Goal: Task Accomplishment & Management: Manage account settings

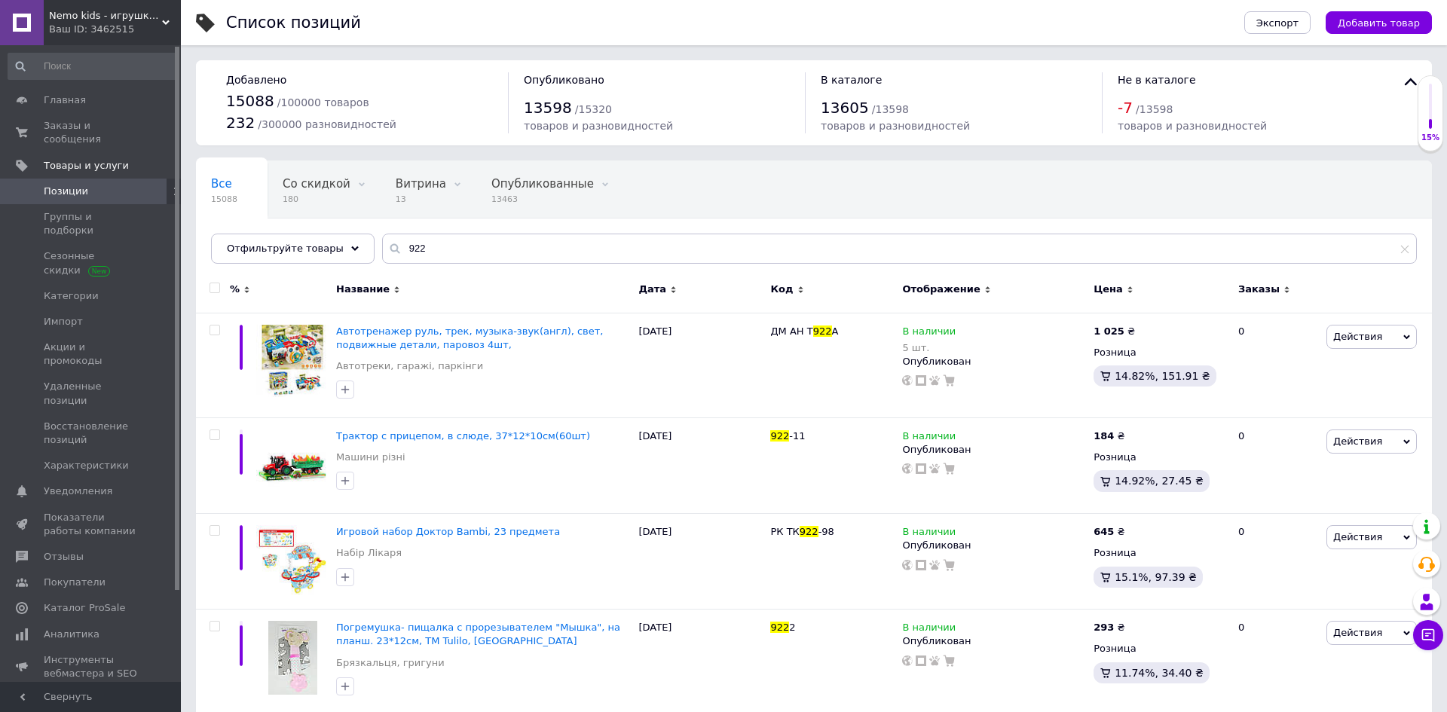
click at [457, 254] on input "922" at bounding box center [899, 249] width 1035 height 30
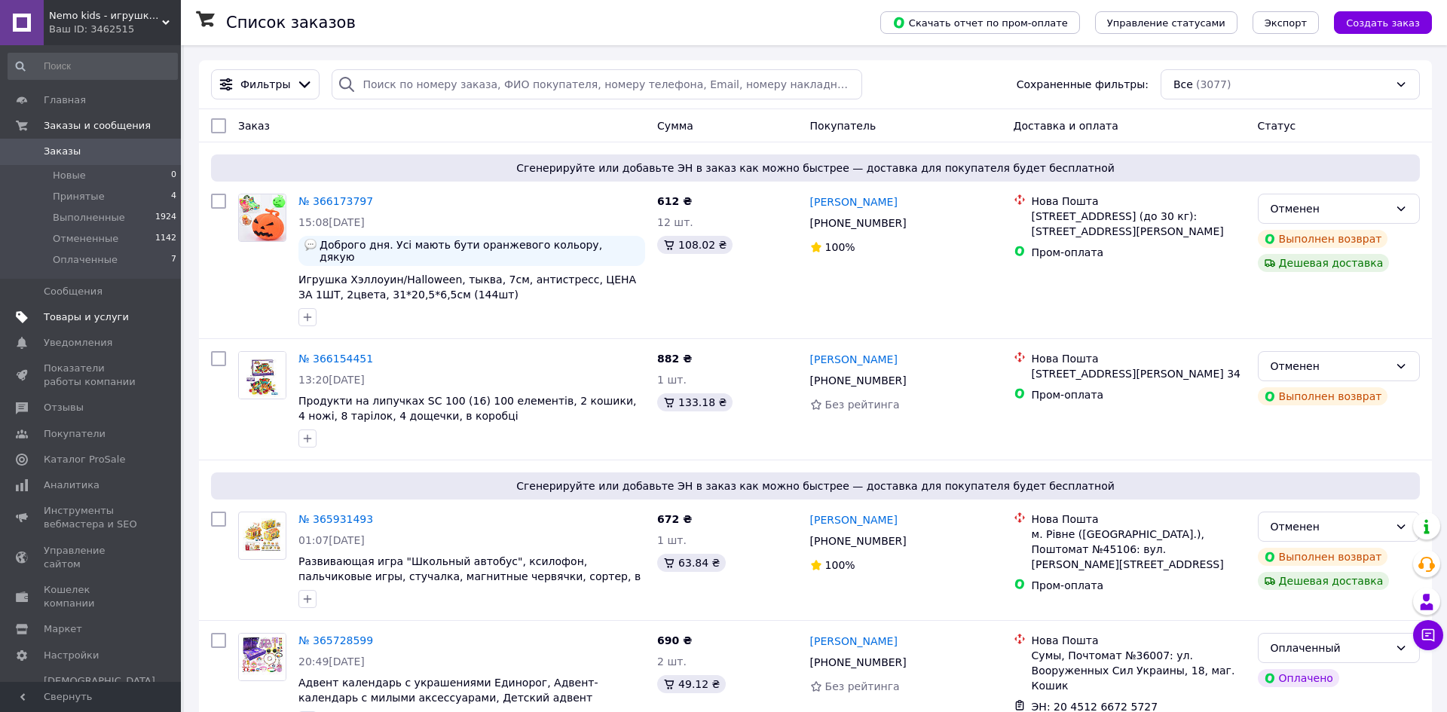
click at [91, 326] on link "Товары и услуги" at bounding box center [92, 317] width 185 height 26
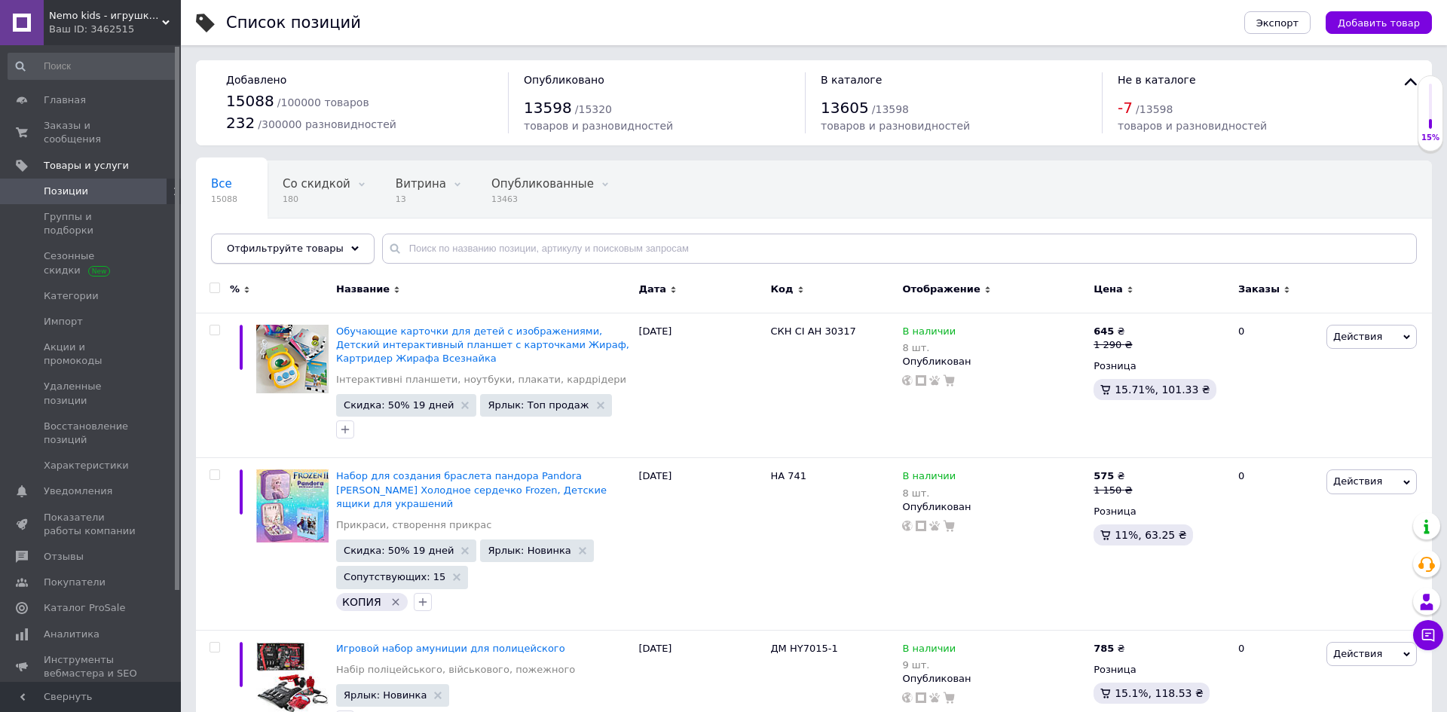
click at [348, 246] on div "Отфильтруйте товары" at bounding box center [293, 249] width 164 height 30
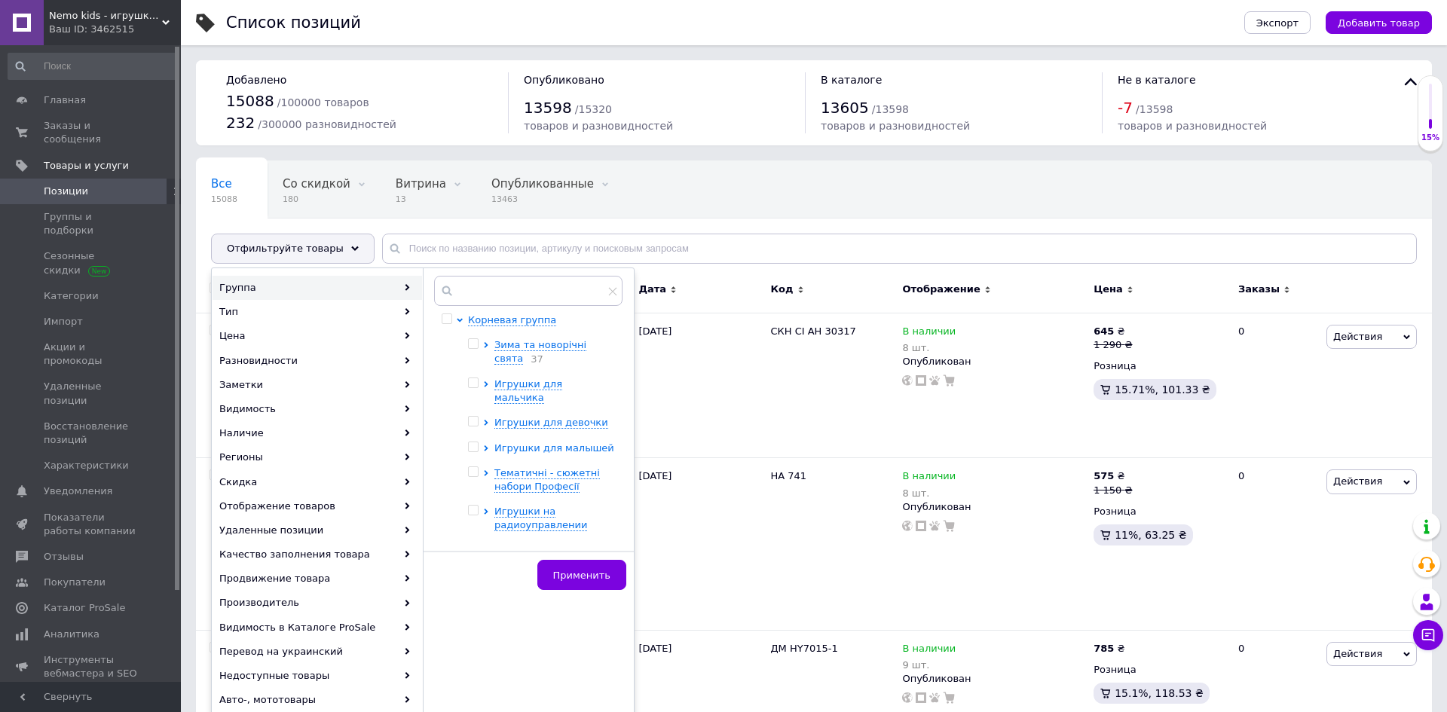
click at [484, 445] on icon at bounding box center [486, 448] width 6 height 6
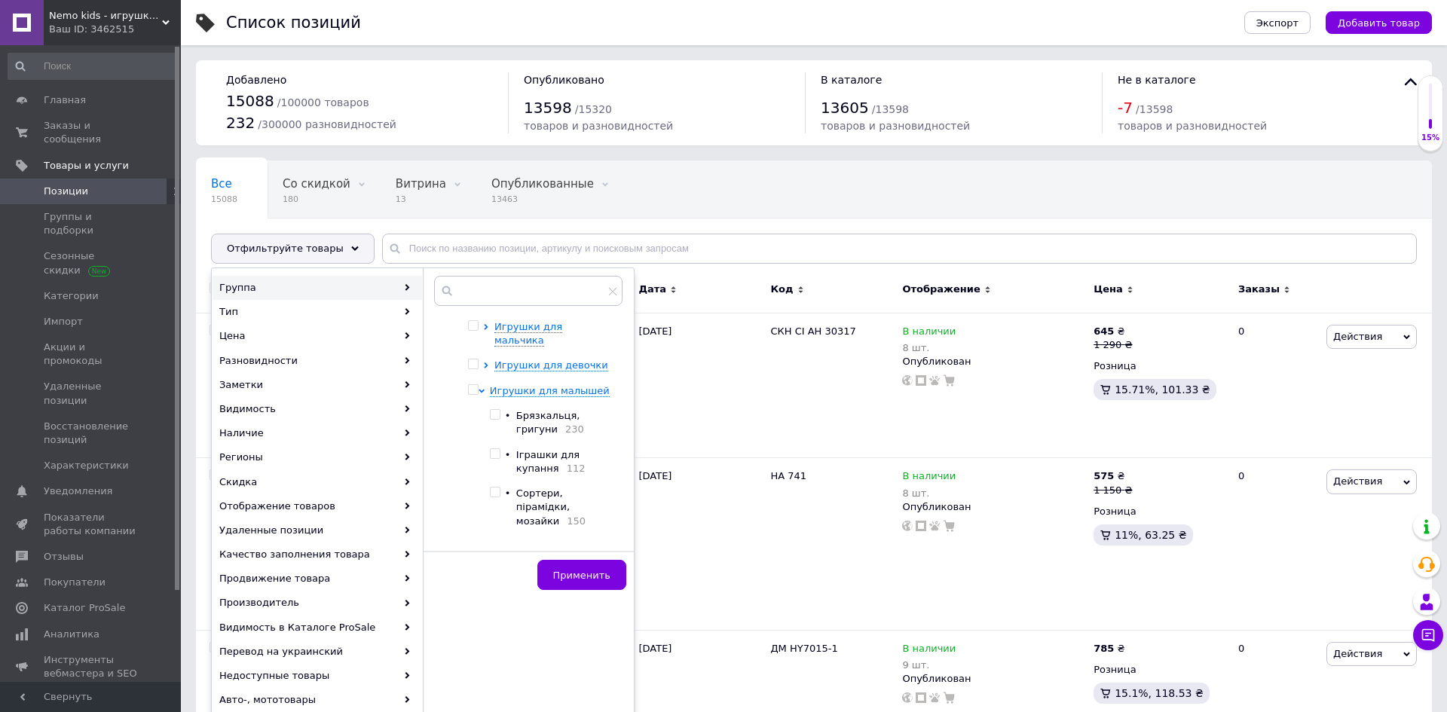
scroll to position [58, 0]
click at [494, 487] on input "checkbox" at bounding box center [495, 492] width 10 height 10
checkbox input "true"
click at [581, 576] on span "Применить" at bounding box center [581, 575] width 57 height 11
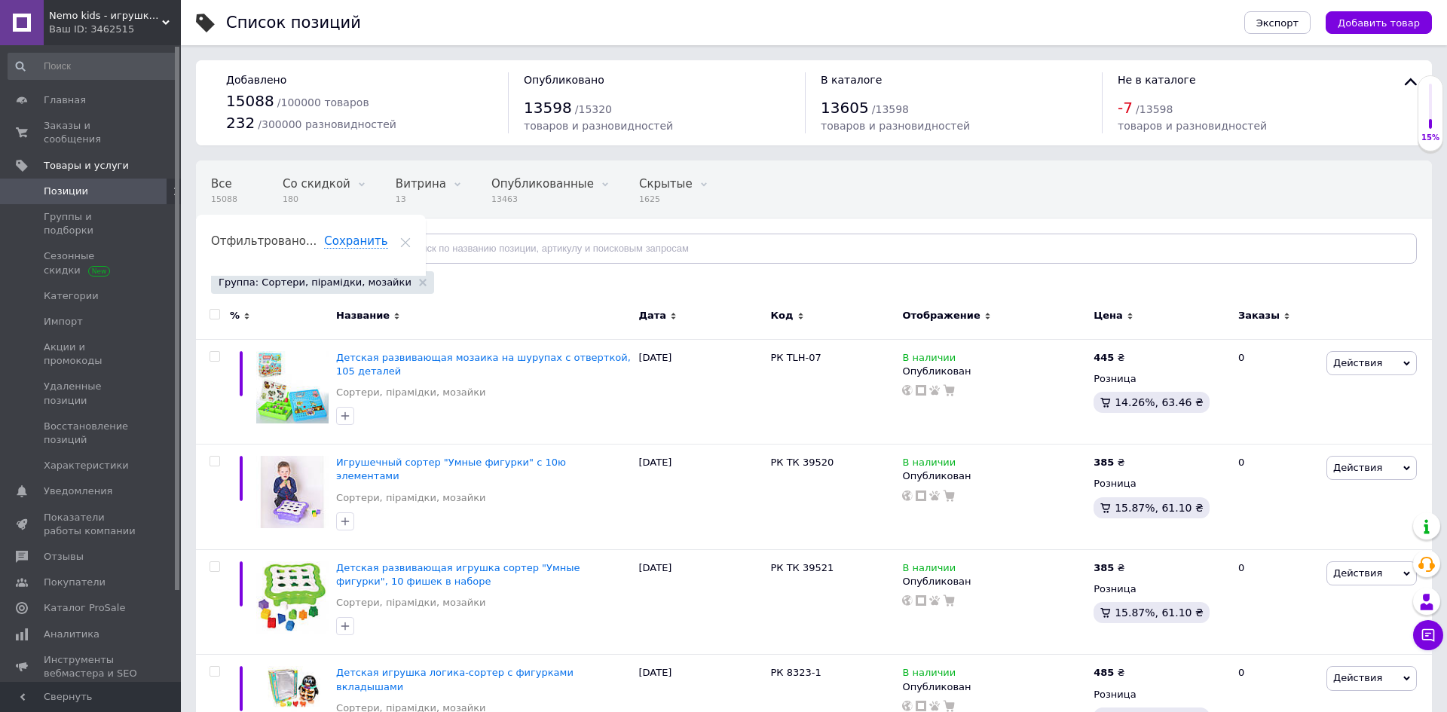
click at [1112, 322] on span "Цена" at bounding box center [1108, 316] width 29 height 14
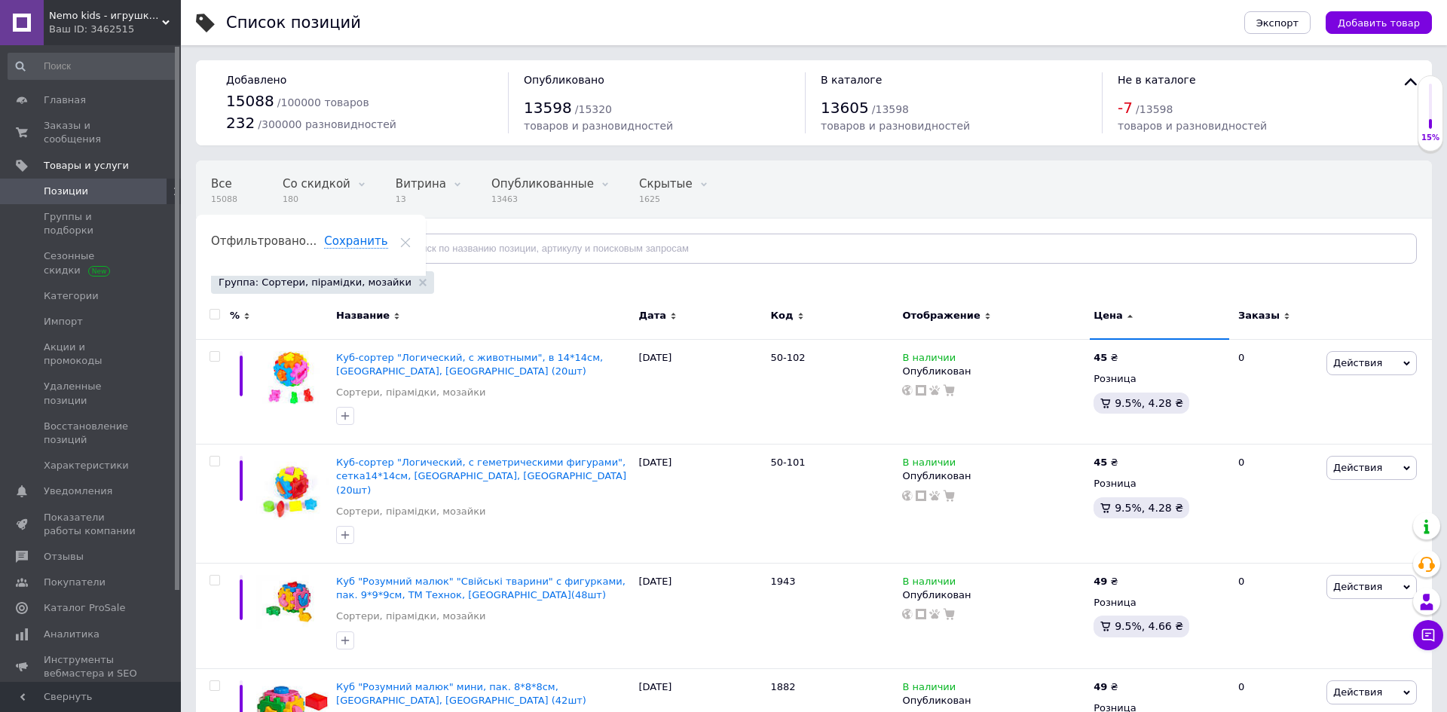
click at [1114, 317] on span "Цена" at bounding box center [1108, 316] width 29 height 14
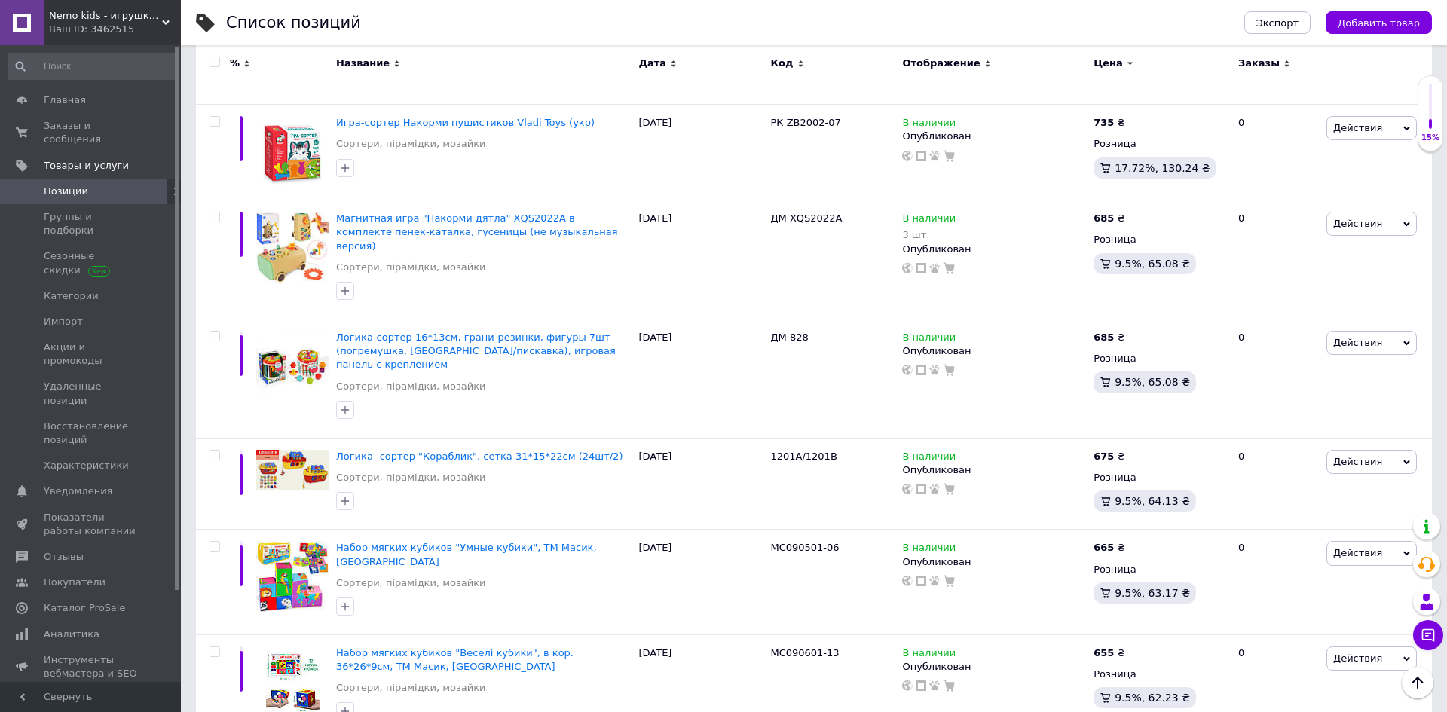
scroll to position [1705, 0]
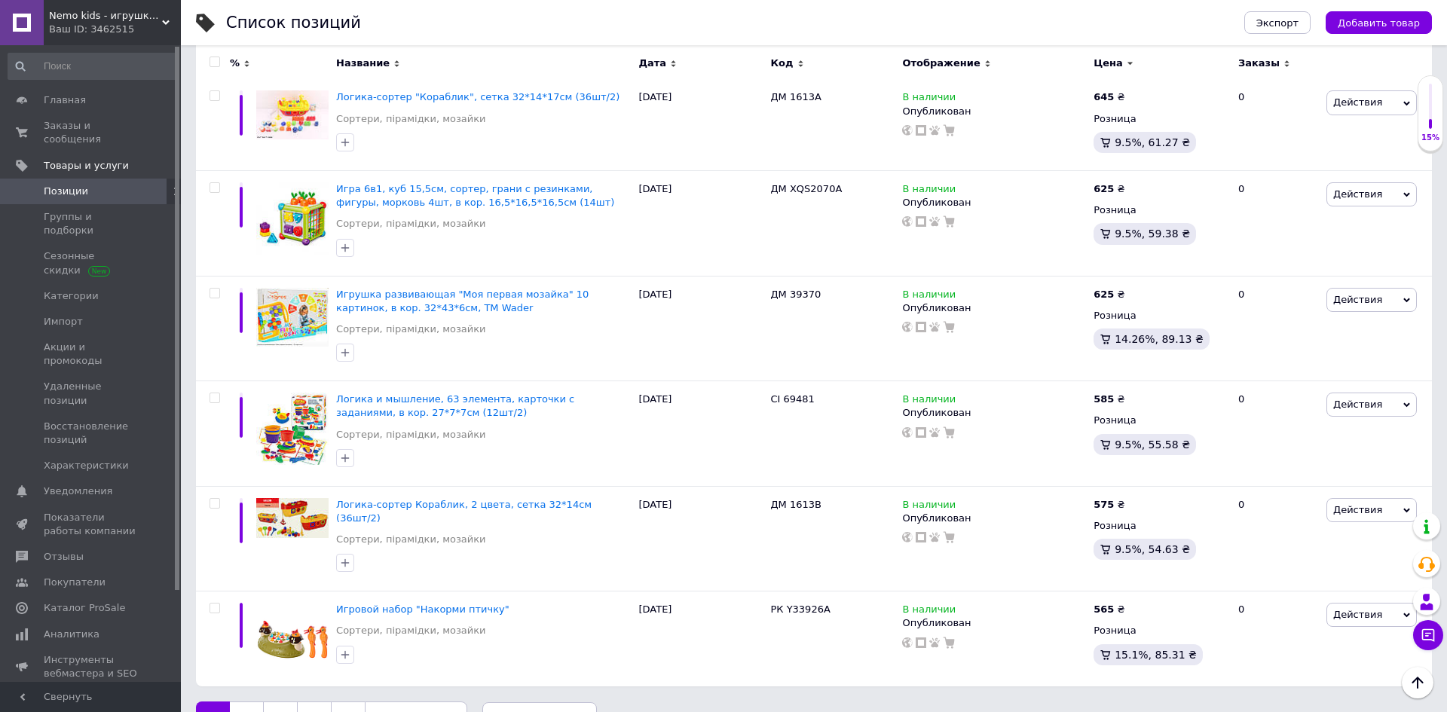
click at [240, 686] on link "2" at bounding box center [246, 718] width 33 height 32
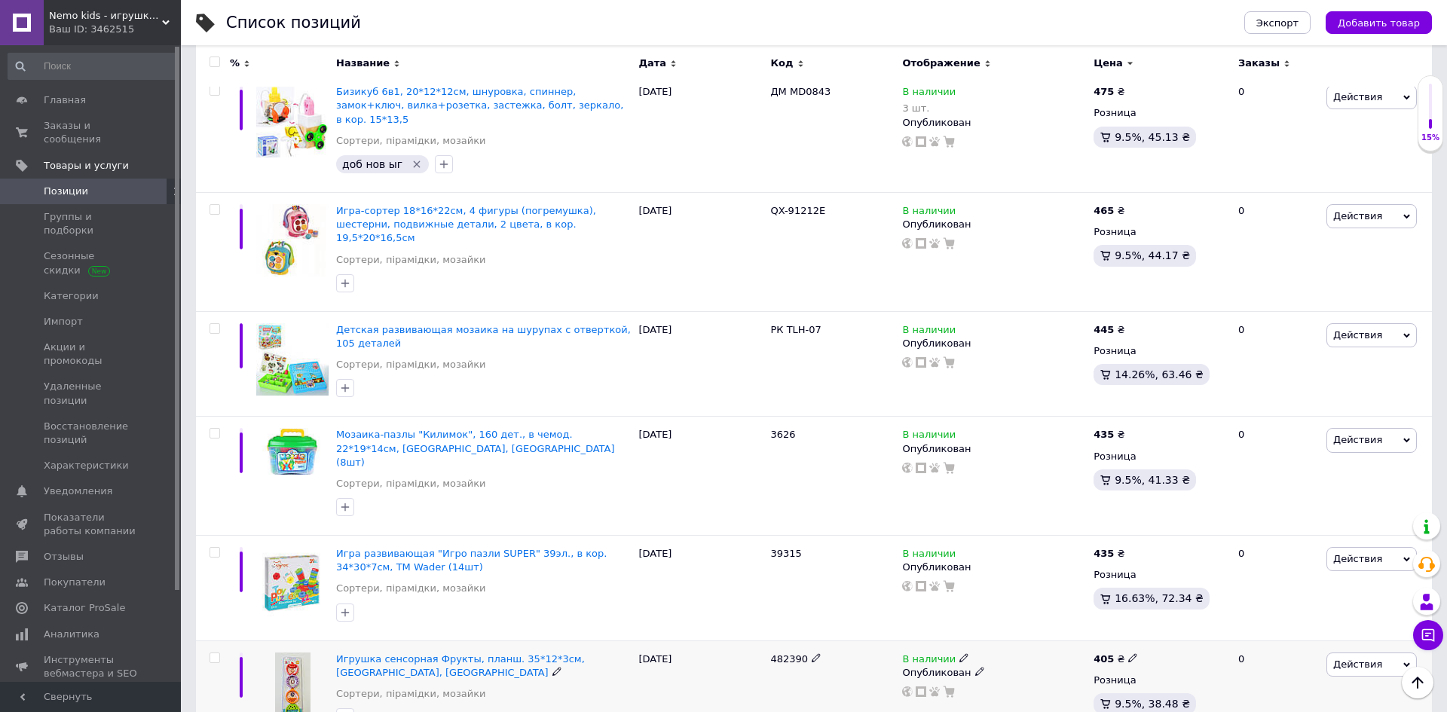
scroll to position [1694, 0]
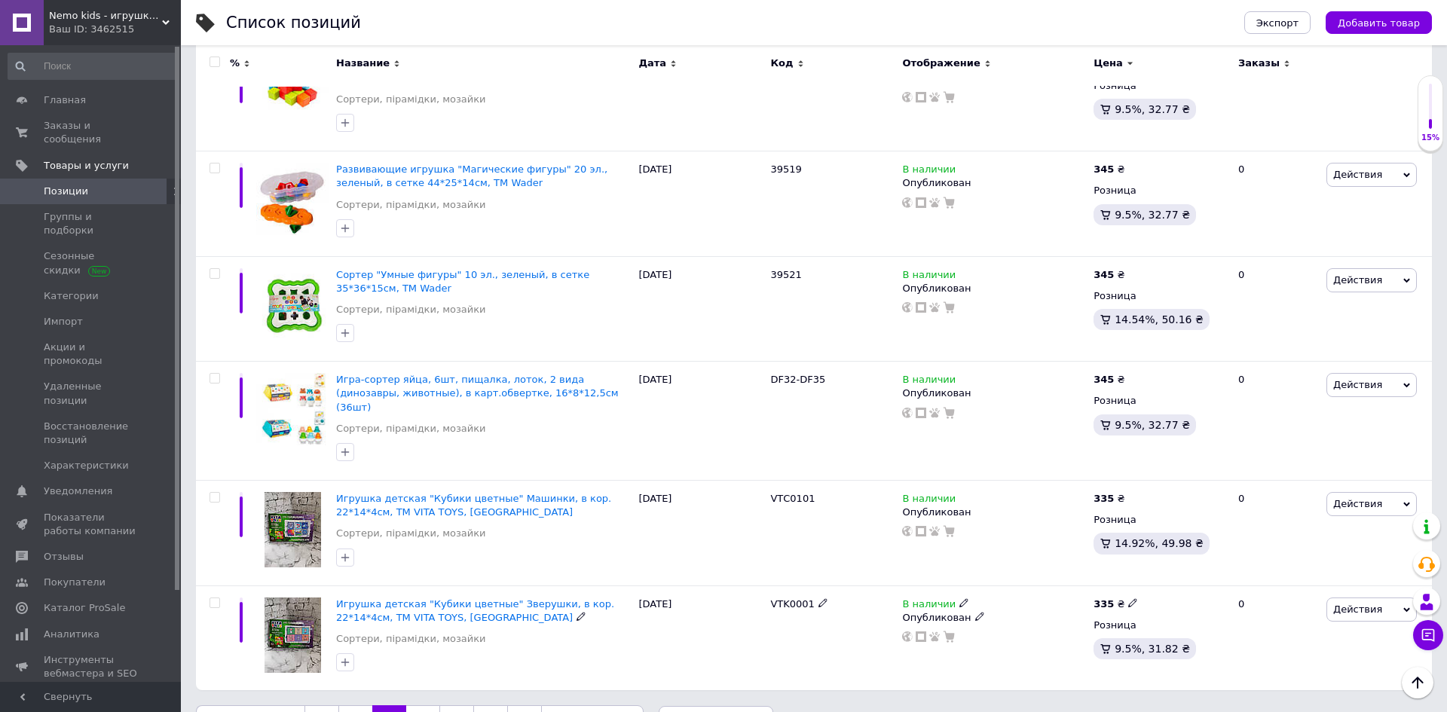
scroll to position [1751, 0]
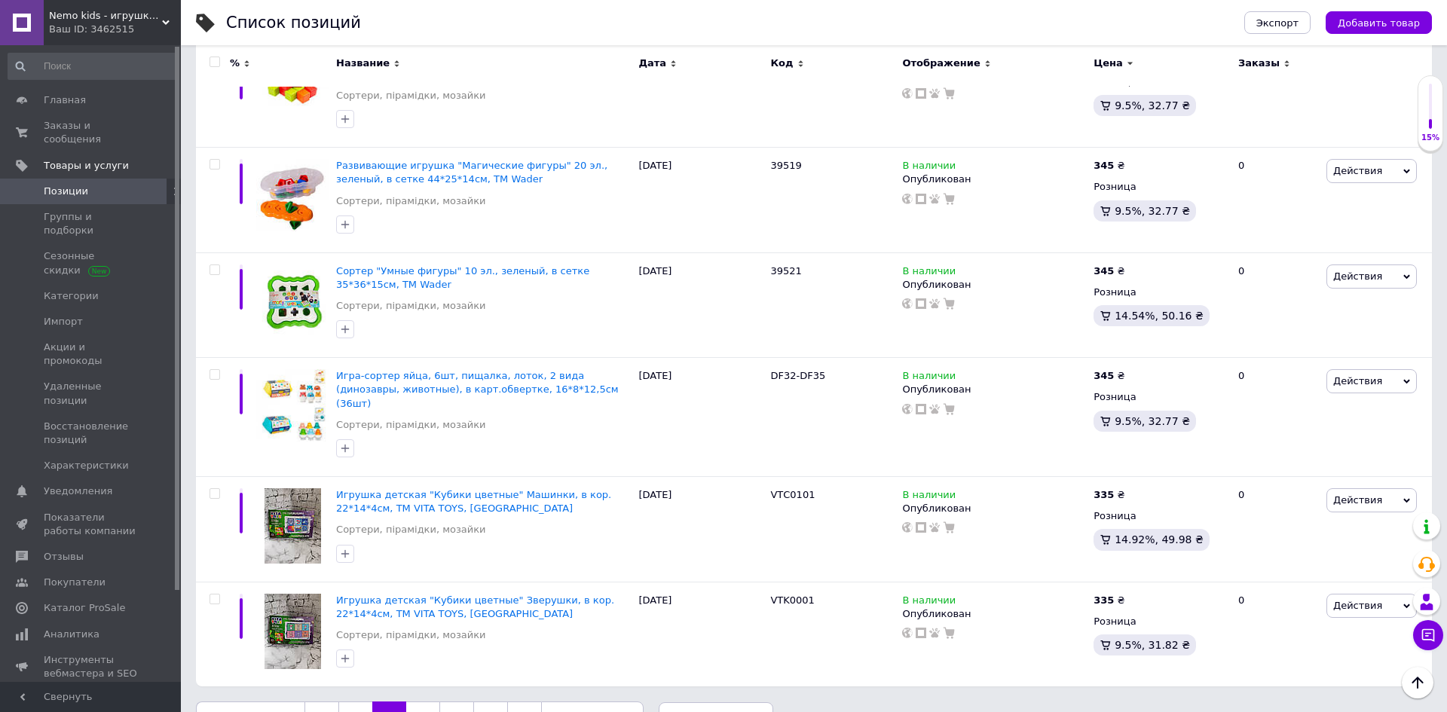
click at [422, 686] on link "4" at bounding box center [422, 718] width 33 height 32
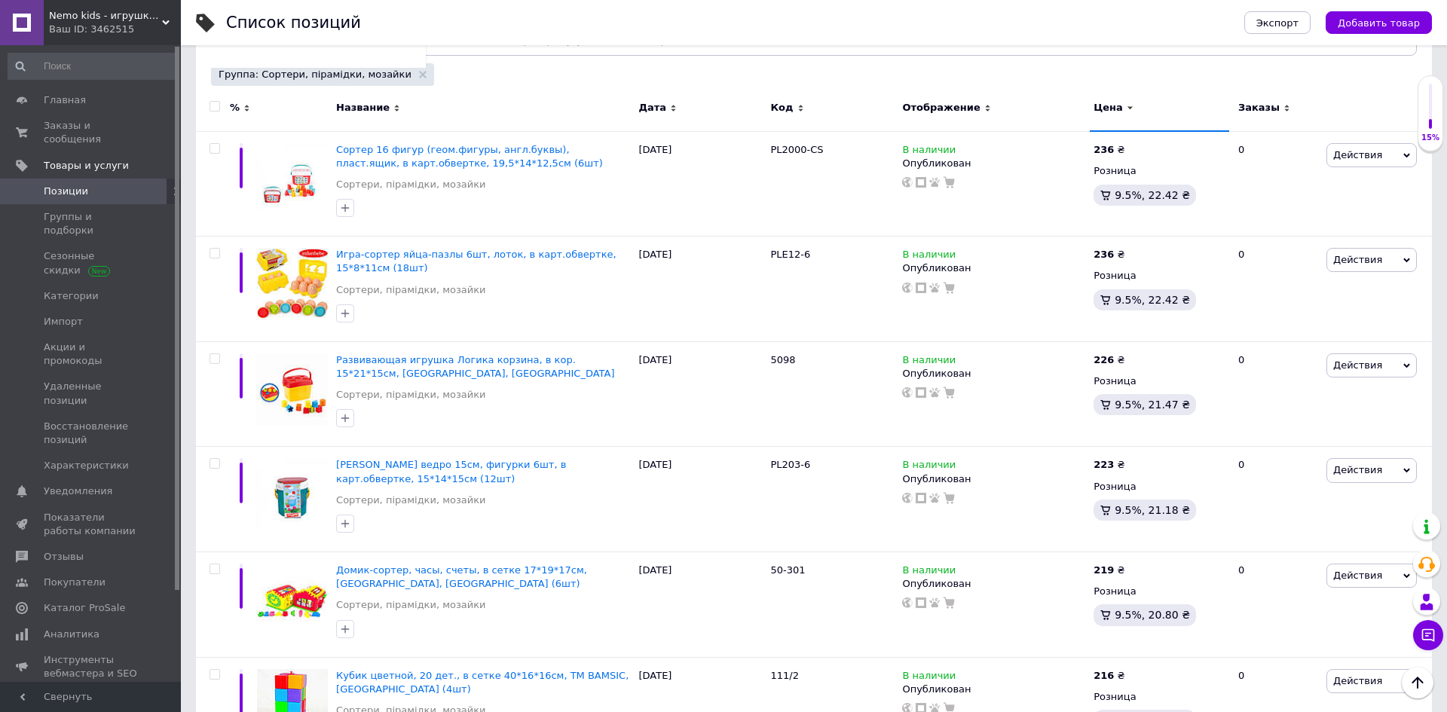
scroll to position [88, 0]
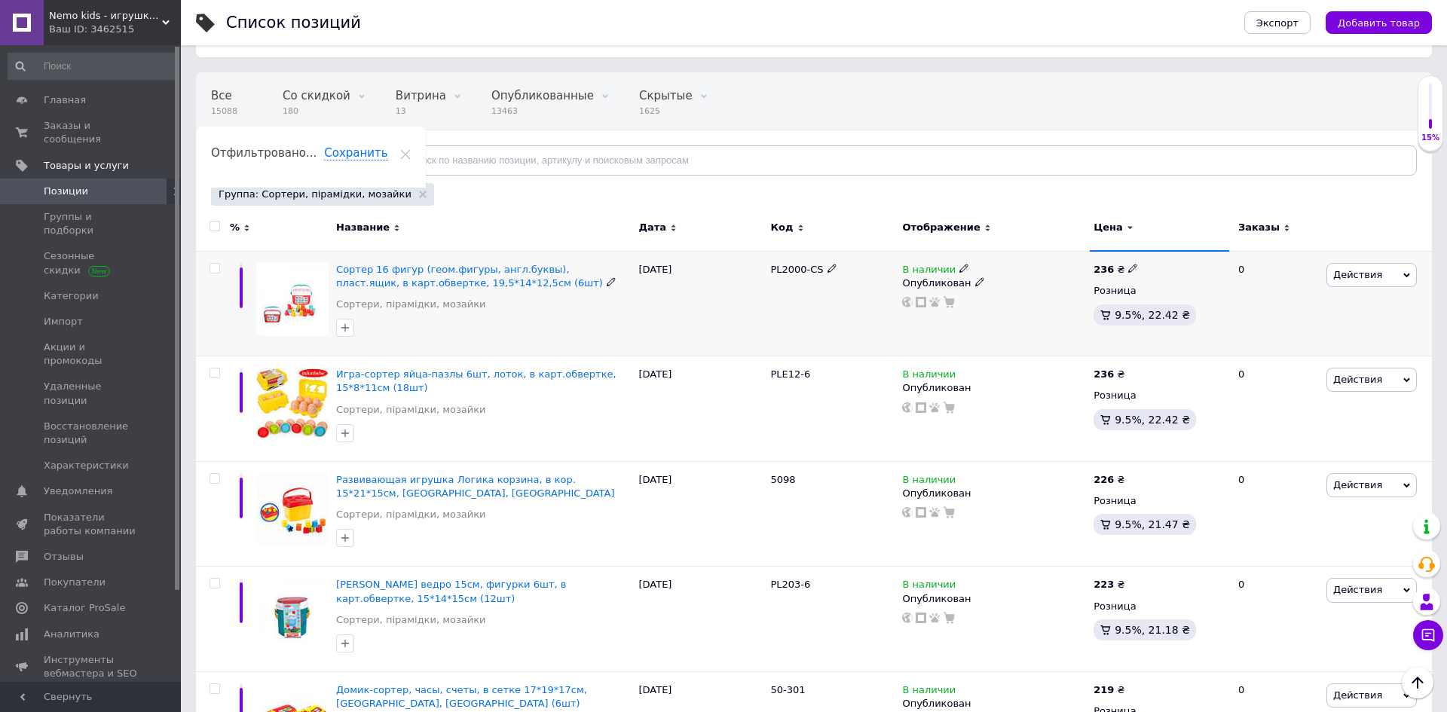
click at [779, 278] on div "PL2000-CS" at bounding box center [832, 304] width 132 height 106
click at [781, 270] on span "PL2000-CS" at bounding box center [796, 269] width 53 height 11
copy div "PL2000-CS"
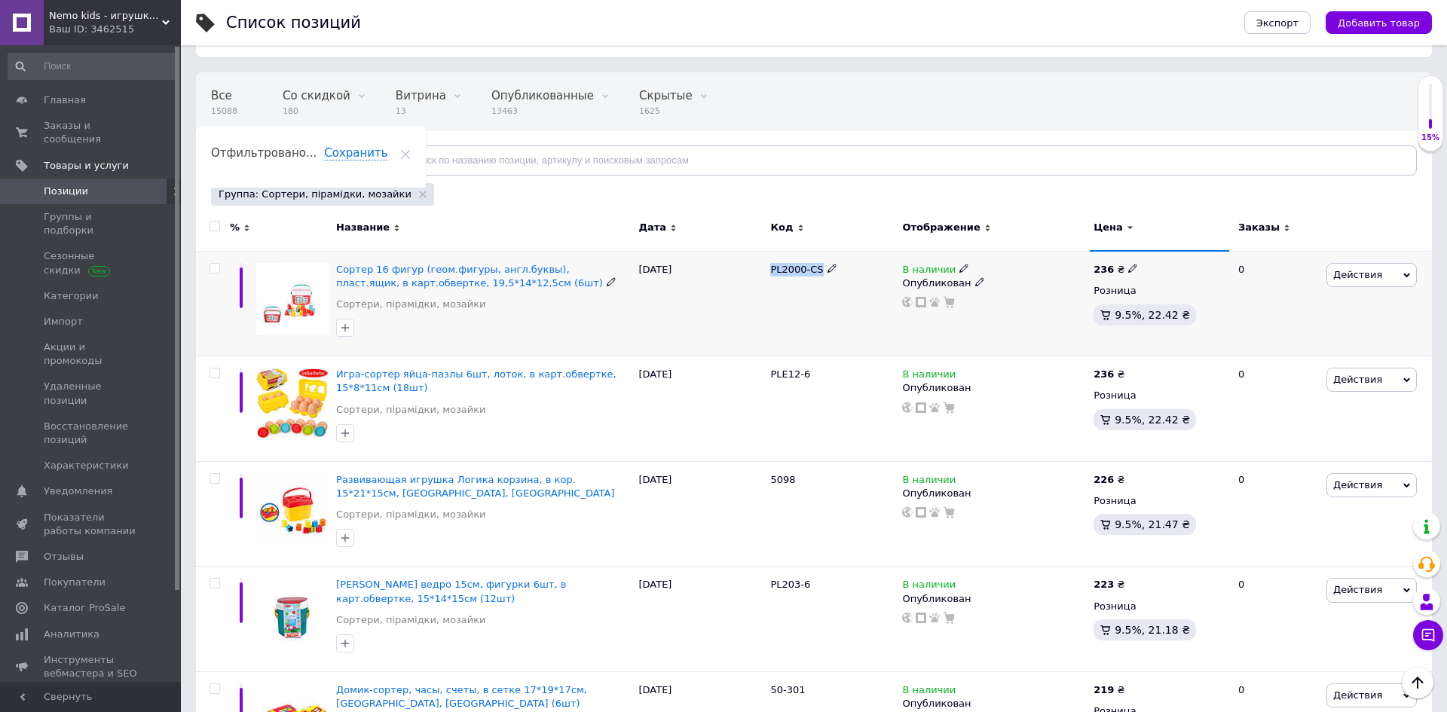
click at [215, 268] on input "checkbox" at bounding box center [215, 269] width 10 height 10
checkbox input "true"
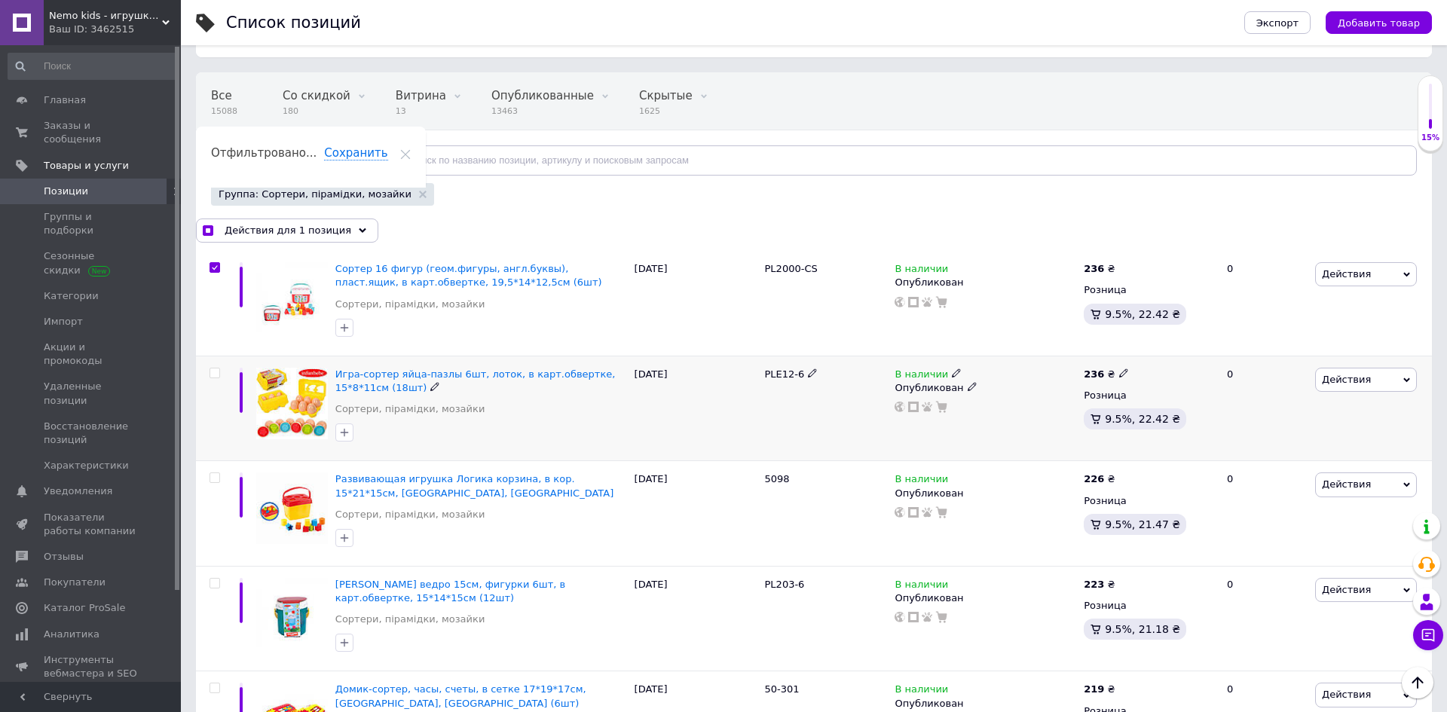
click at [780, 378] on span "PLE12-6" at bounding box center [785, 374] width 40 height 11
checkbox input "true"
copy div "PLE12-6"
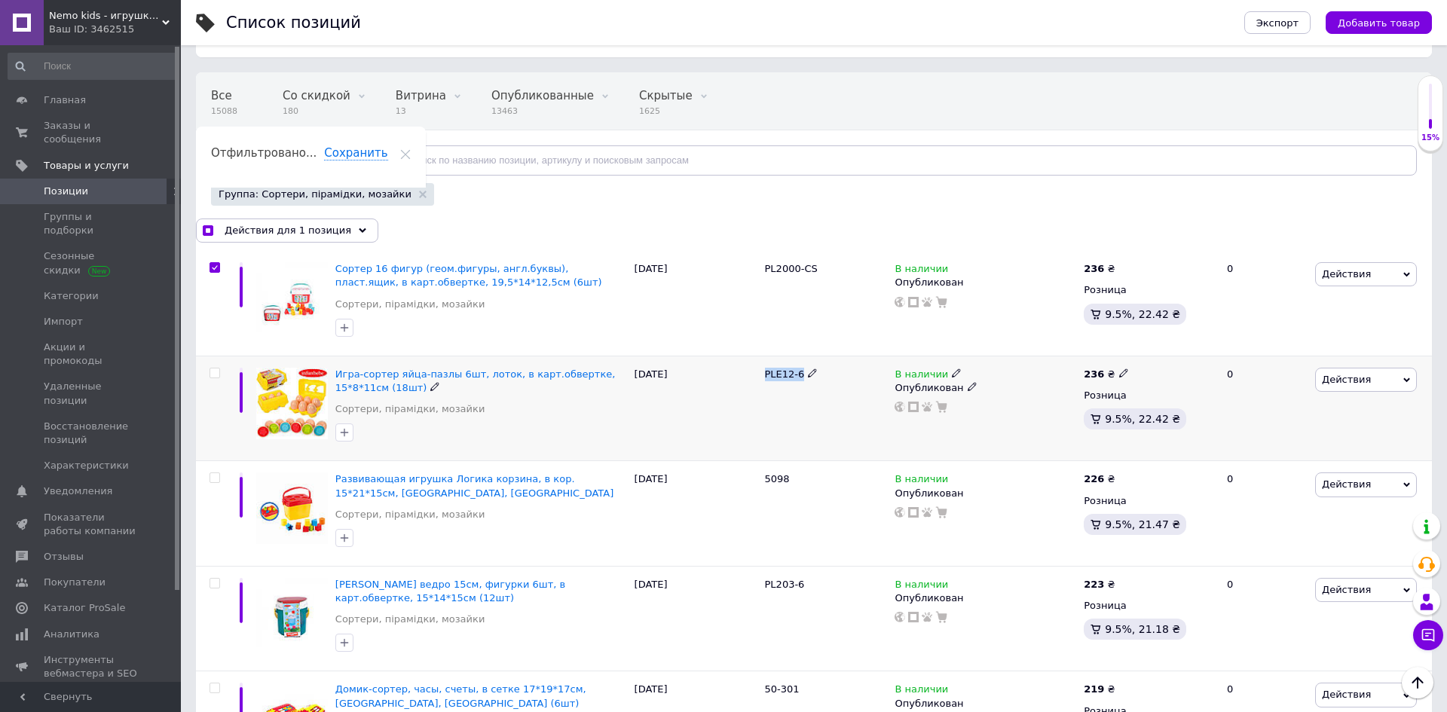
click at [216, 369] on input "checkbox" at bounding box center [215, 374] width 10 height 10
checkbox input "true"
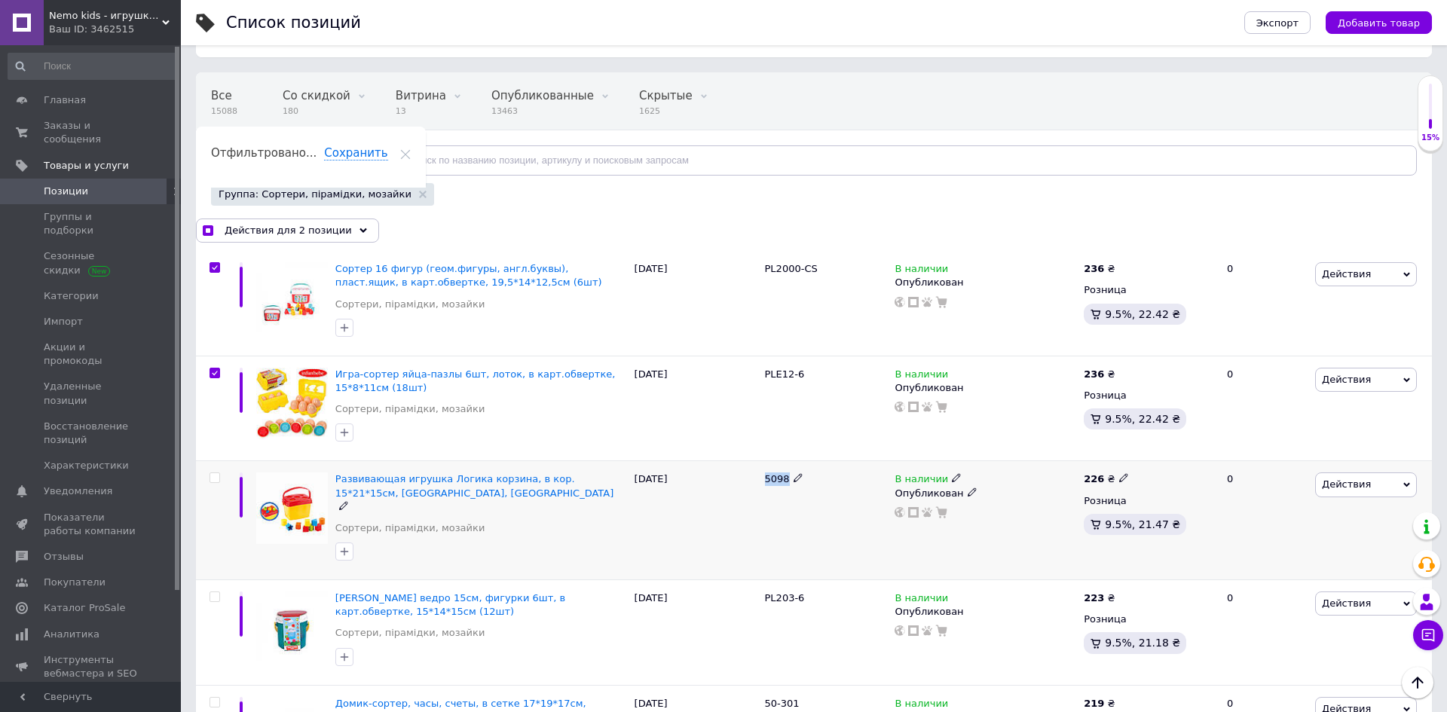
copy span "5098"
click at [1119, 478] on icon at bounding box center [1123, 477] width 9 height 9
click at [1182, 465] on input "226" at bounding box center [1192, 462] width 115 height 30
checkbox input "true"
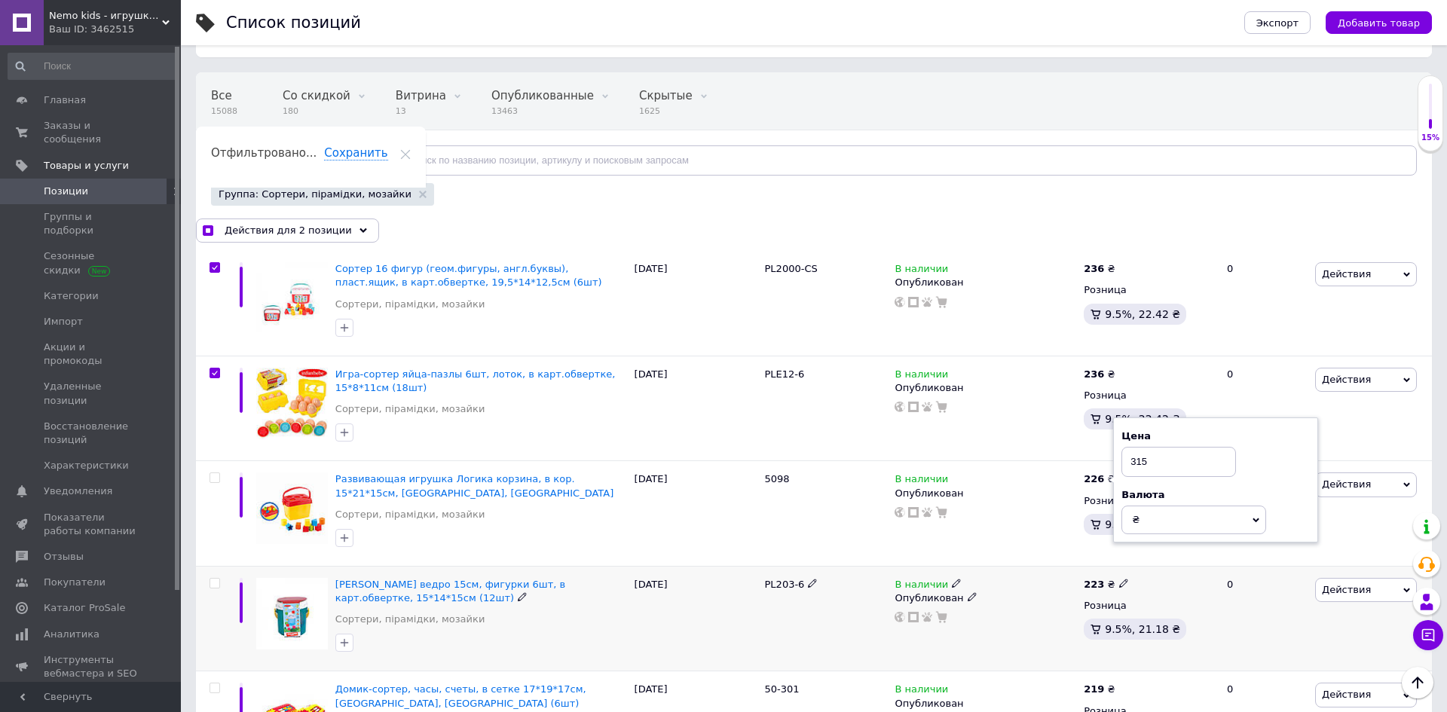
type input "315"
click at [779, 583] on span "PL203-6" at bounding box center [785, 584] width 40 height 11
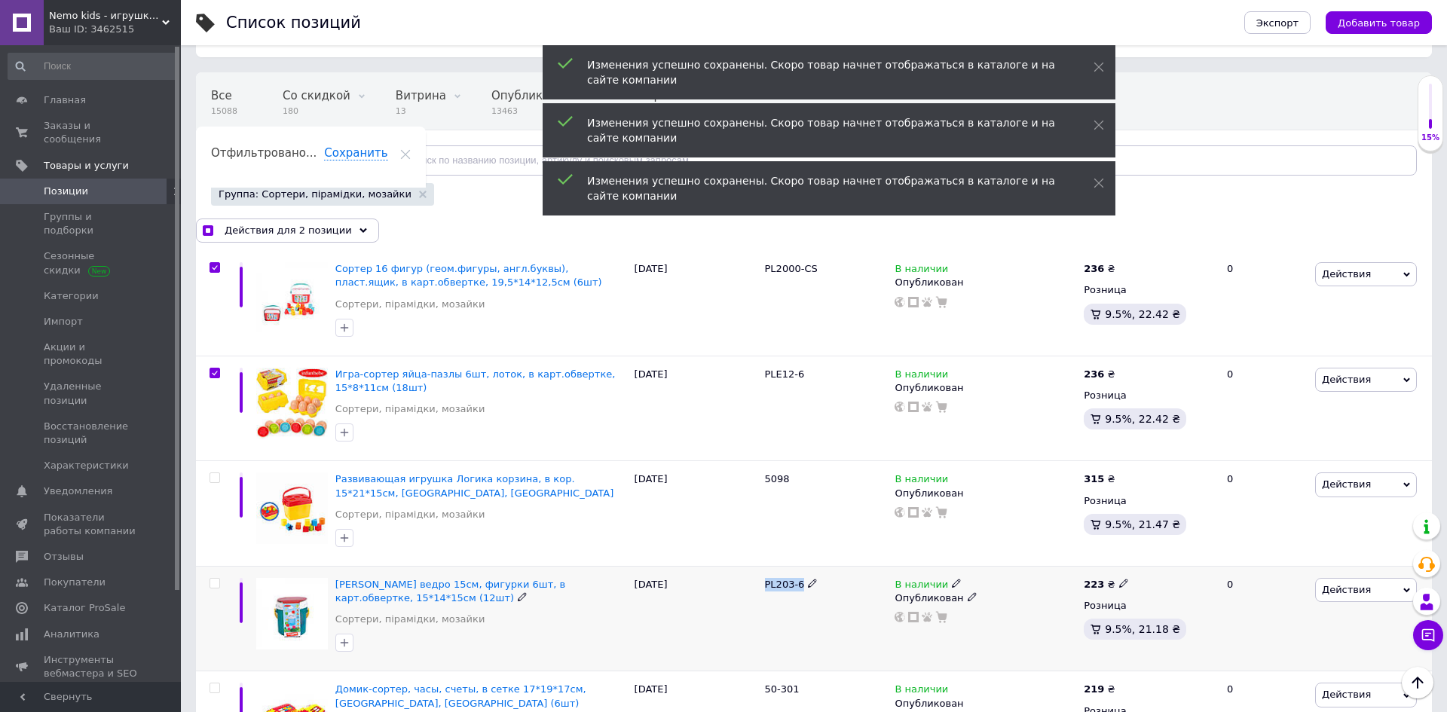
copy div "PL203-6"
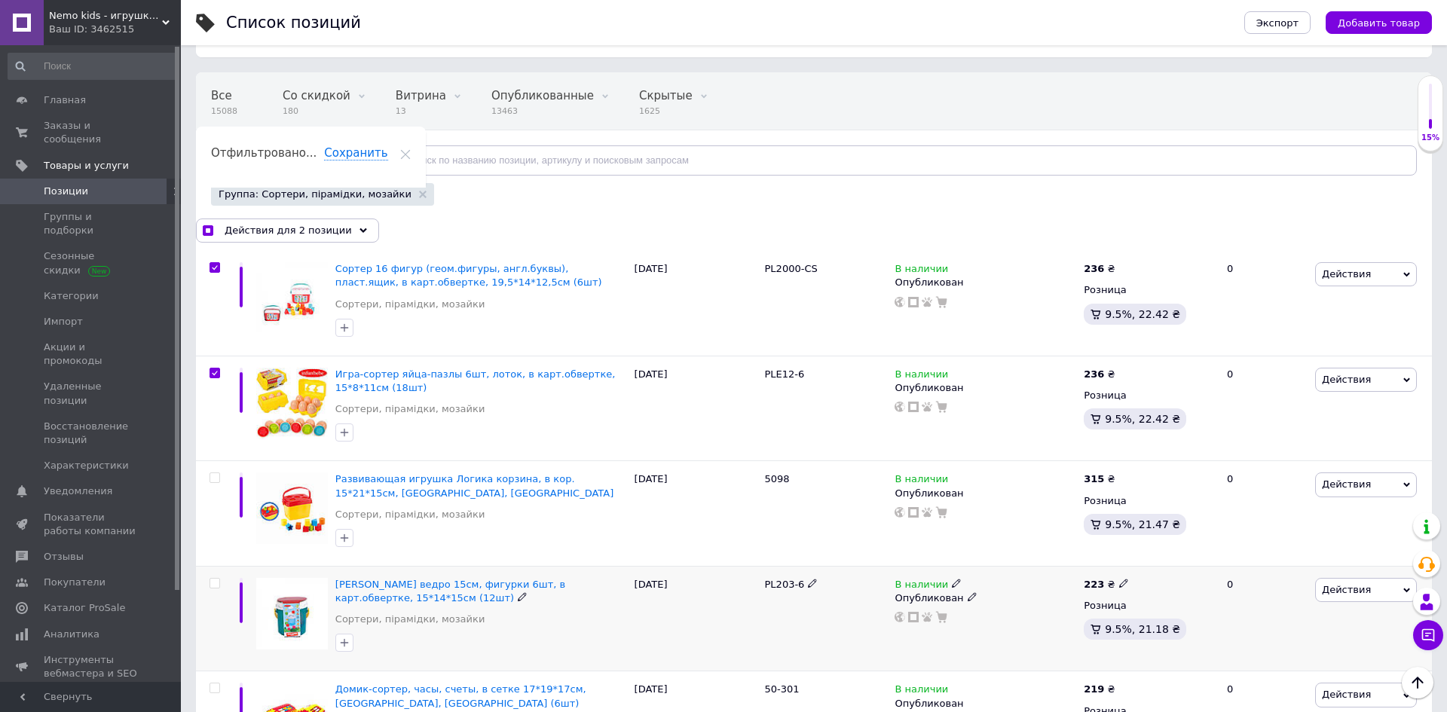
click at [1119, 581] on icon at bounding box center [1123, 583] width 9 height 9
click at [1161, 563] on input "223" at bounding box center [1192, 567] width 115 height 30
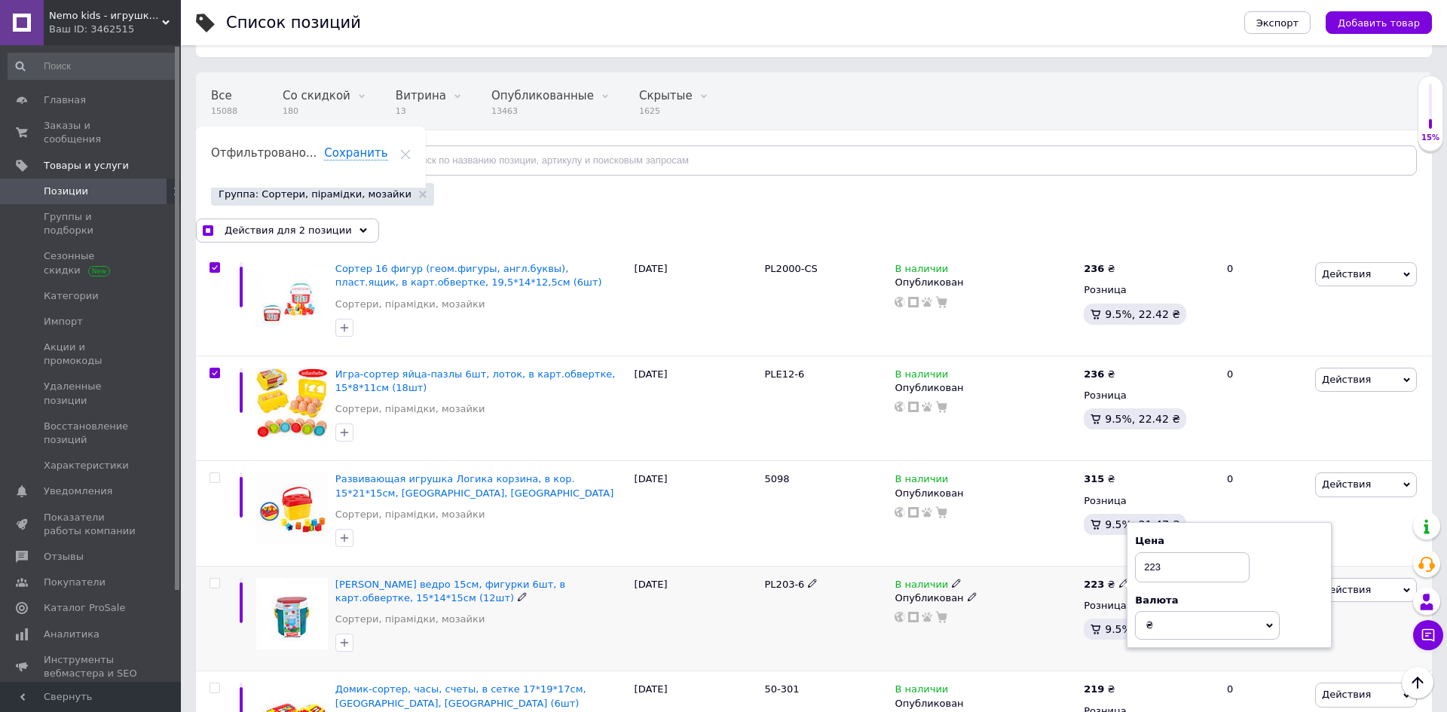
click at [1161, 563] on input "223" at bounding box center [1192, 567] width 115 height 30
checkbox input "true"
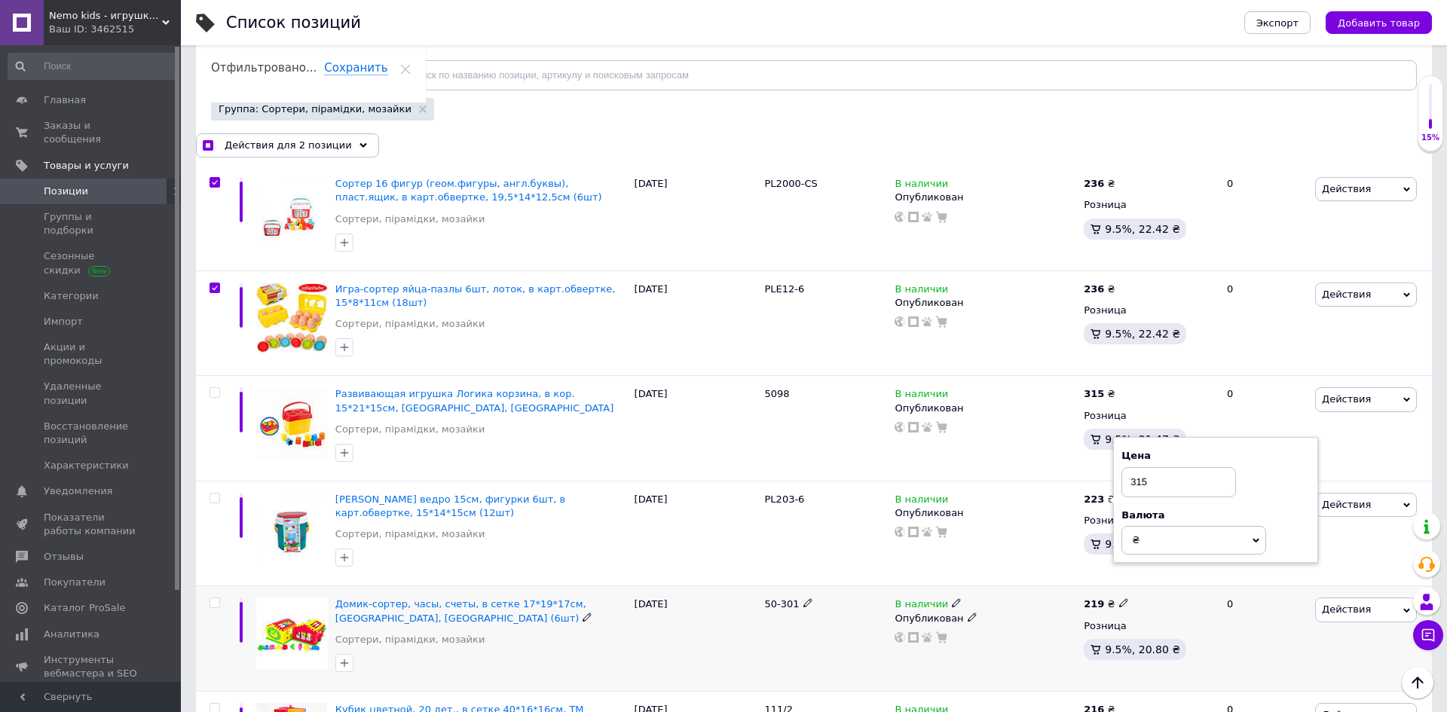
scroll to position [175, 0]
type input "315"
click at [789, 603] on span "50-301" at bounding box center [782, 602] width 35 height 11
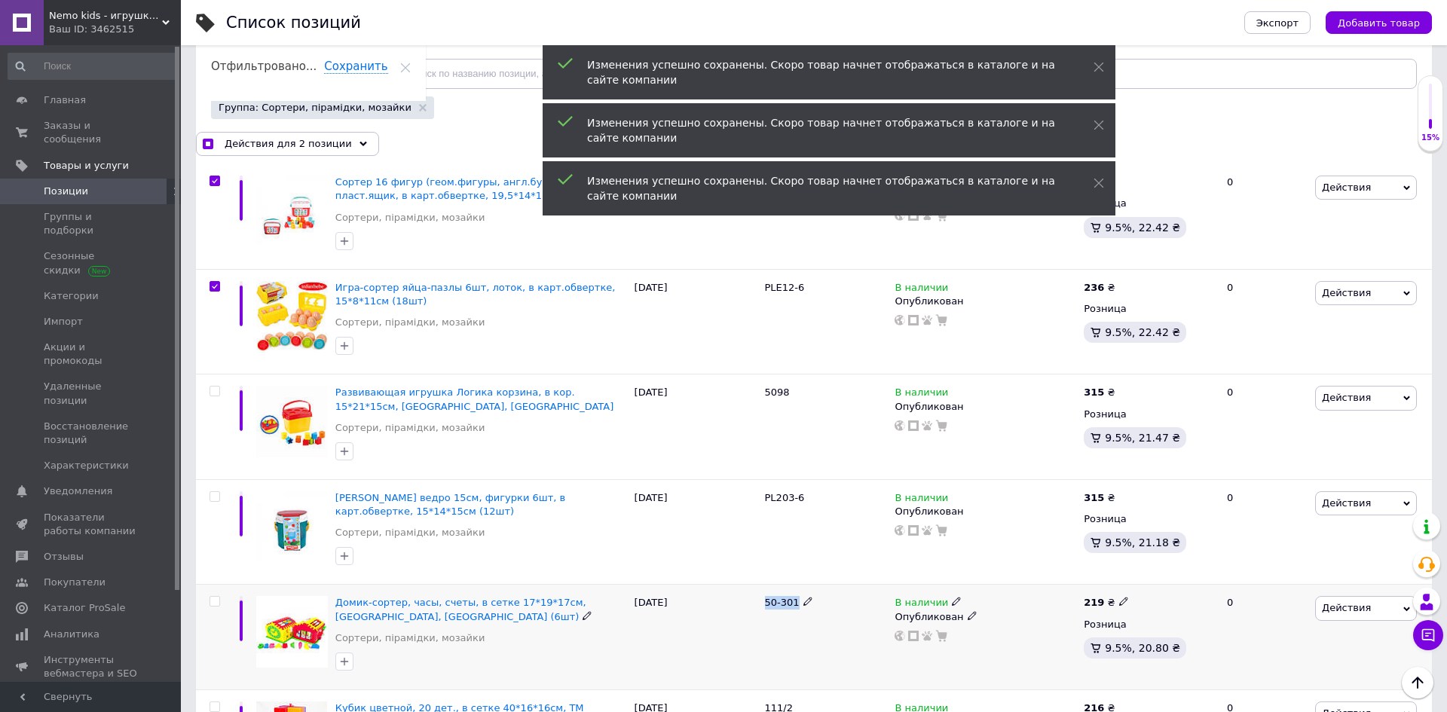
copy div "50-301"
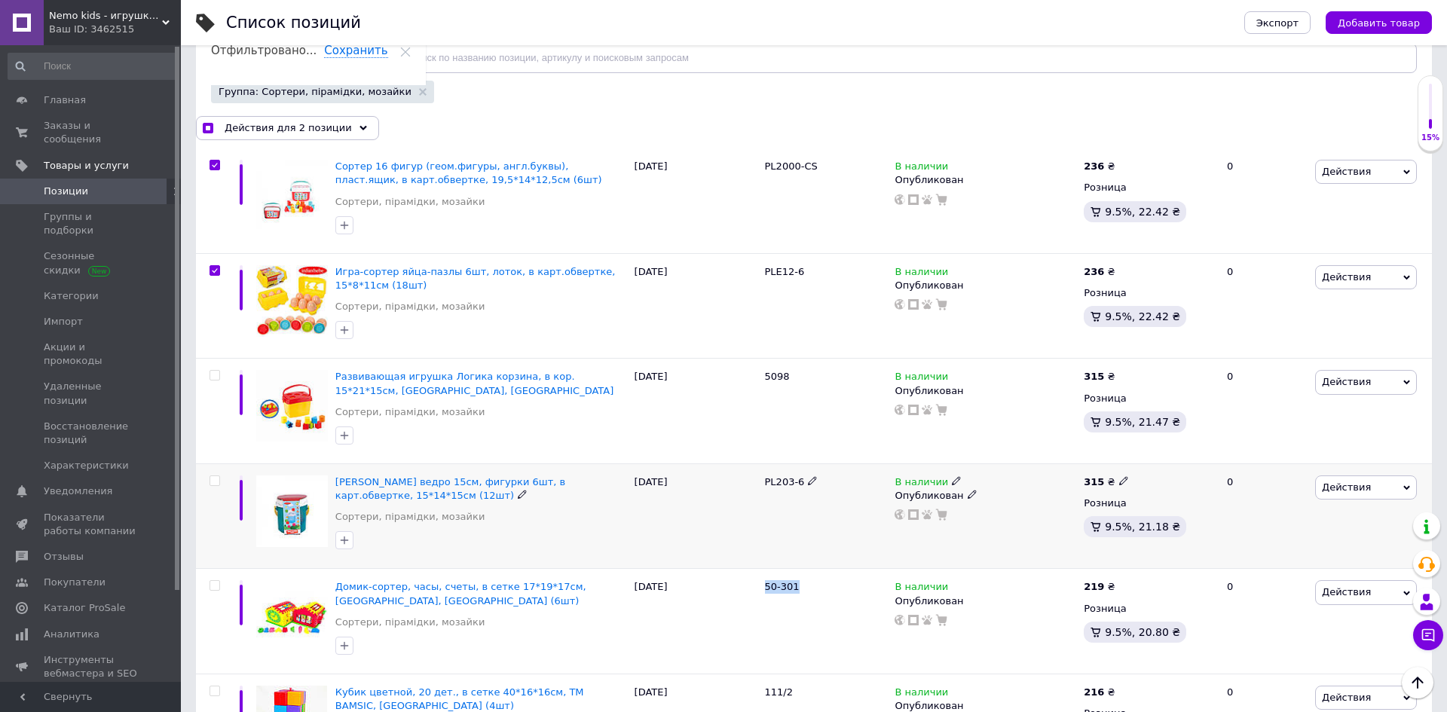
scroll to position [198, 0]
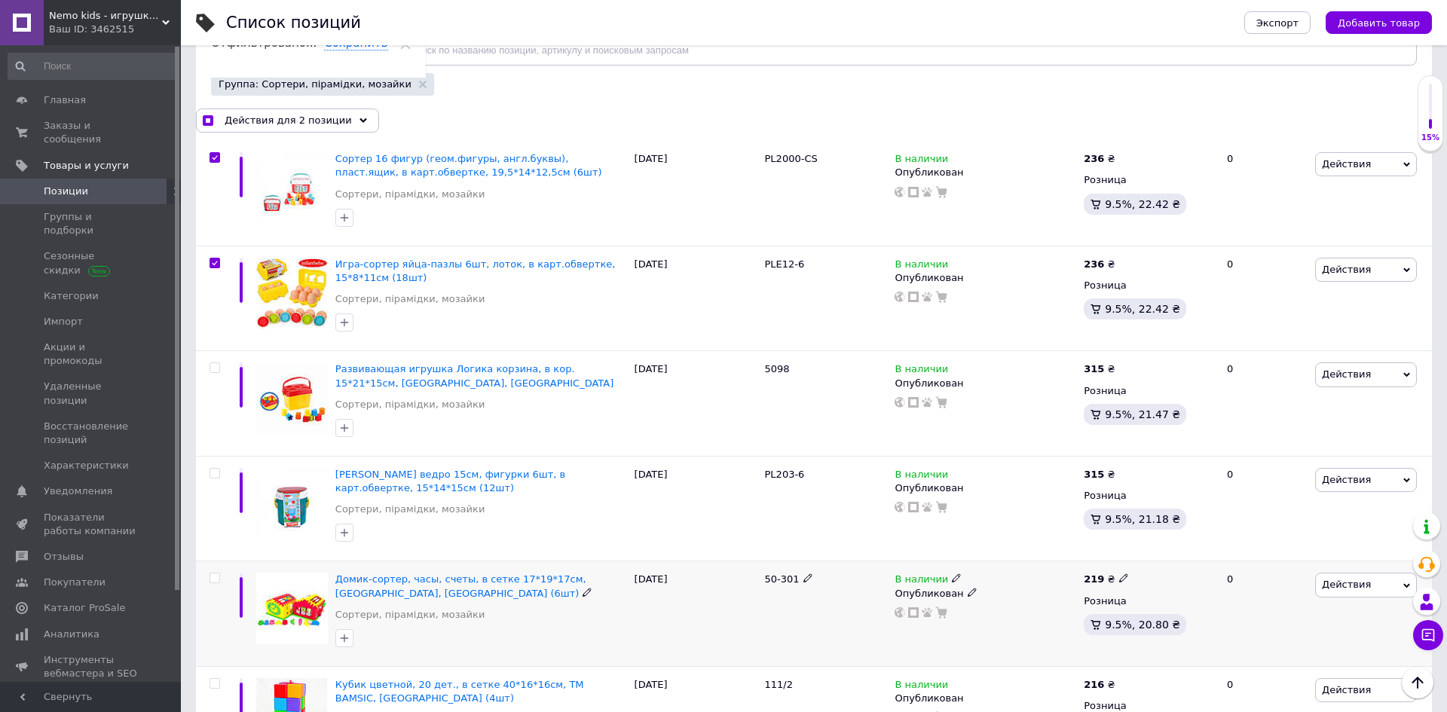
click at [1119, 580] on icon at bounding box center [1123, 578] width 9 height 9
click at [1155, 561] on input "219" at bounding box center [1192, 562] width 115 height 30
checkbox input "true"
type input "315"
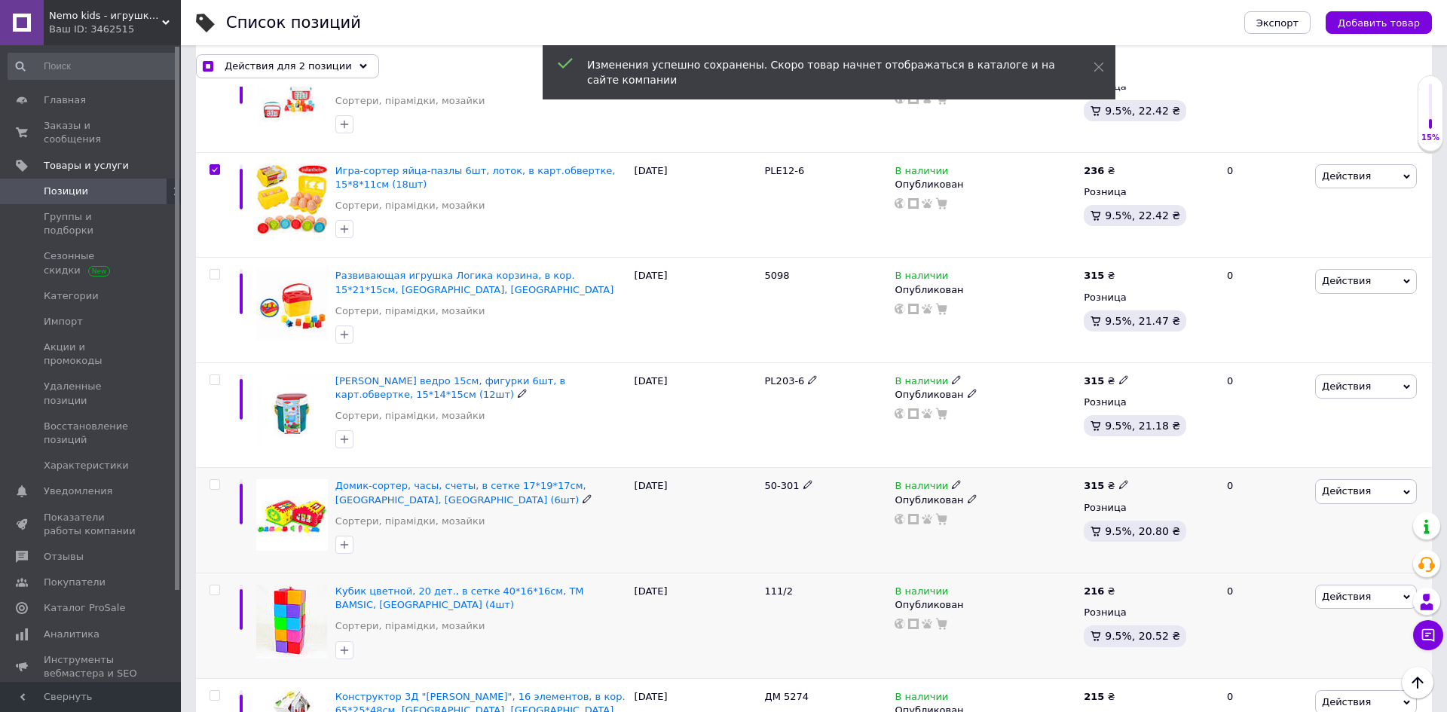
scroll to position [335, 0]
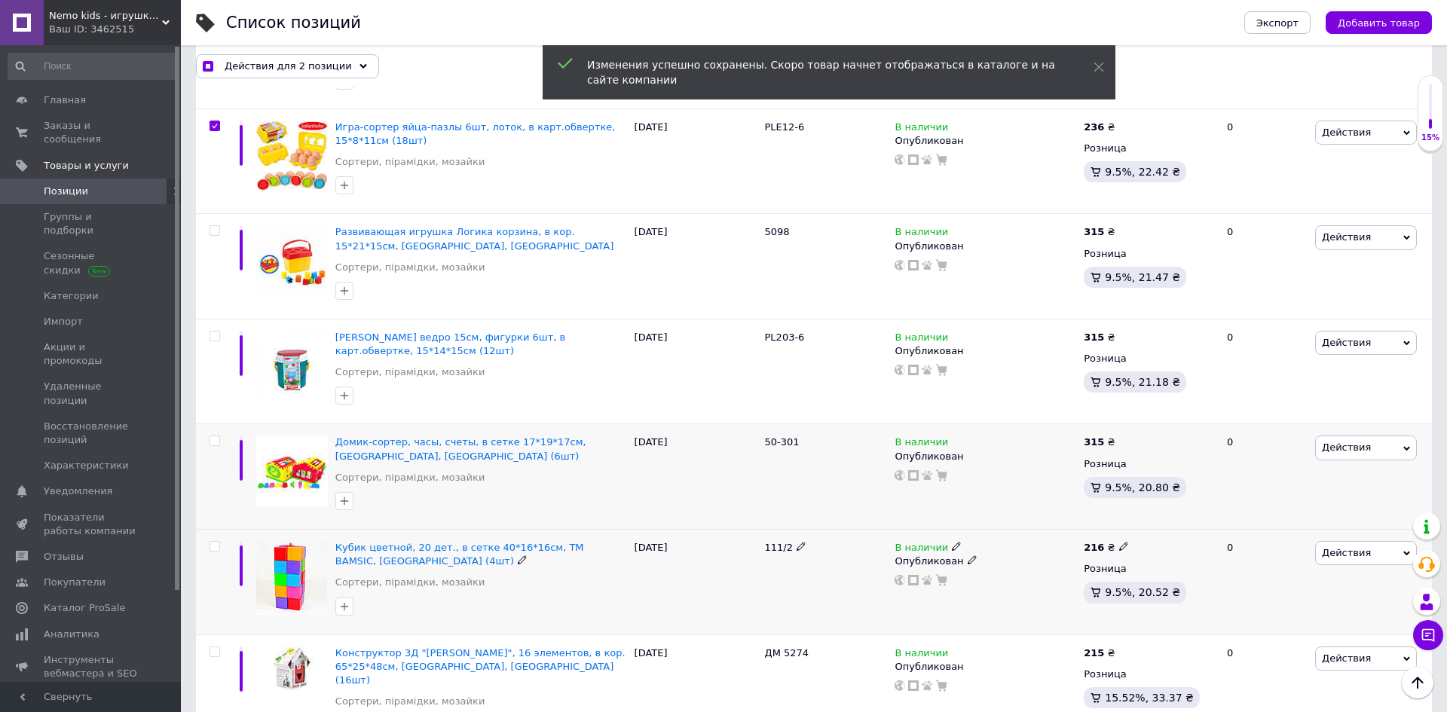
click at [779, 549] on span "111/2" at bounding box center [779, 547] width 28 height 11
checkbox input "true"
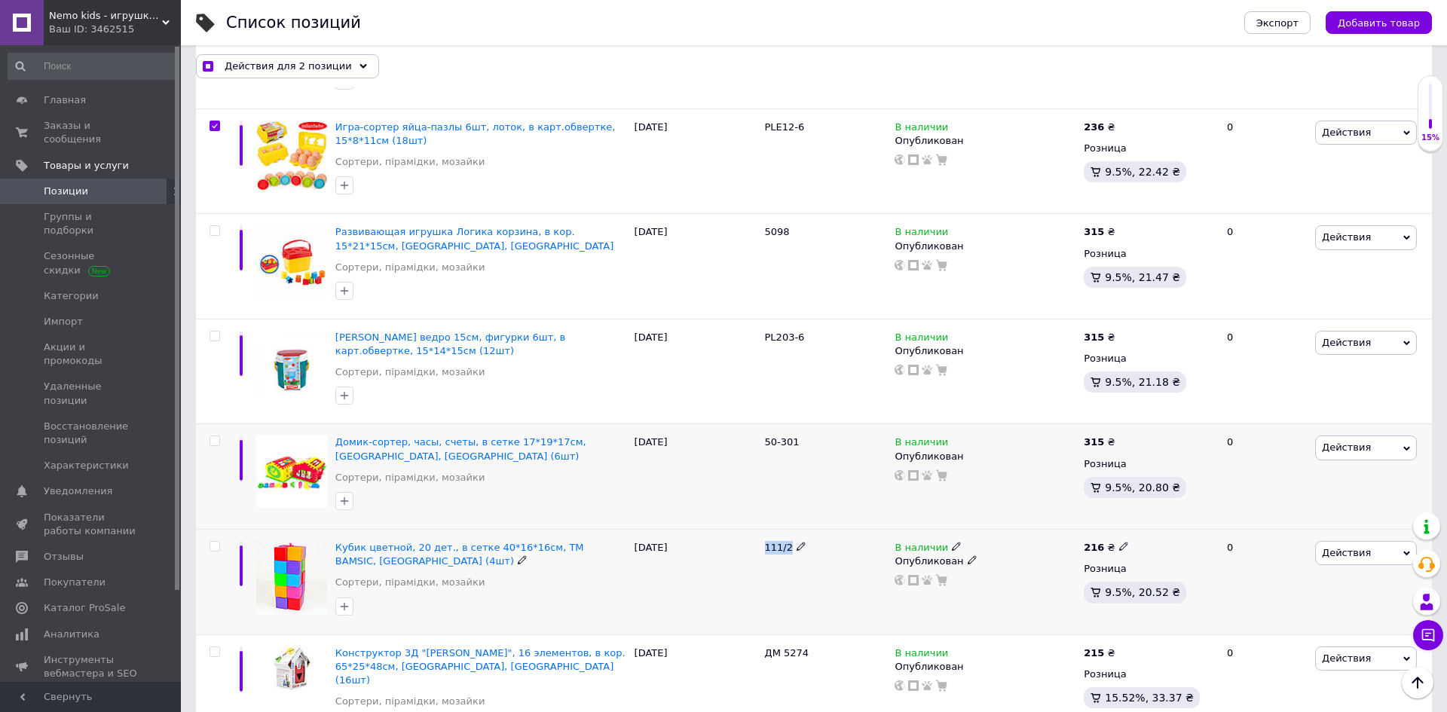
copy div "111/2"
click at [216, 542] on input "checkbox" at bounding box center [215, 547] width 10 height 10
checkbox input "true"
copy span "5274"
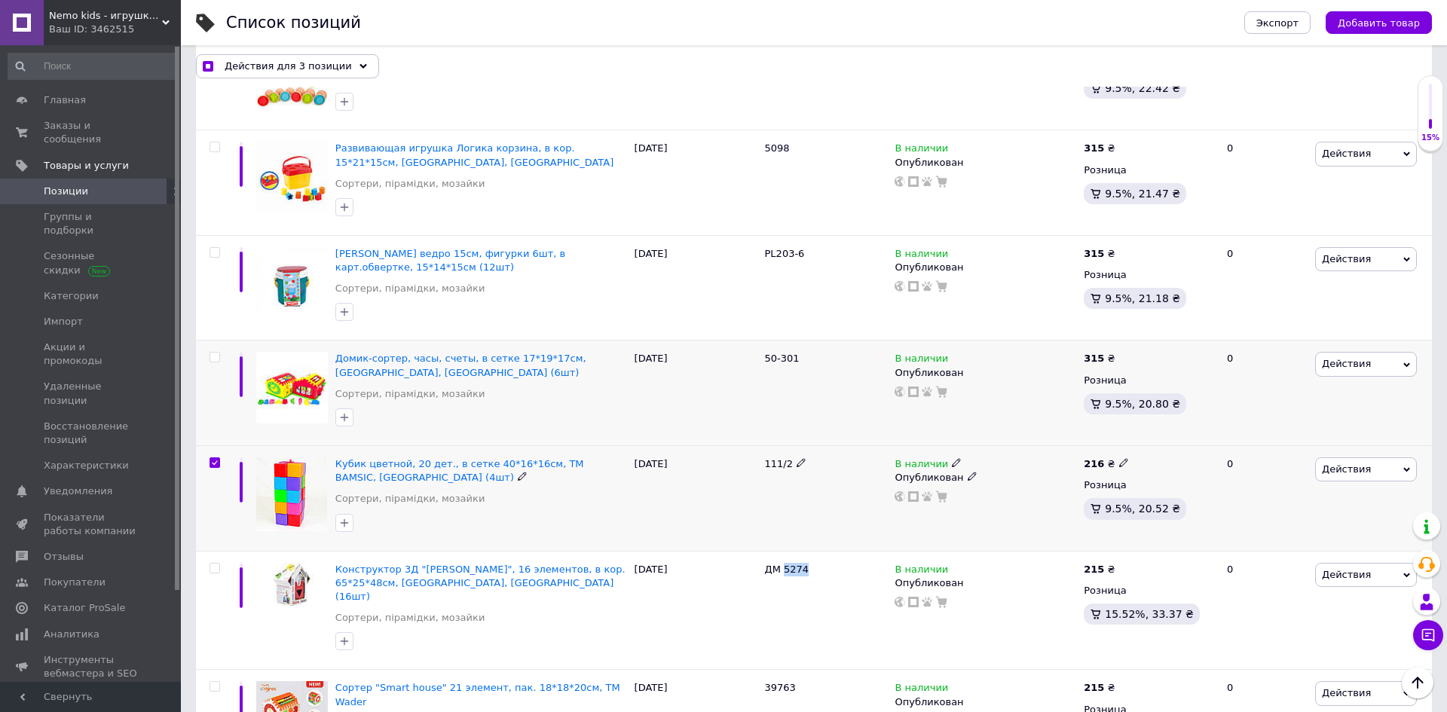
scroll to position [424, 0]
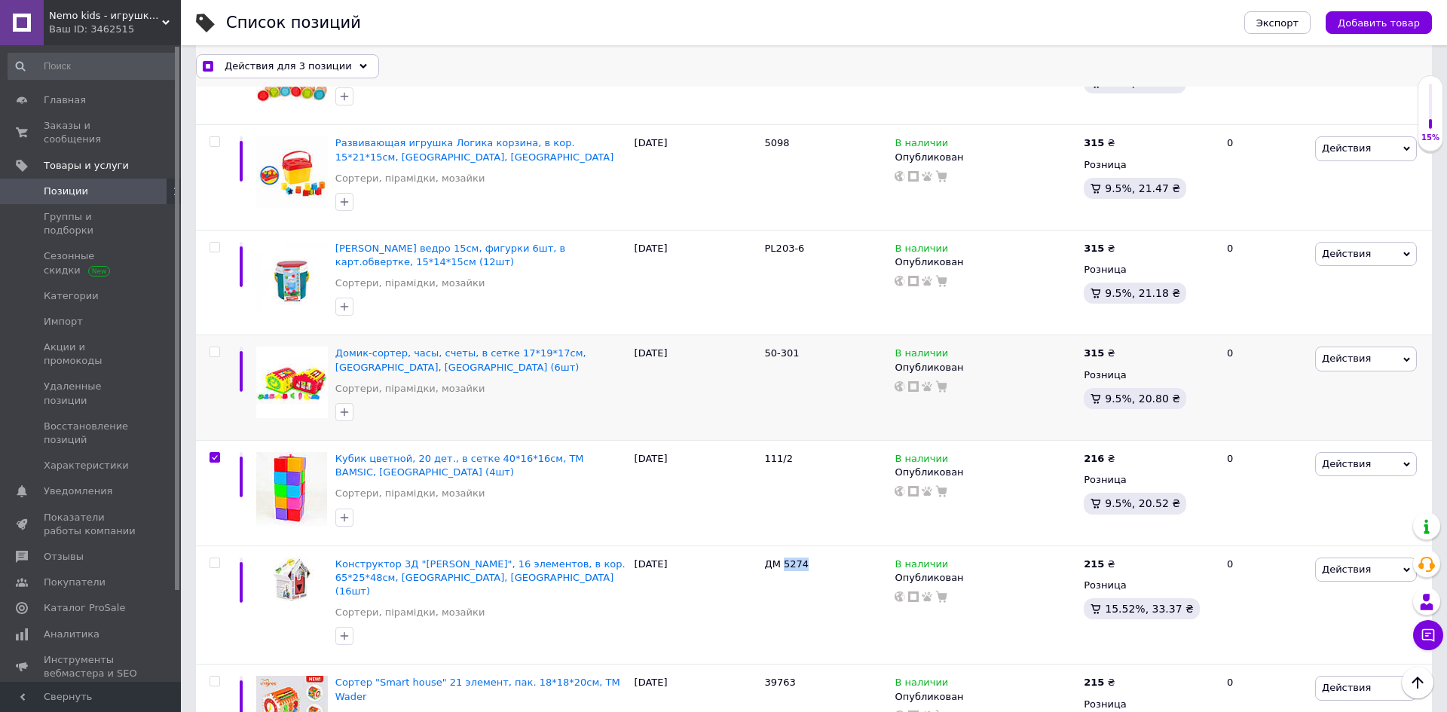
click at [340, 69] on div "Действия для 3 позиции" at bounding box center [287, 66] width 183 height 24
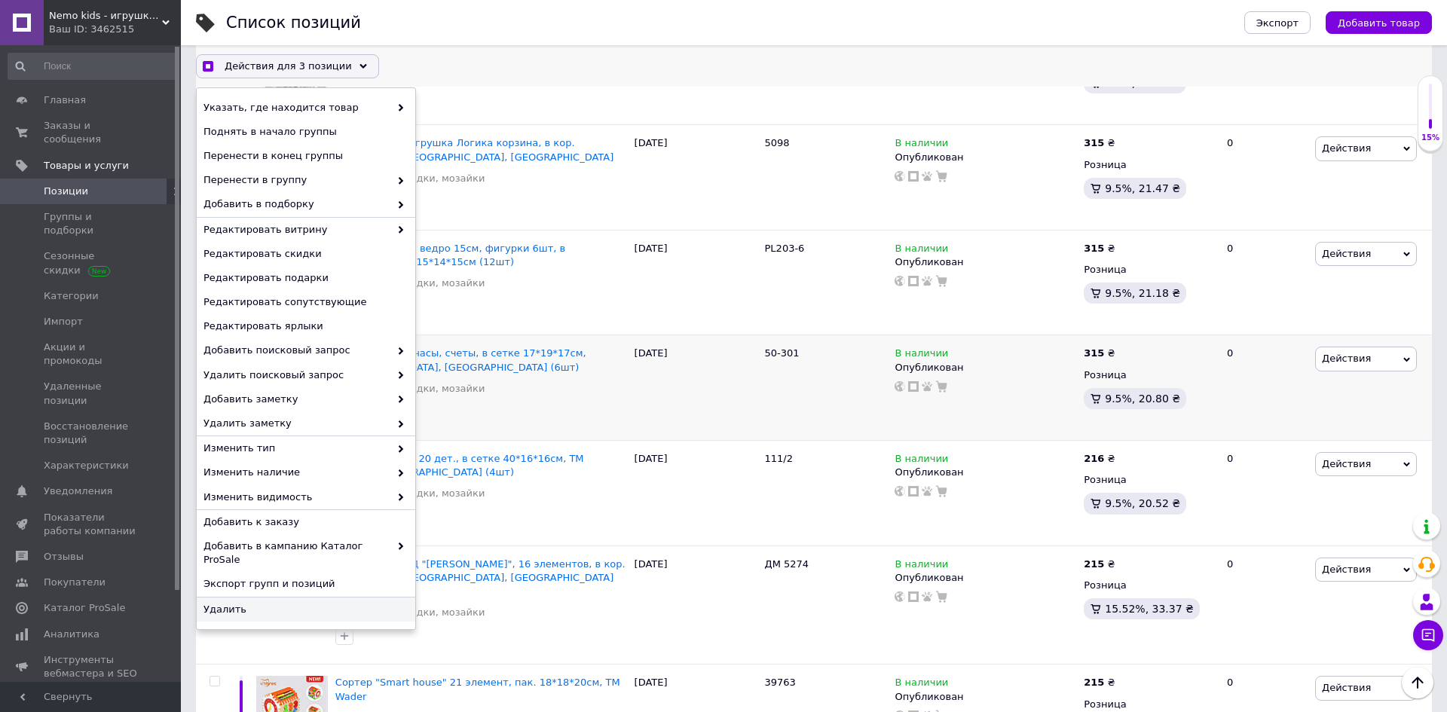
click at [268, 603] on div "Удалить" at bounding box center [306, 609] width 219 height 24
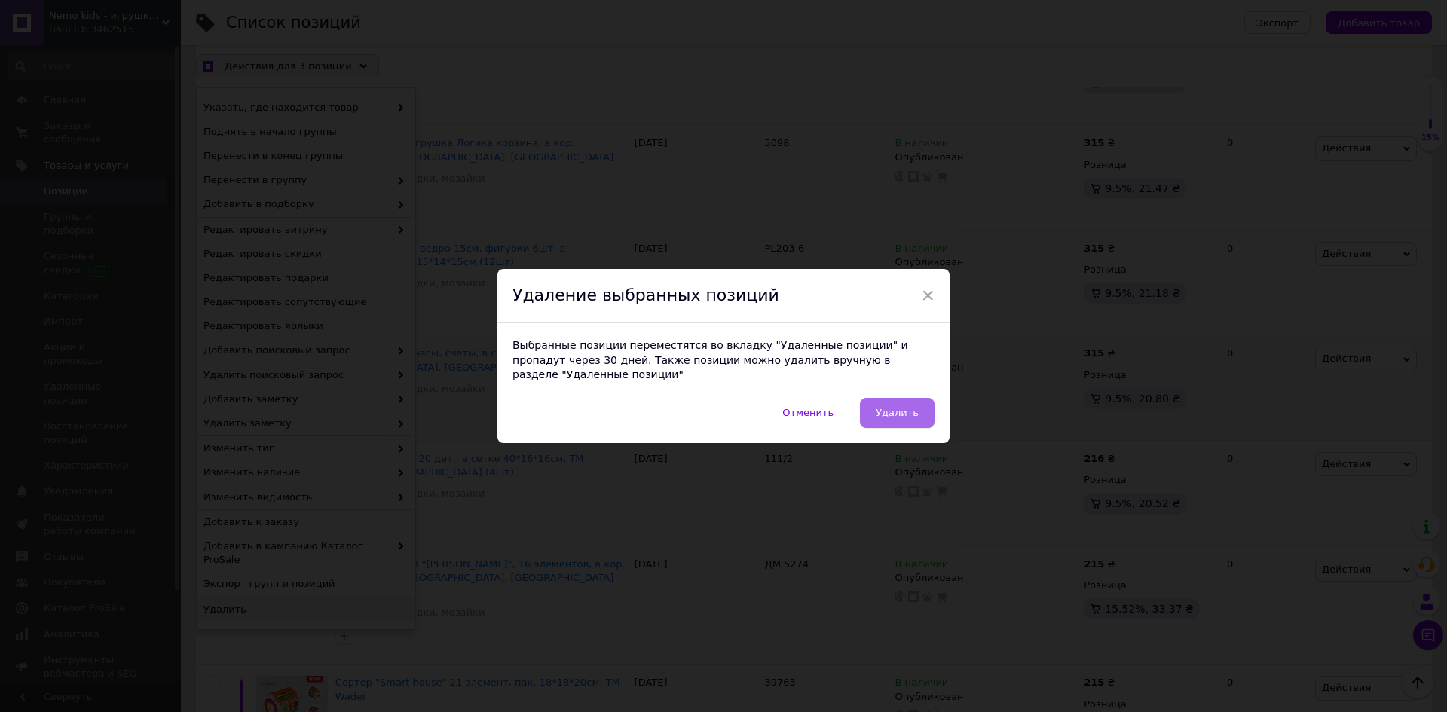
click at [912, 417] on span "Удалить" at bounding box center [897, 412] width 43 height 11
checkbox input "true"
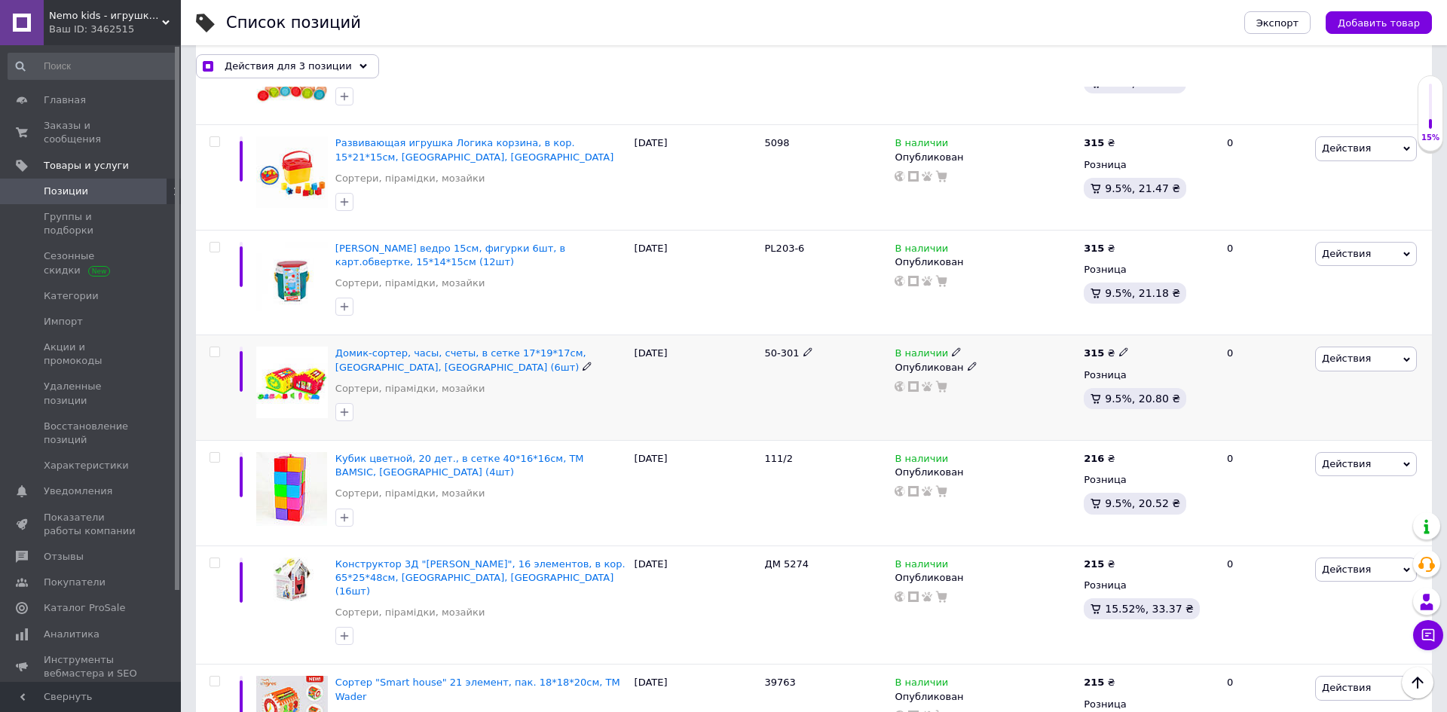
checkbox input "false"
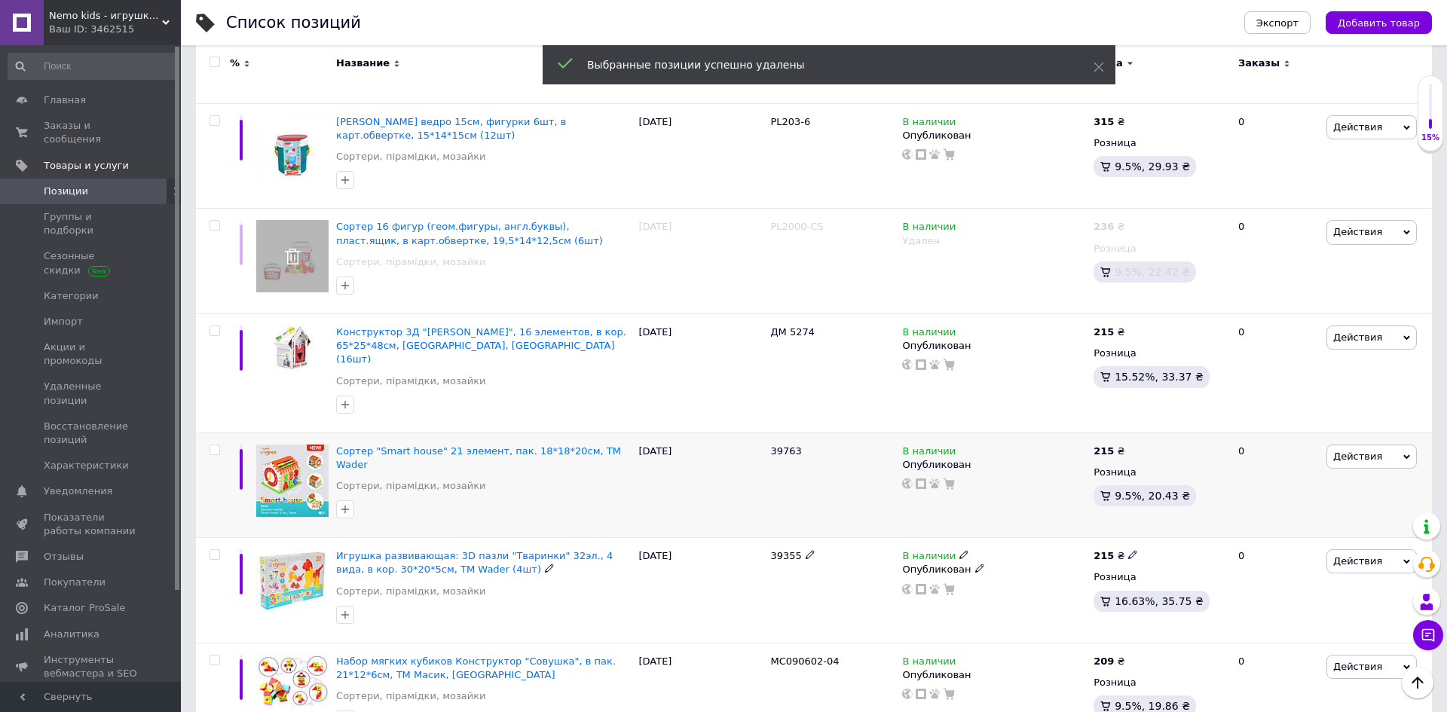
scroll to position [448, 0]
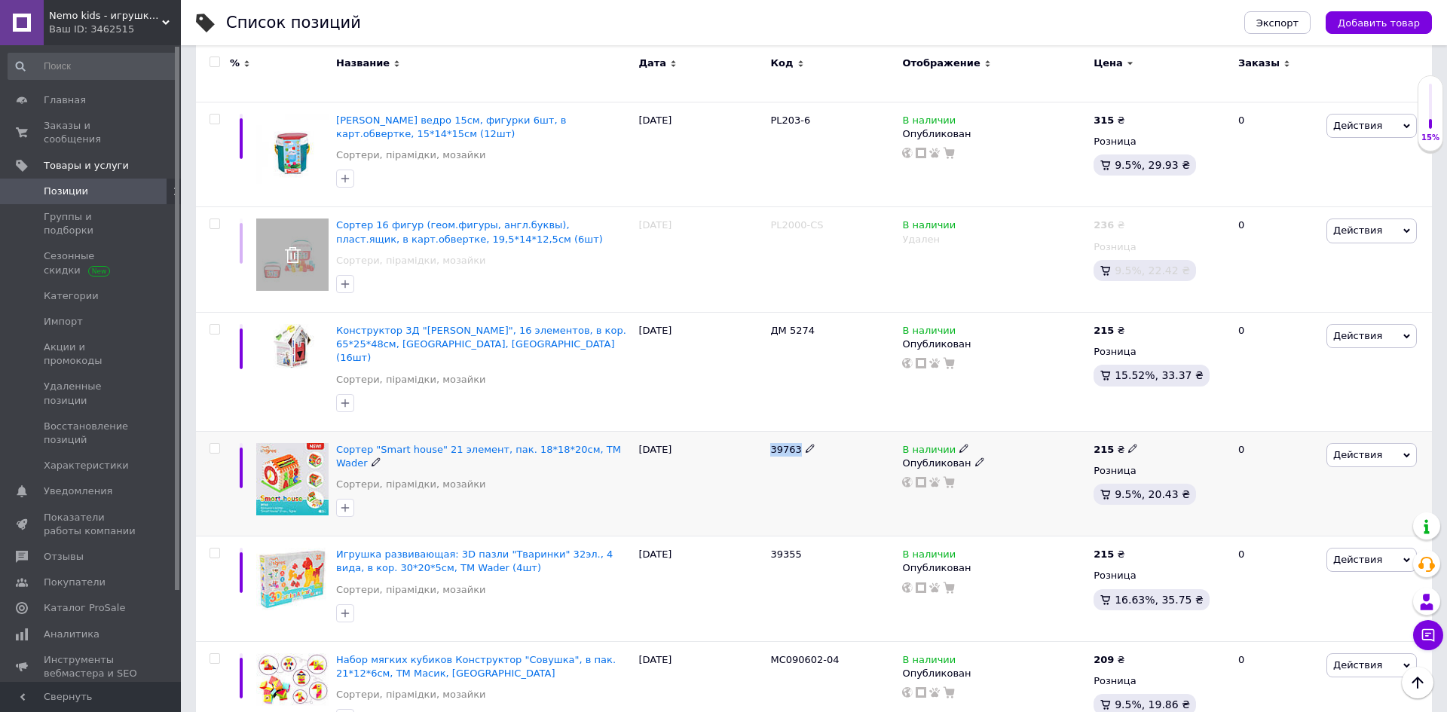
copy span "39763"
click at [1128, 444] on icon at bounding box center [1132, 448] width 9 height 9
click at [1176, 417] on input "215" at bounding box center [1202, 432] width 115 height 30
type input "285"
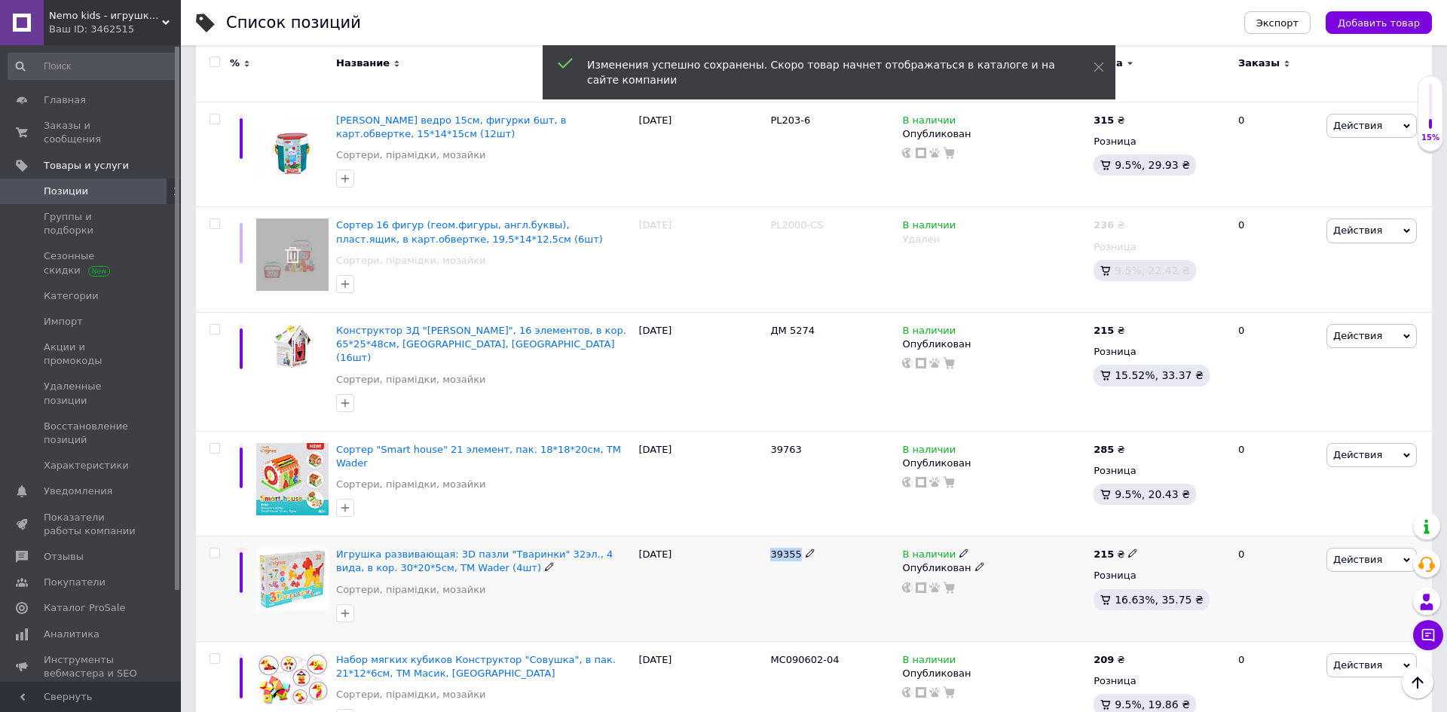
copy span "39355"
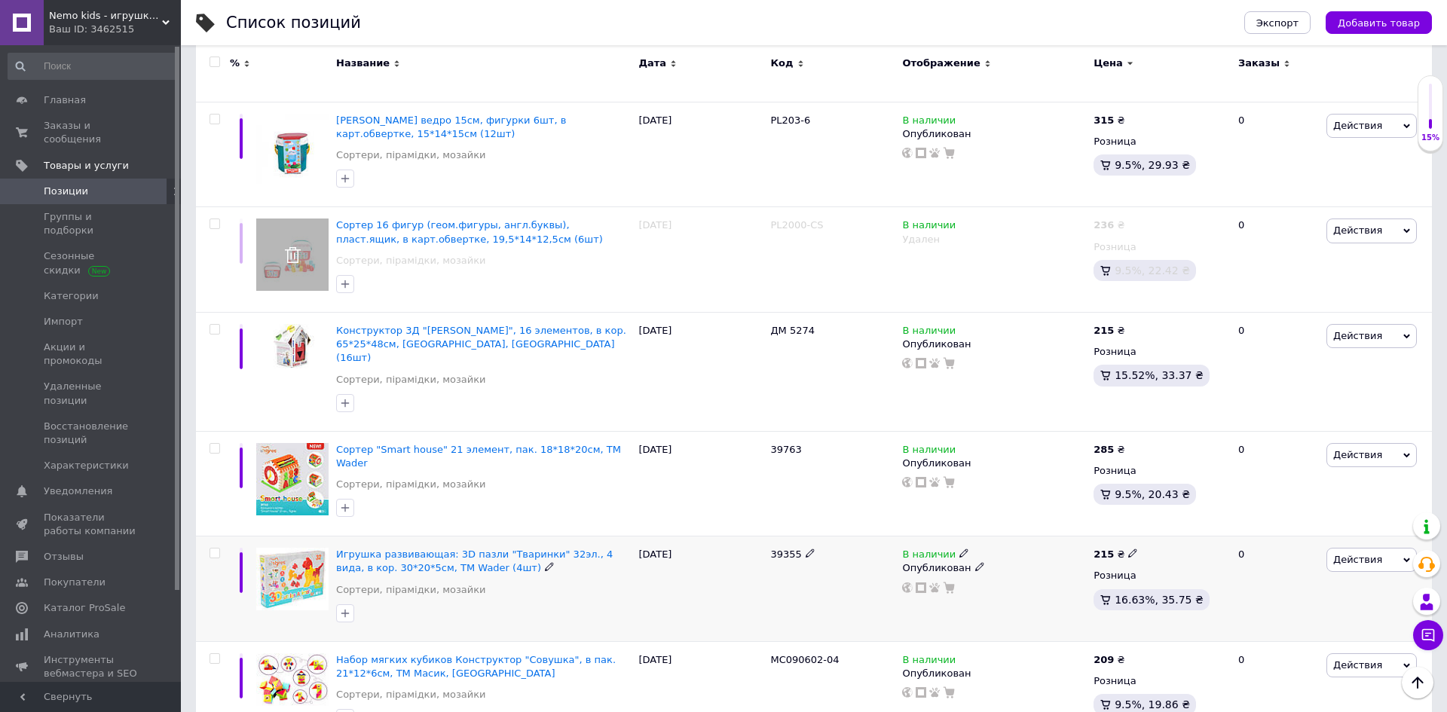
click at [1128, 549] on icon at bounding box center [1132, 553] width 9 height 9
click at [1190, 522] on input "215" at bounding box center [1202, 537] width 115 height 30
type input "305"
click at [790, 654] on span "MC090602-04" at bounding box center [804, 659] width 69 height 11
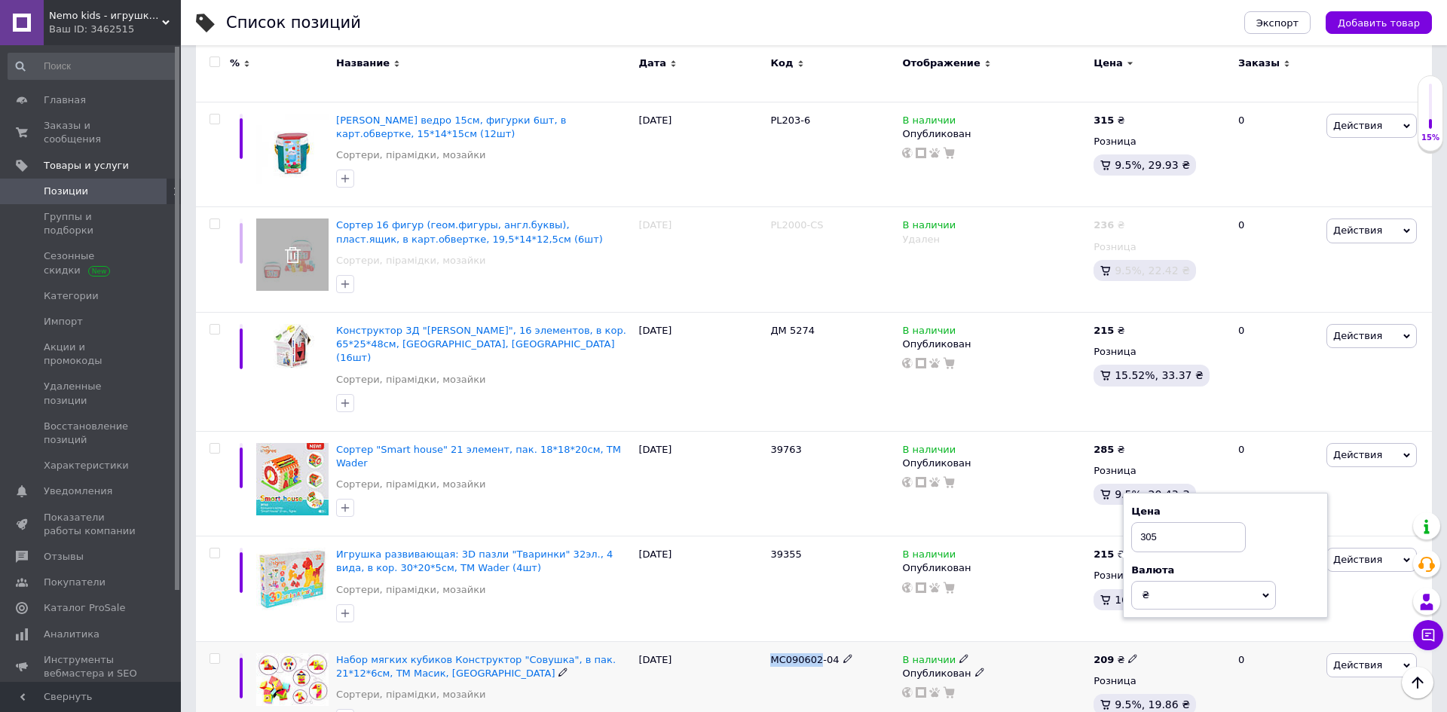
click at [790, 654] on span "MC090602-04" at bounding box center [804, 659] width 69 height 11
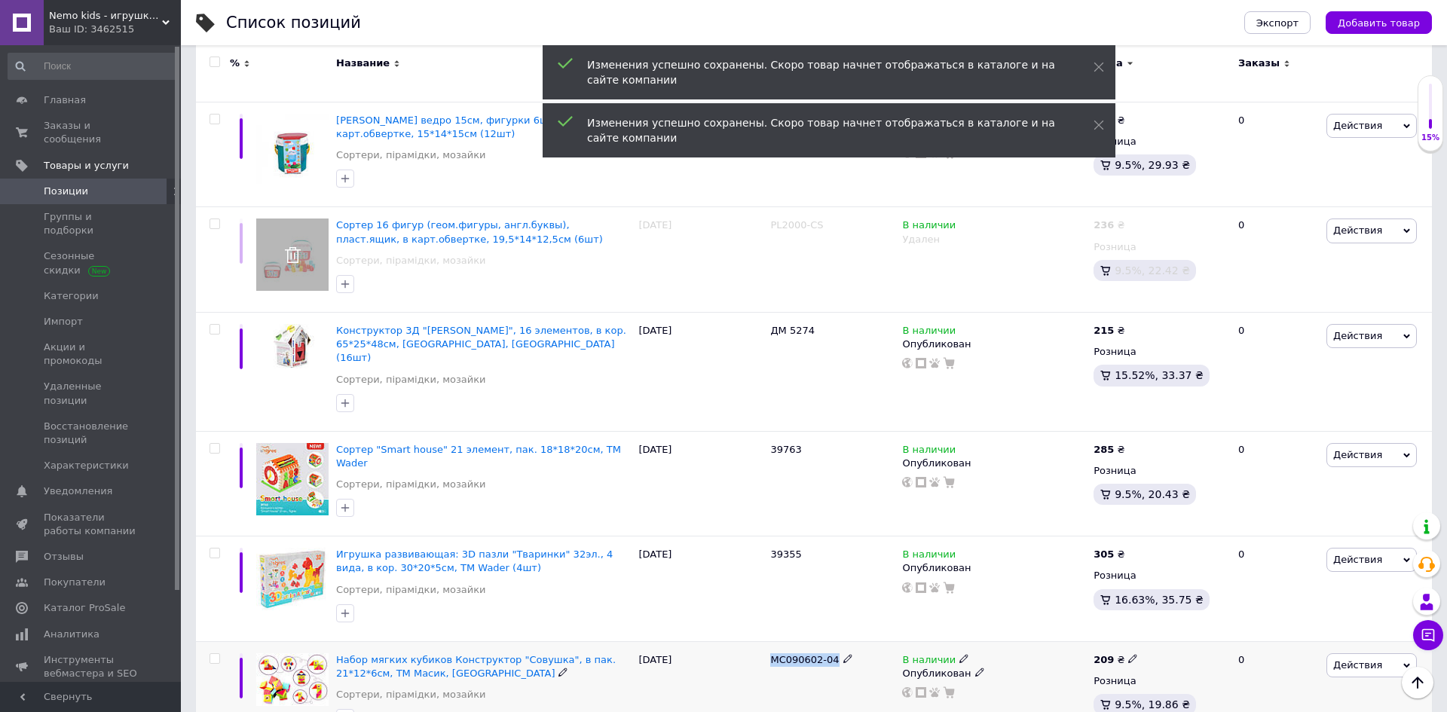
copy div "MC090602-04"
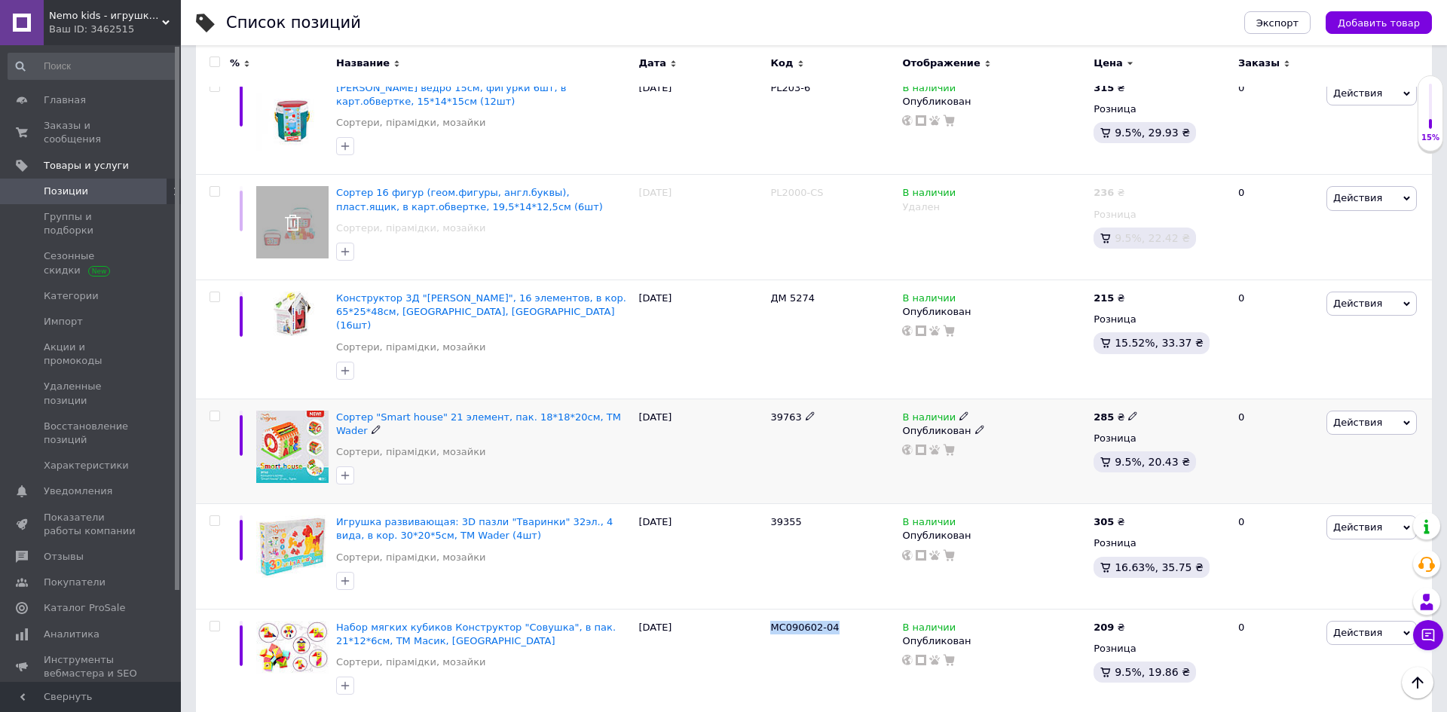
scroll to position [482, 0]
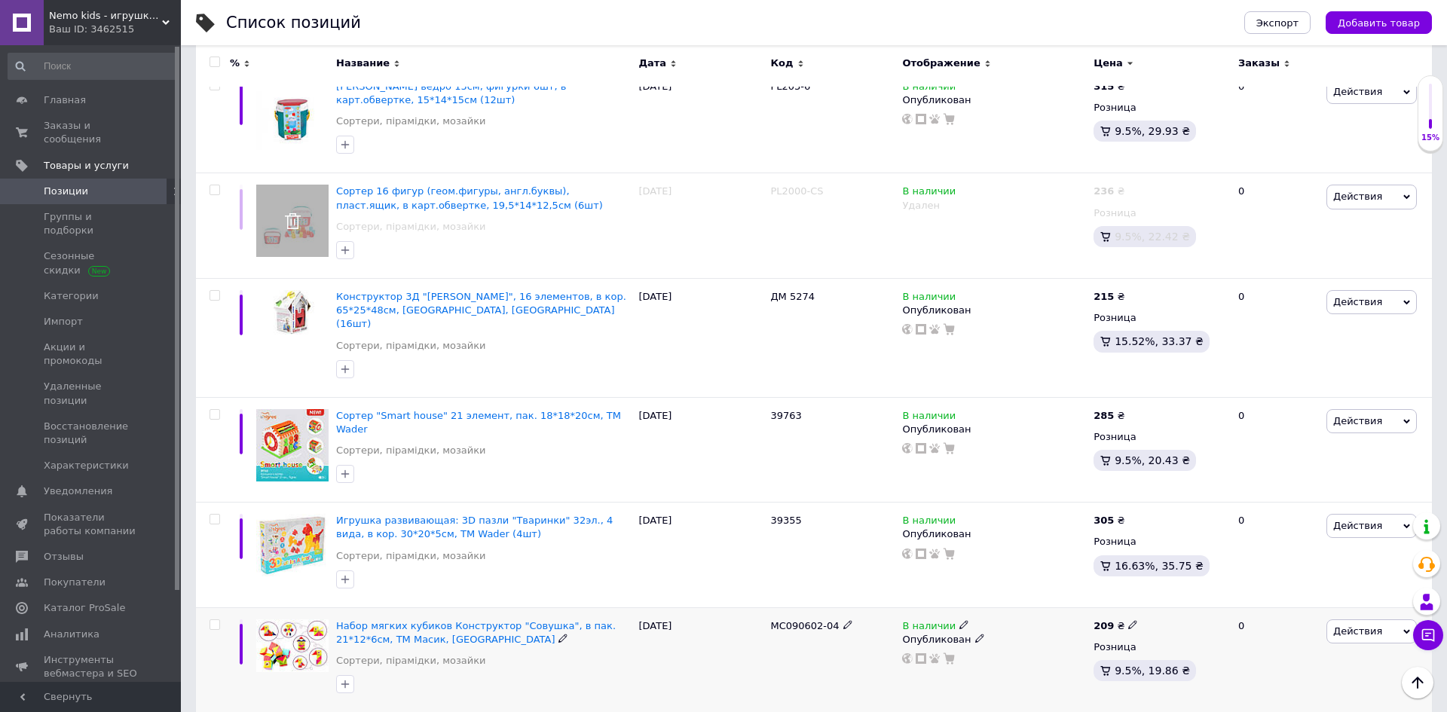
click at [1128, 620] on icon at bounding box center [1132, 624] width 9 height 9
click at [1168, 594] on input "209" at bounding box center [1202, 609] width 115 height 30
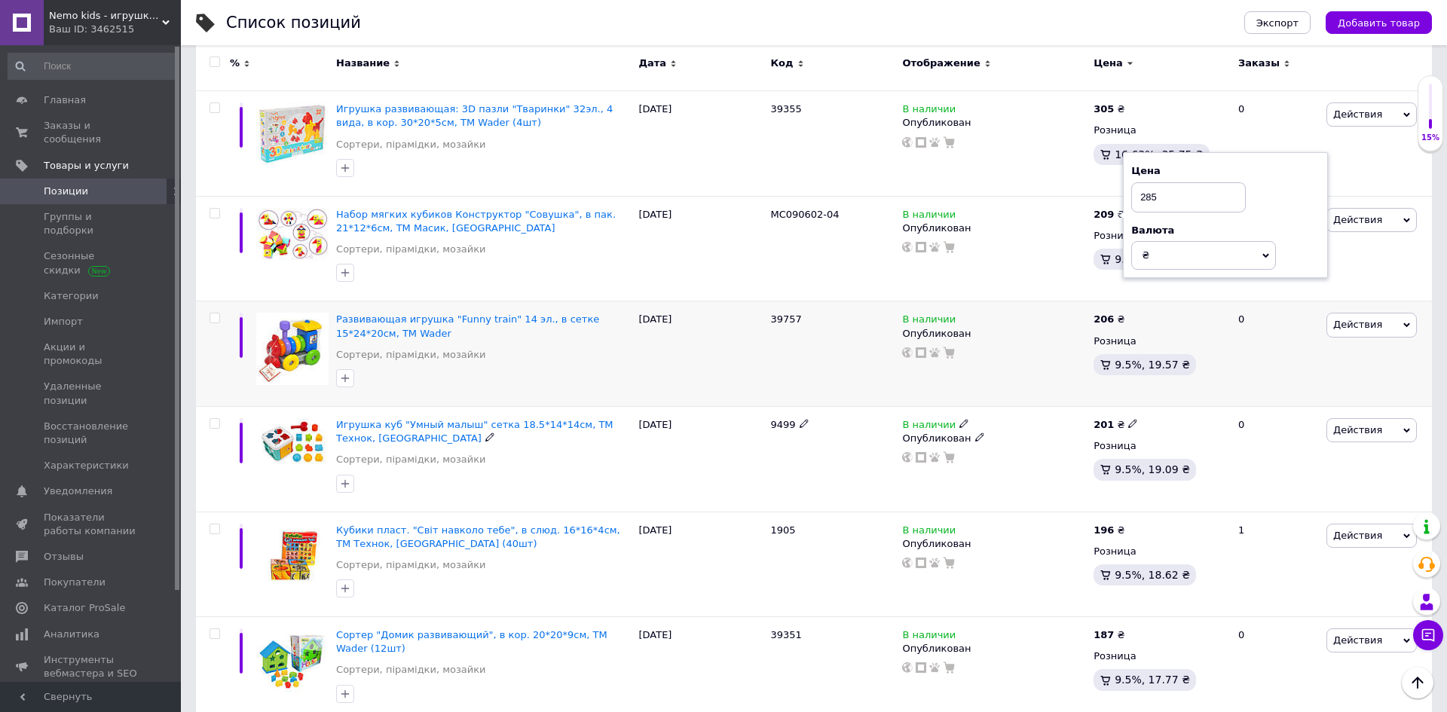
scroll to position [889, 0]
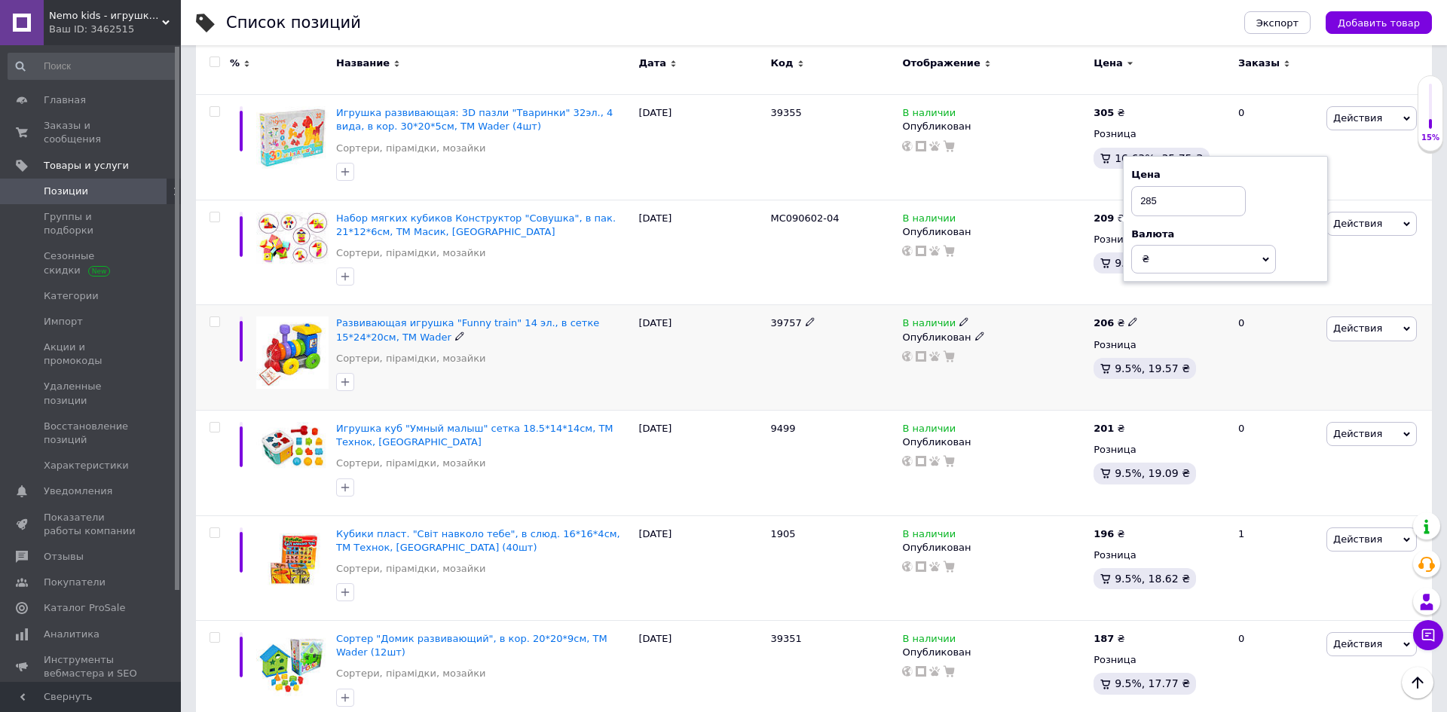
type input "285"
click at [216, 317] on input "checkbox" at bounding box center [215, 322] width 10 height 10
checkbox input "true"
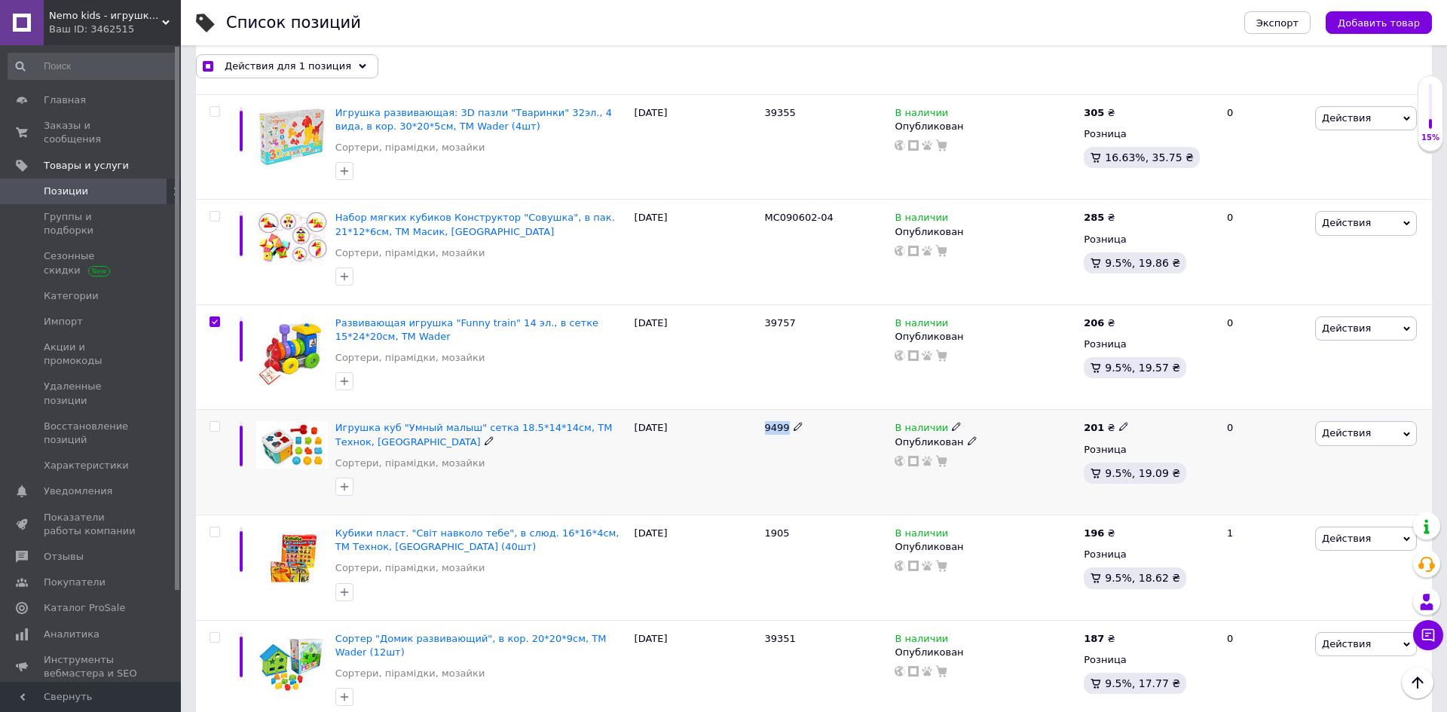
click at [216, 422] on input "checkbox" at bounding box center [215, 427] width 10 height 10
checkbox input "true"
click at [213, 528] on input "checkbox" at bounding box center [215, 533] width 10 height 10
checkbox input "true"
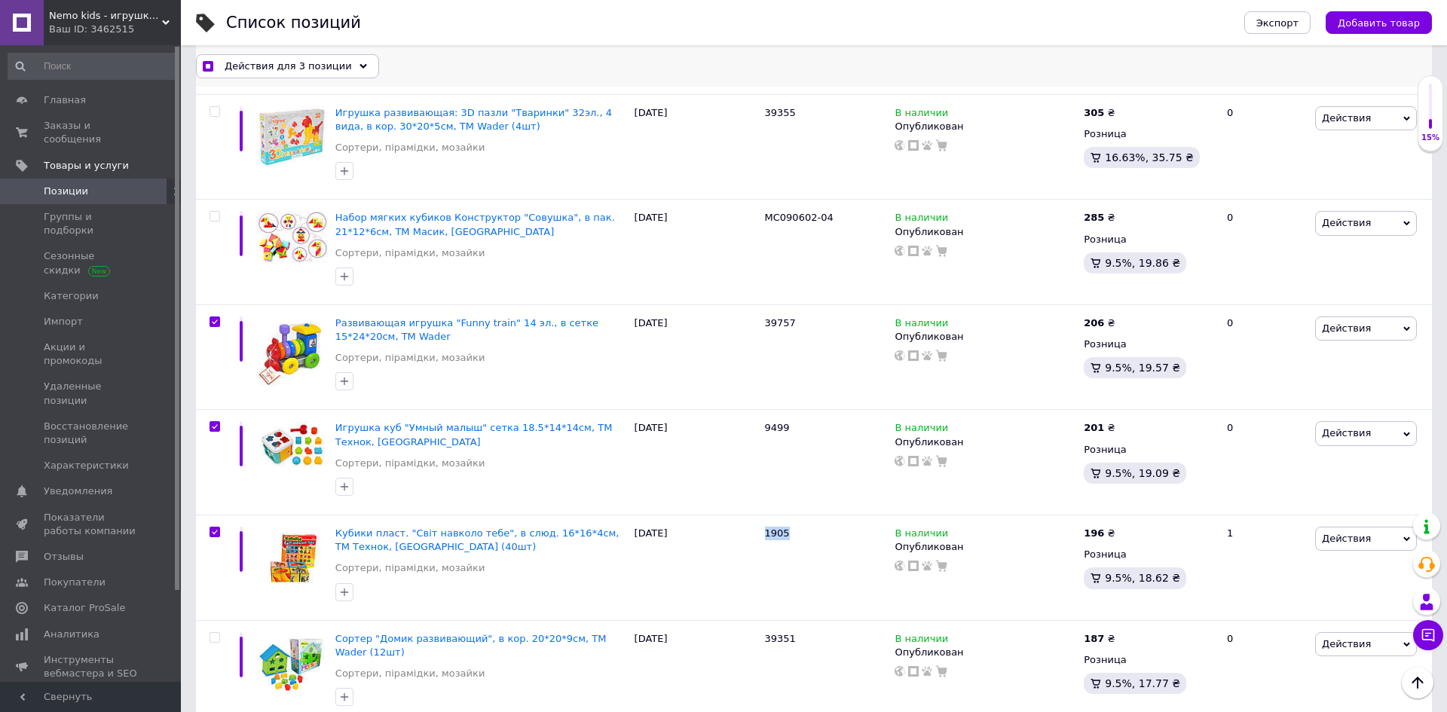
click at [345, 63] on div "Действия для 3 позиции" at bounding box center [287, 66] width 183 height 24
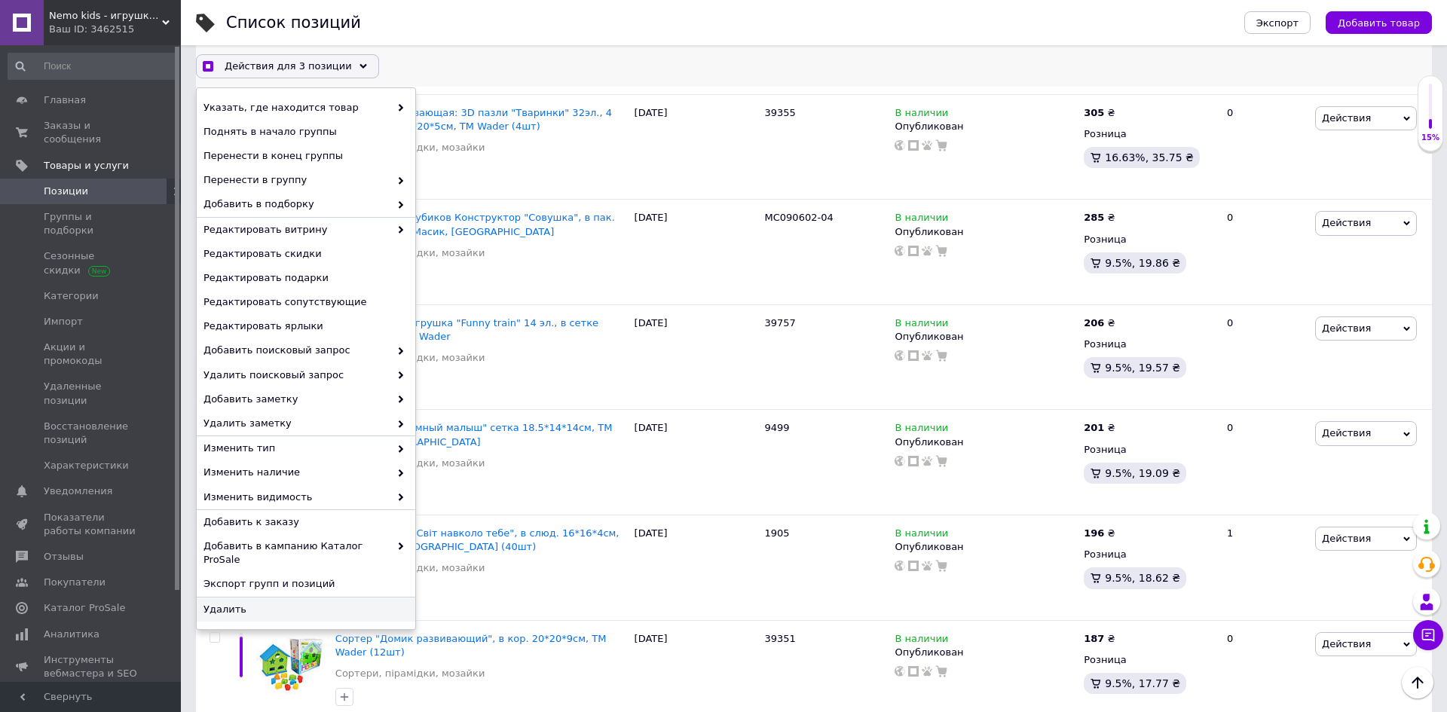
click at [260, 602] on span "Удалить" at bounding box center [303, 609] width 201 height 14
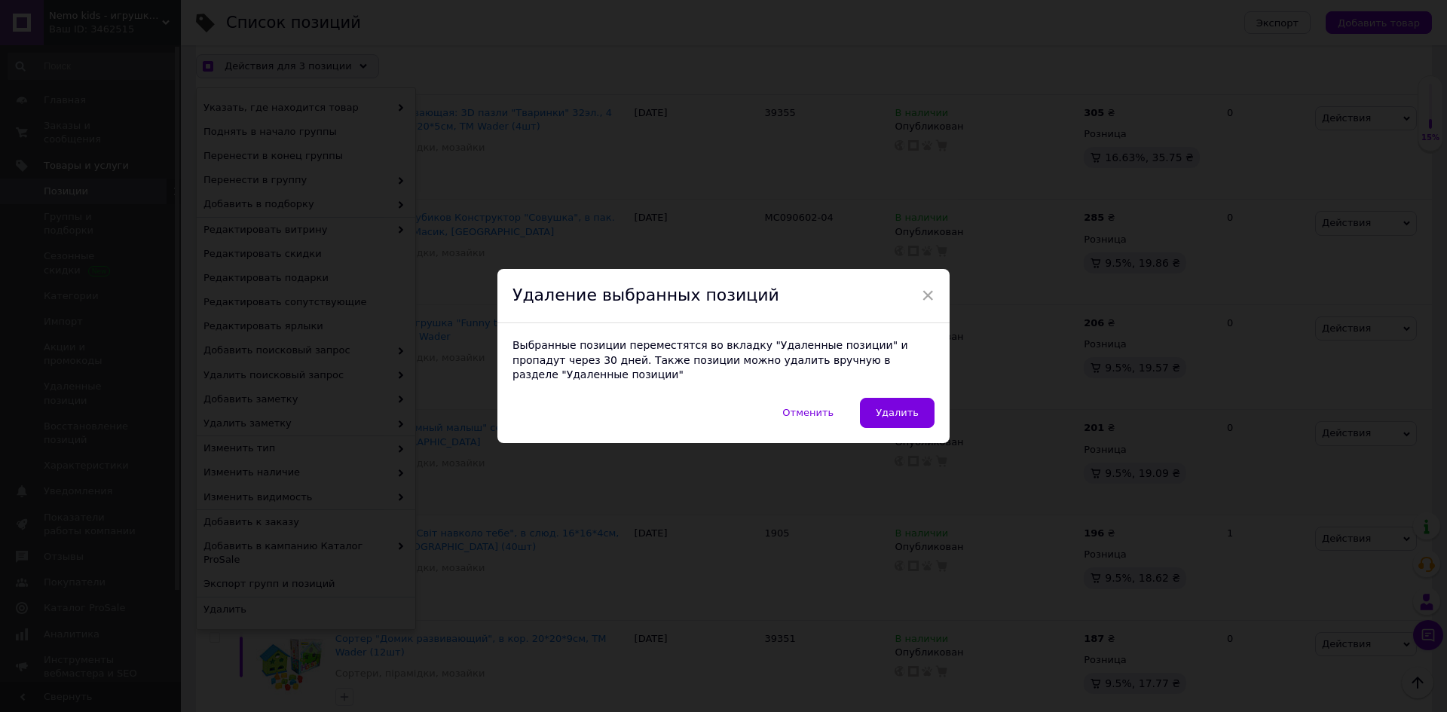
click at [907, 408] on span "Удалить" at bounding box center [897, 412] width 43 height 11
checkbox input "true"
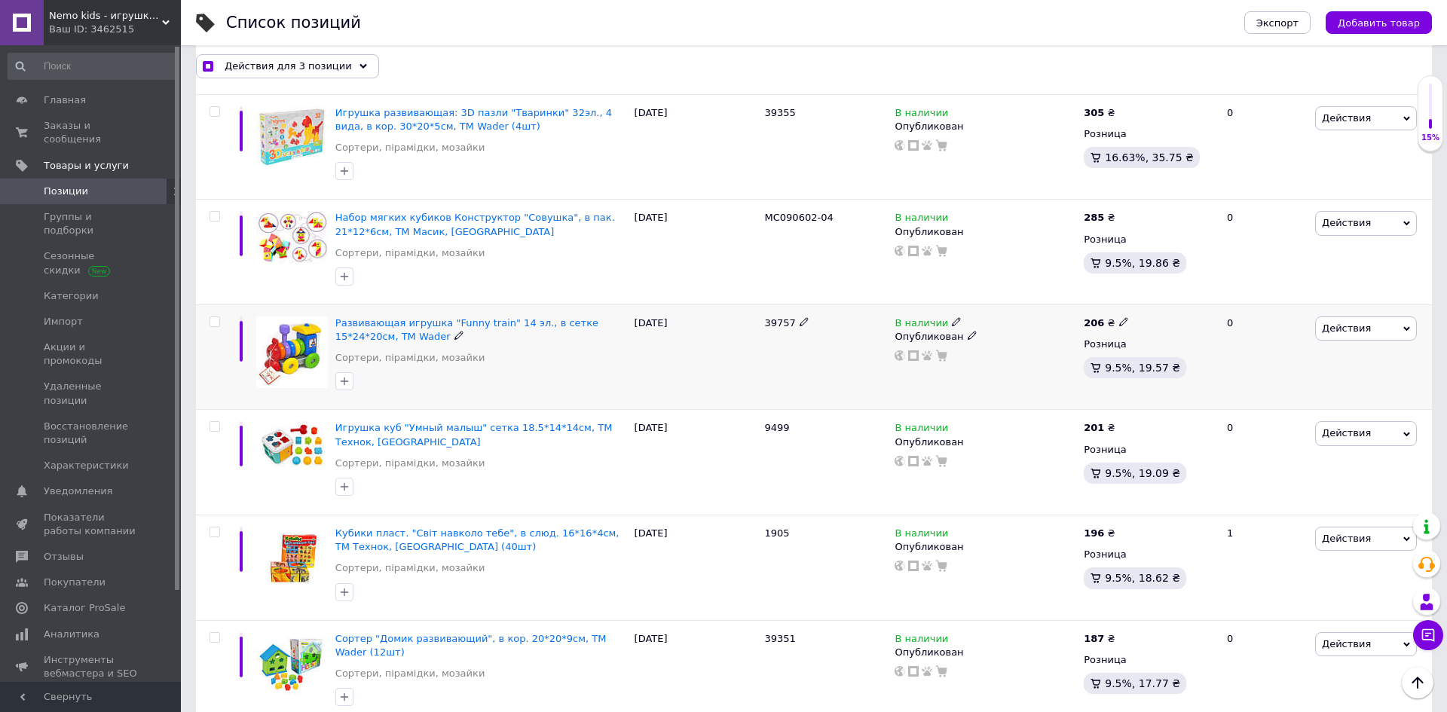
checkbox input "false"
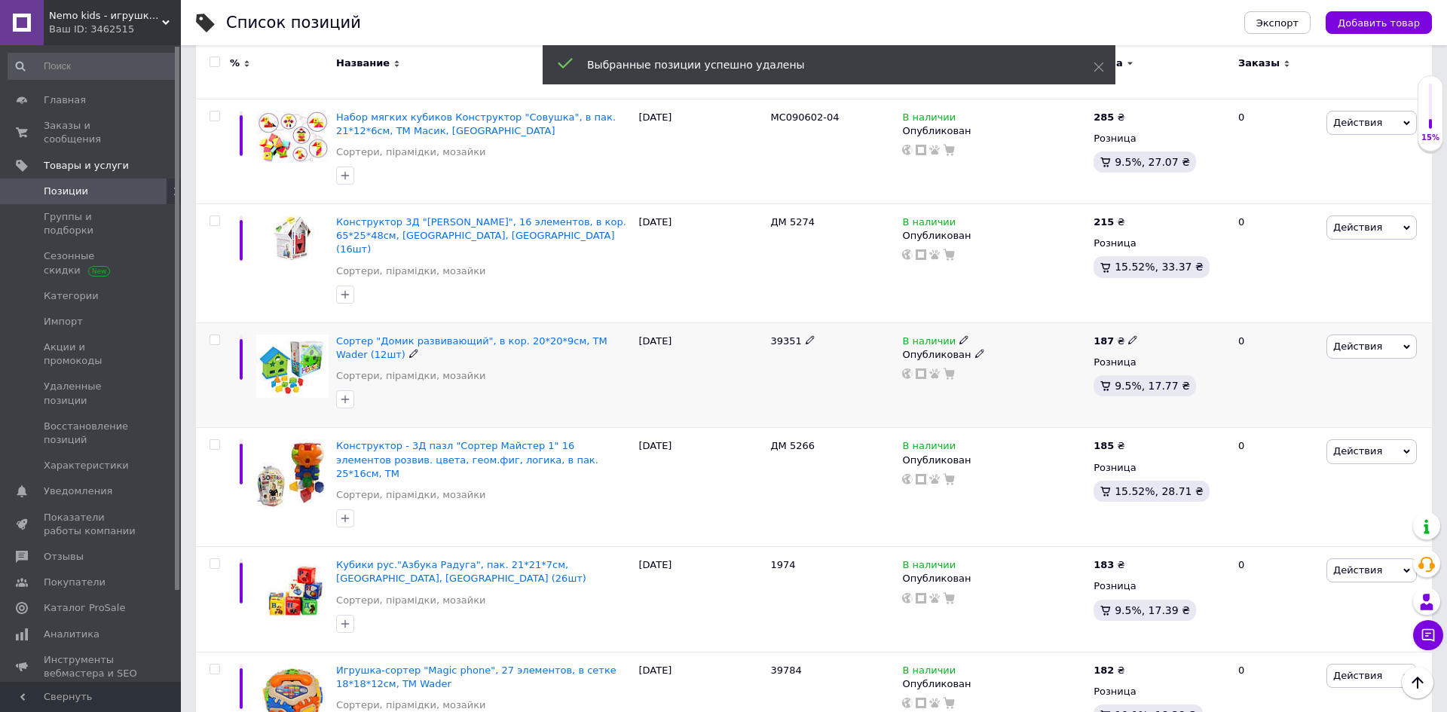
scroll to position [745, 0]
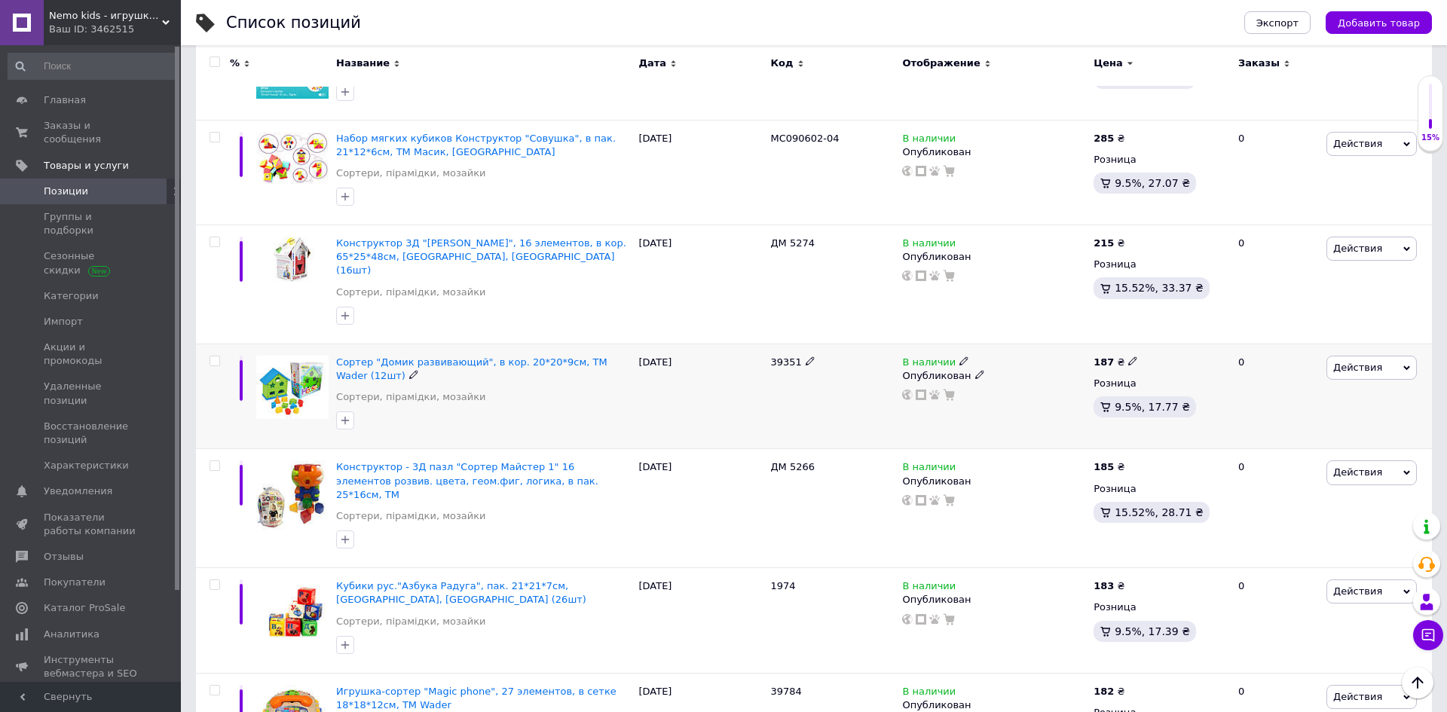
click at [1131, 356] on span at bounding box center [1133, 361] width 10 height 10
click at [1176, 330] on input "187" at bounding box center [1202, 345] width 115 height 30
type input "265"
click at [1128, 237] on icon at bounding box center [1132, 241] width 9 height 9
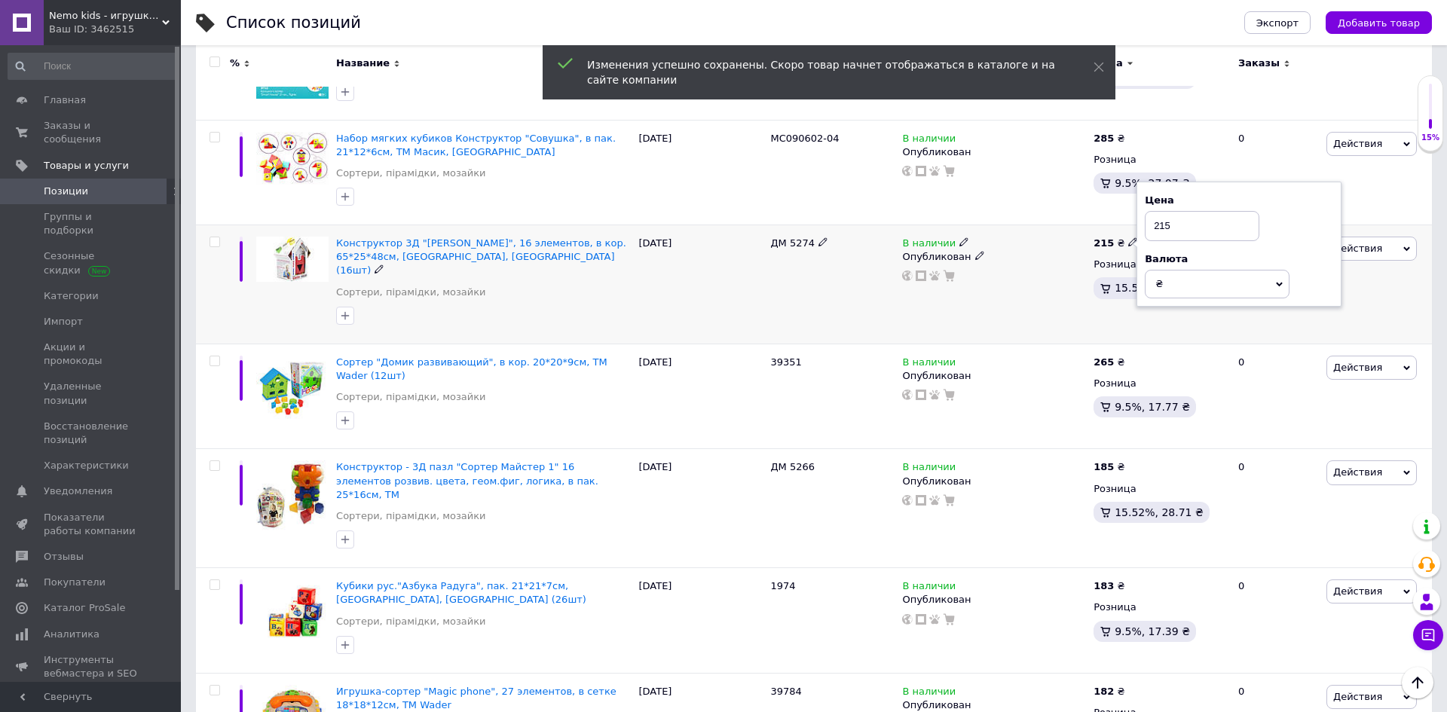
click at [1203, 215] on input "215" at bounding box center [1202, 226] width 115 height 30
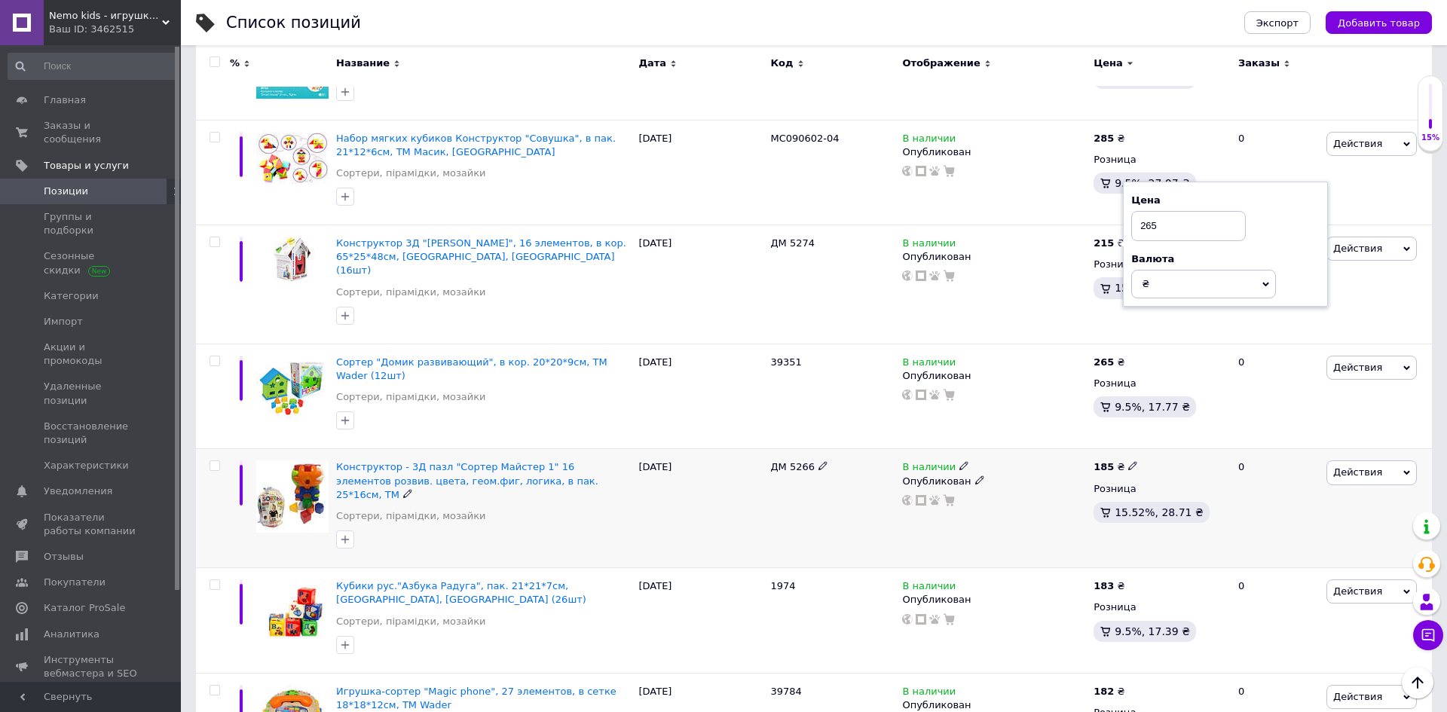
type input "265"
click at [1128, 461] on icon at bounding box center [1132, 465] width 9 height 9
click at [1210, 436] on input "185" at bounding box center [1202, 450] width 115 height 30
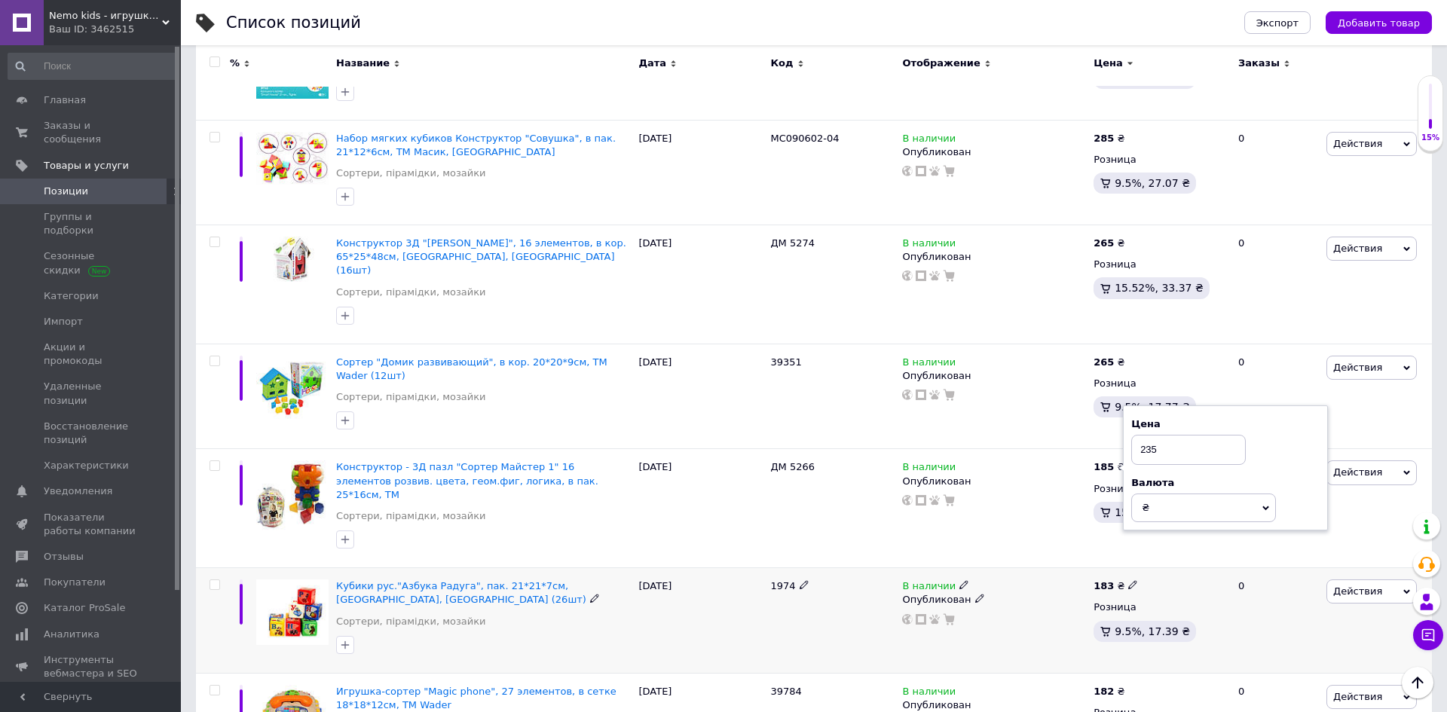
type input "235"
click at [214, 580] on input "checkbox" at bounding box center [215, 585] width 10 height 10
checkbox input "true"
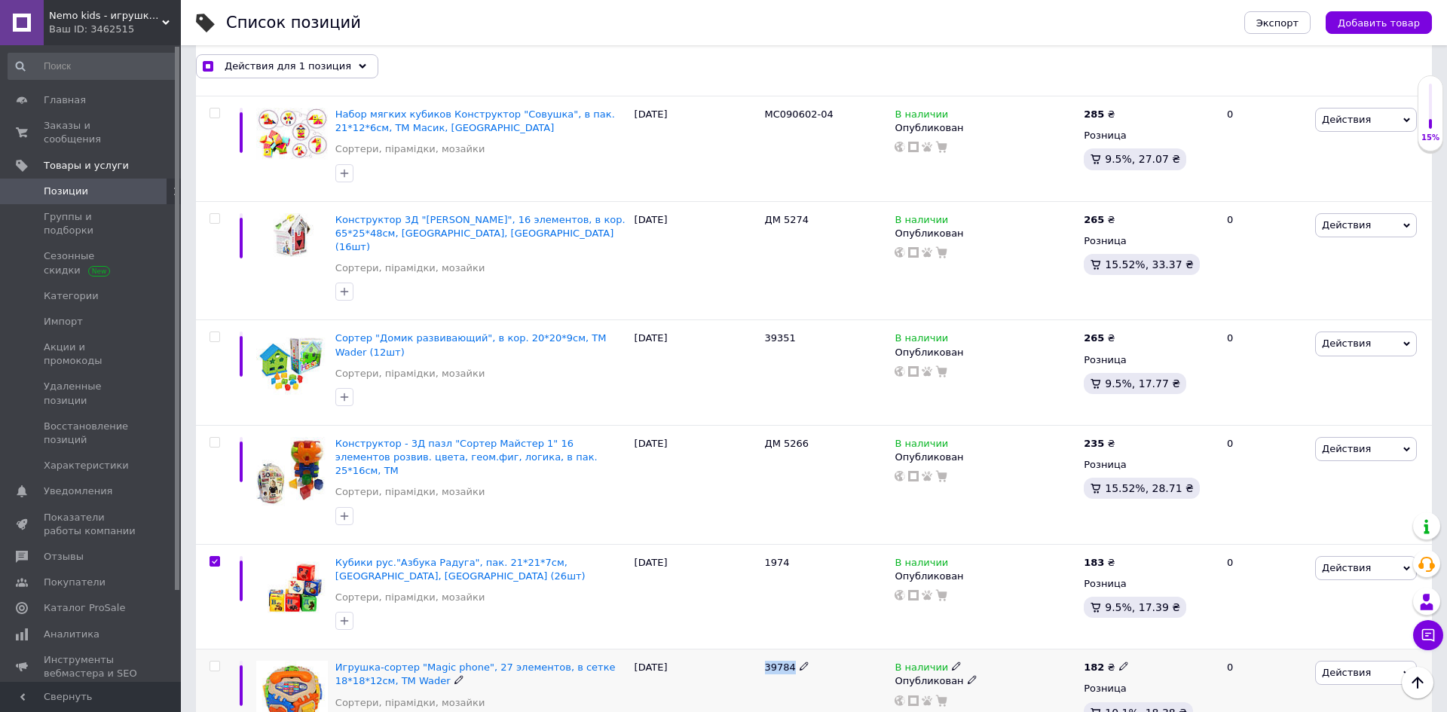
scroll to position [781, 0]
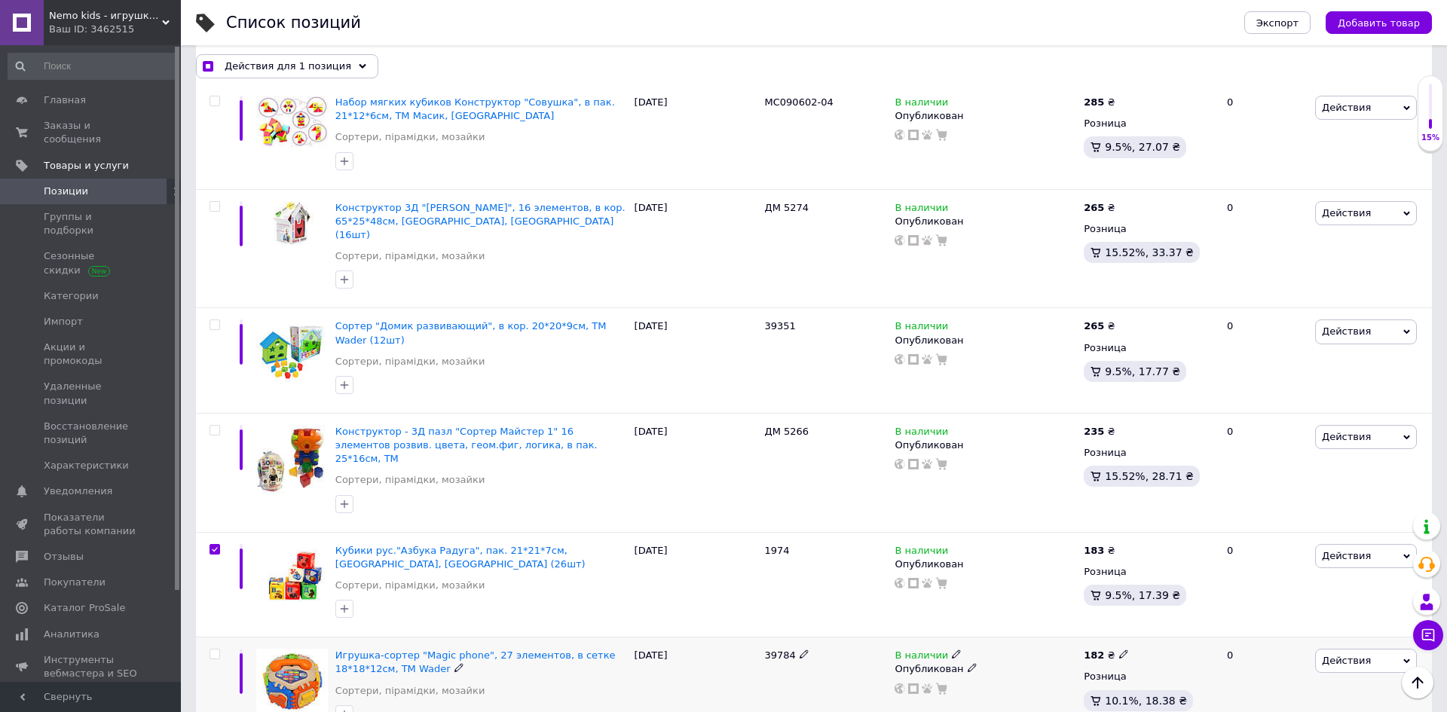
click at [1119, 650] on icon at bounding box center [1123, 654] width 9 height 9
click at [1180, 623] on input "182" at bounding box center [1192, 638] width 115 height 30
checkbox input "true"
type input "285"
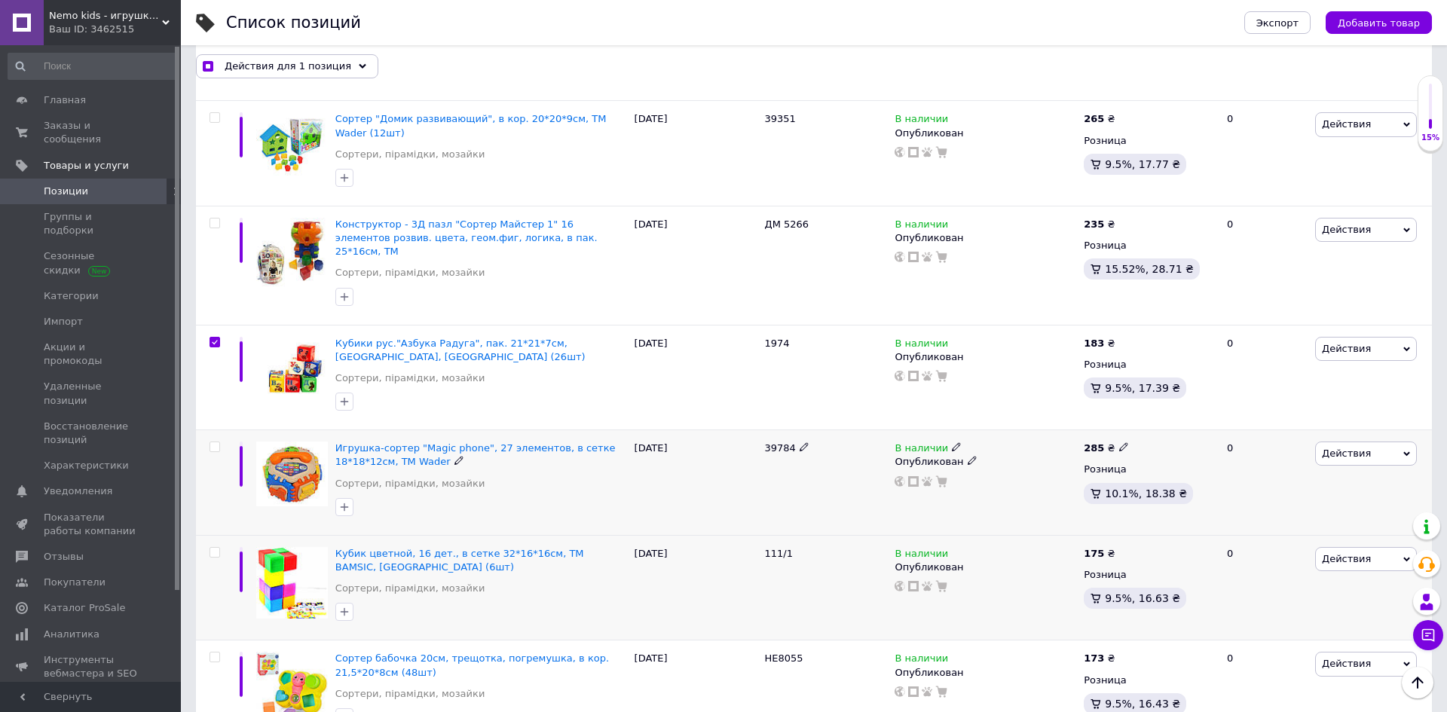
scroll to position [1029, 0]
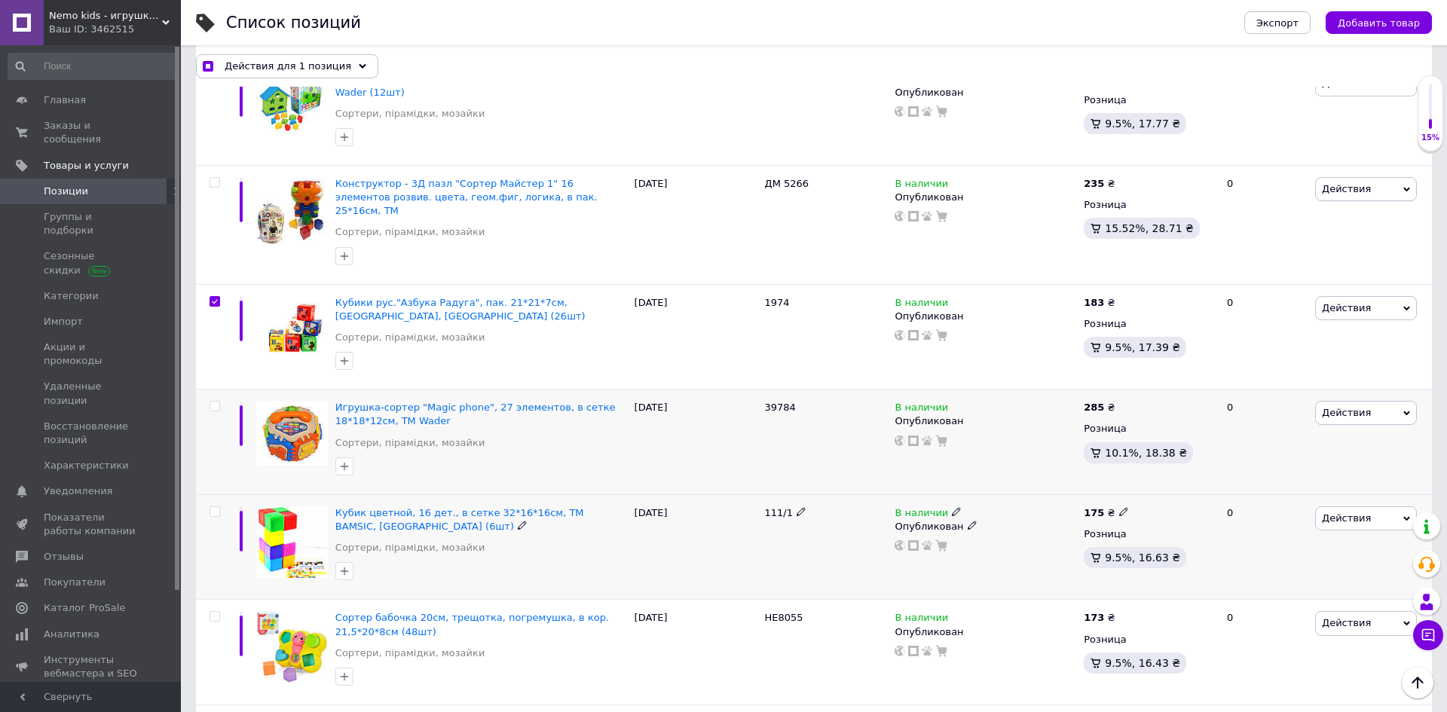
click at [772, 507] on span "111/1" at bounding box center [779, 512] width 28 height 11
checkbox input "true"
click at [213, 507] on input "checkbox" at bounding box center [215, 512] width 10 height 10
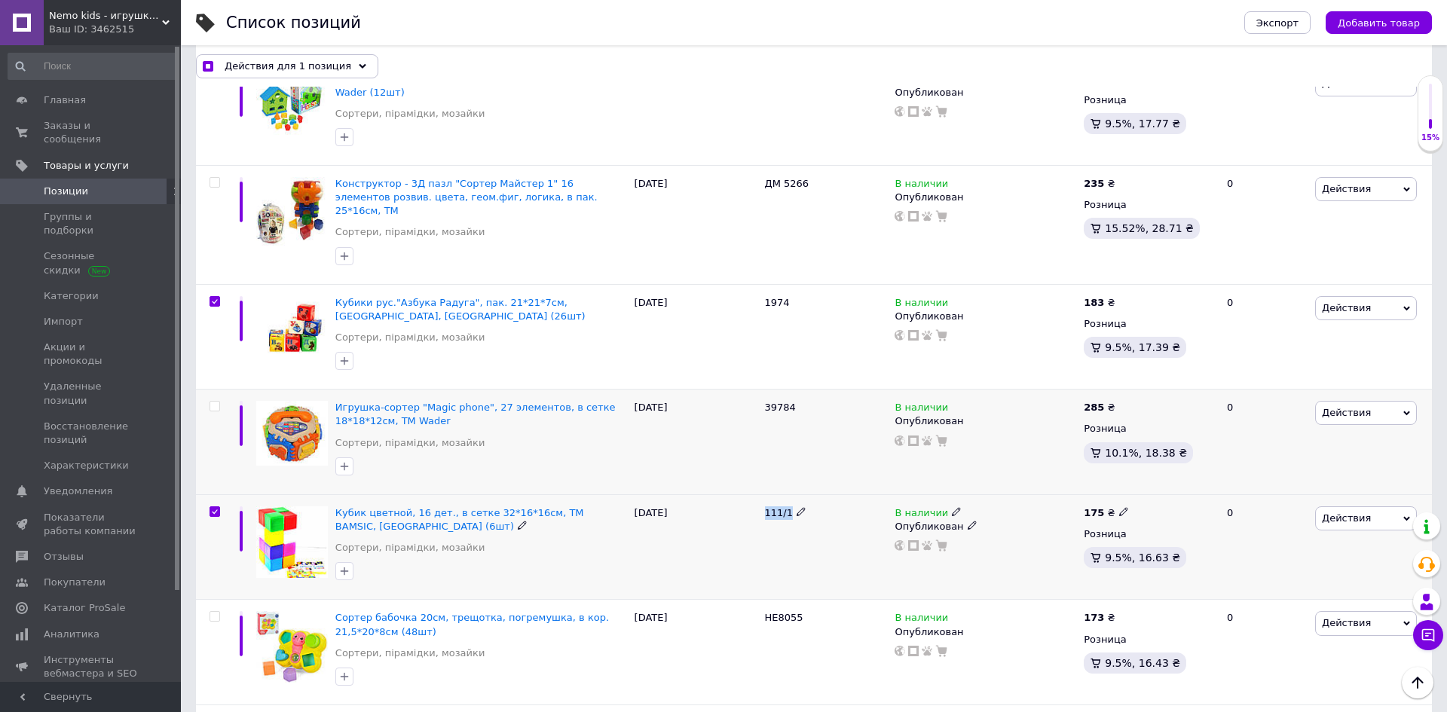
checkbox input "true"
click at [1119, 612] on icon at bounding box center [1123, 616] width 9 height 9
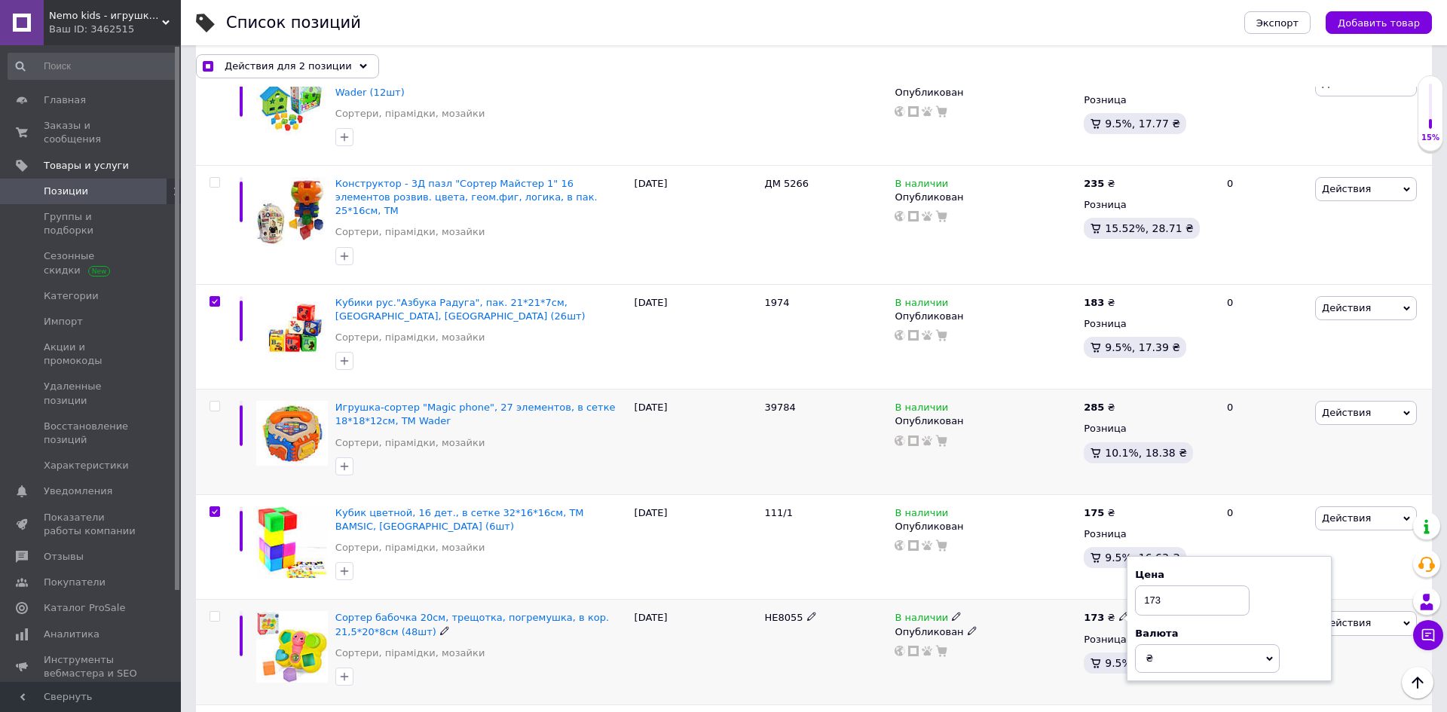
click at [1171, 586] on input "173" at bounding box center [1192, 601] width 115 height 30
checkbox input "true"
type input "245"
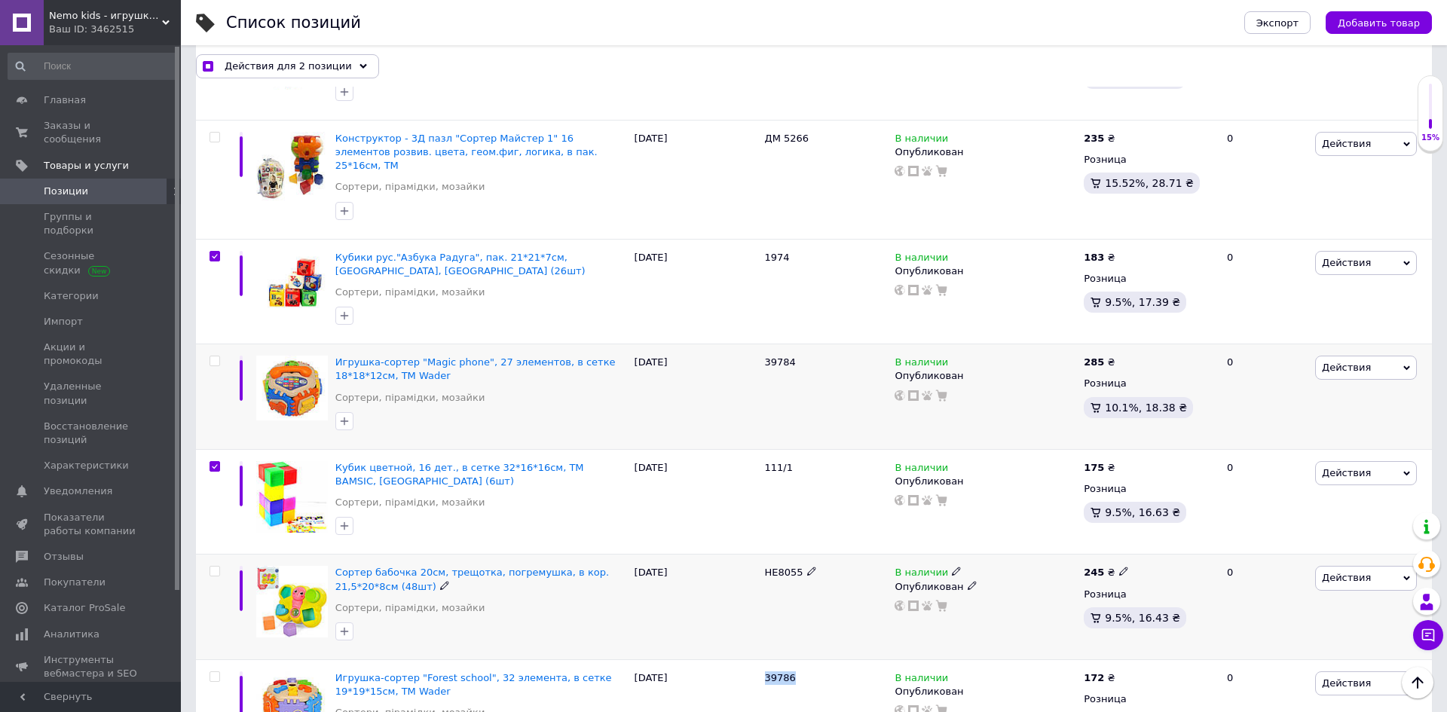
scroll to position [1083, 0]
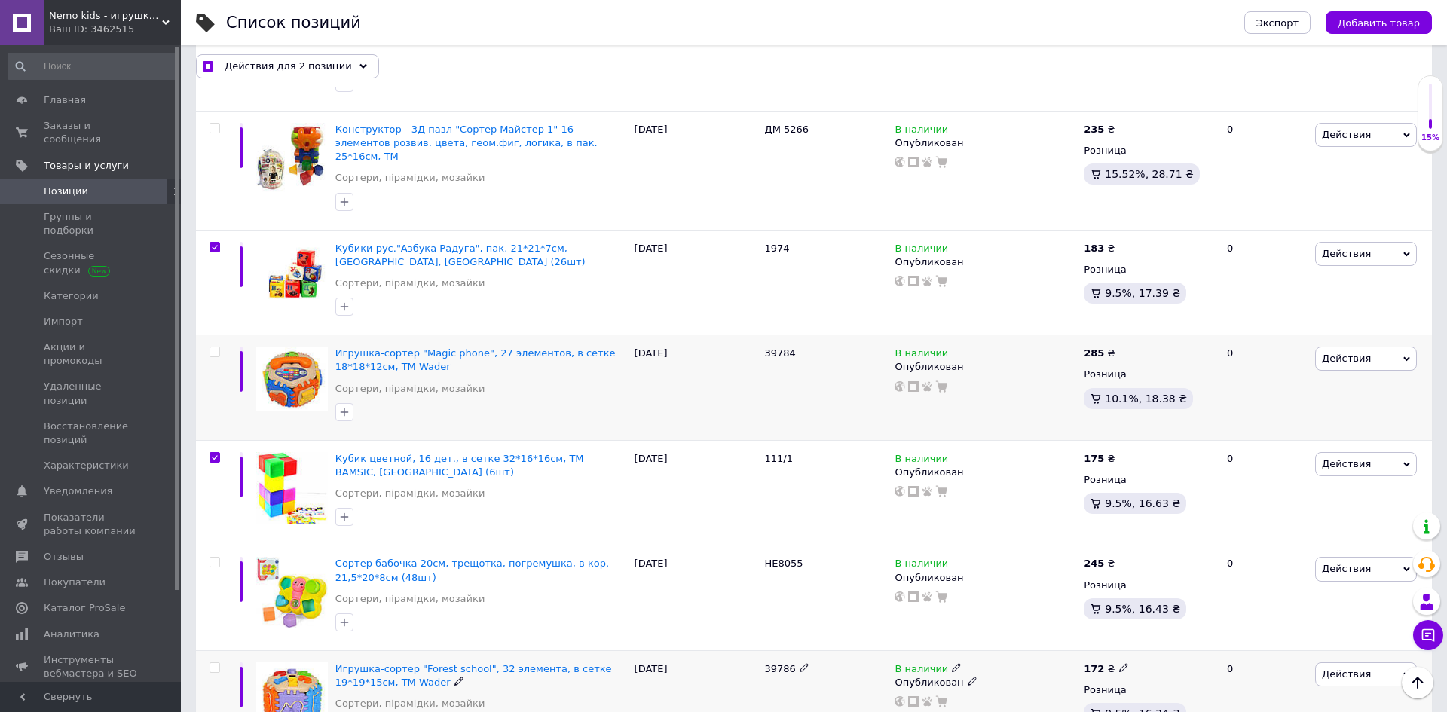
click at [1119, 663] on icon at bounding box center [1123, 667] width 9 height 9
click at [1176, 637] on input "172" at bounding box center [1192, 652] width 115 height 30
checkbox input "true"
type input "265"
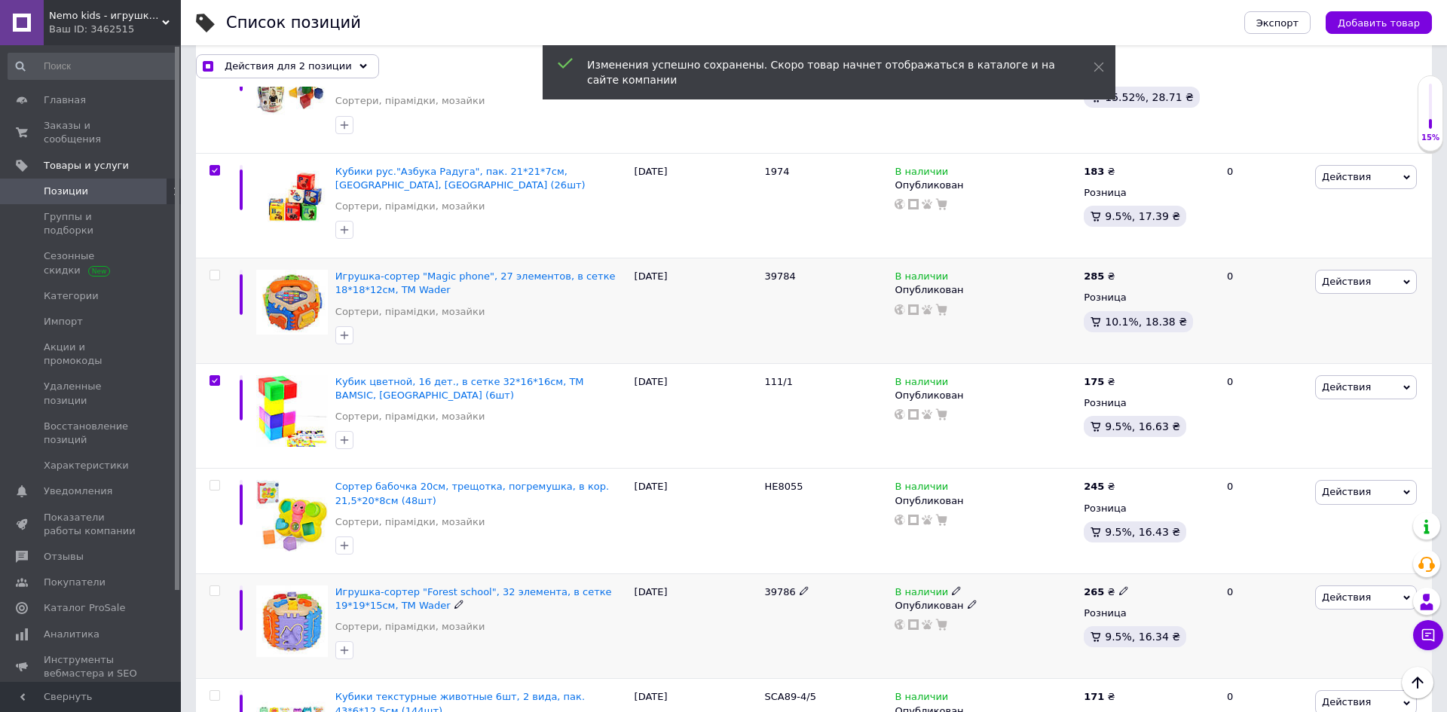
scroll to position [1161, 0]
click at [788, 686] on span "SCA89-4/5" at bounding box center [790, 695] width 51 height 11
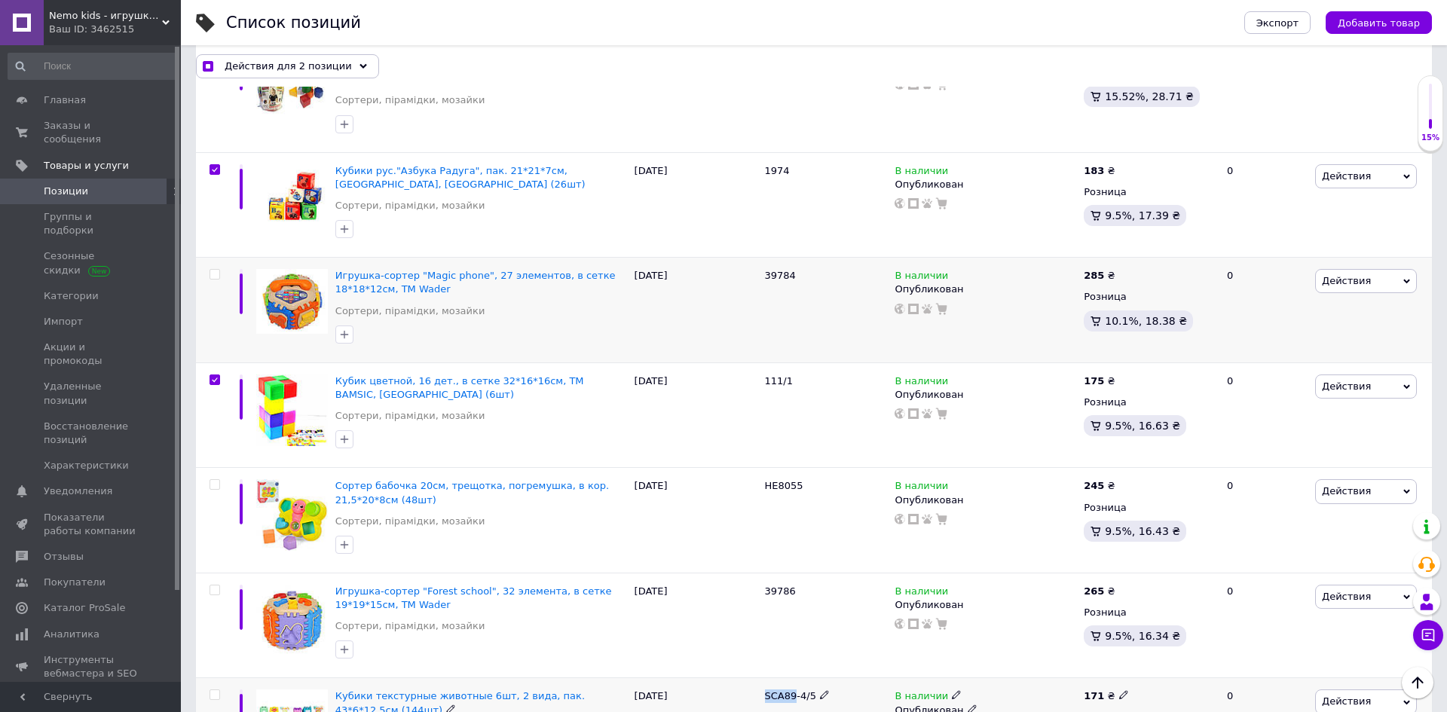
click at [788, 686] on span "SCA89-4/5" at bounding box center [790, 695] width 51 height 11
checkbox input "true"
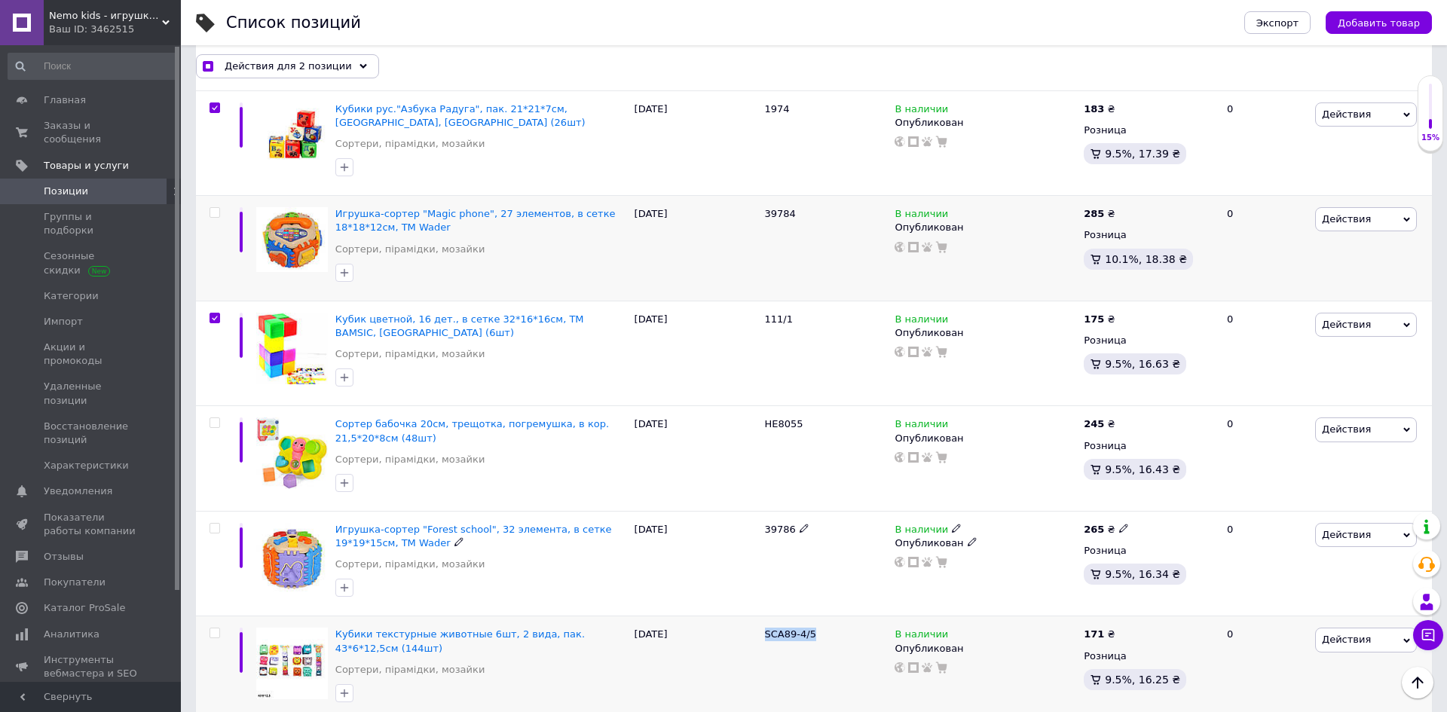
scroll to position [1228, 0]
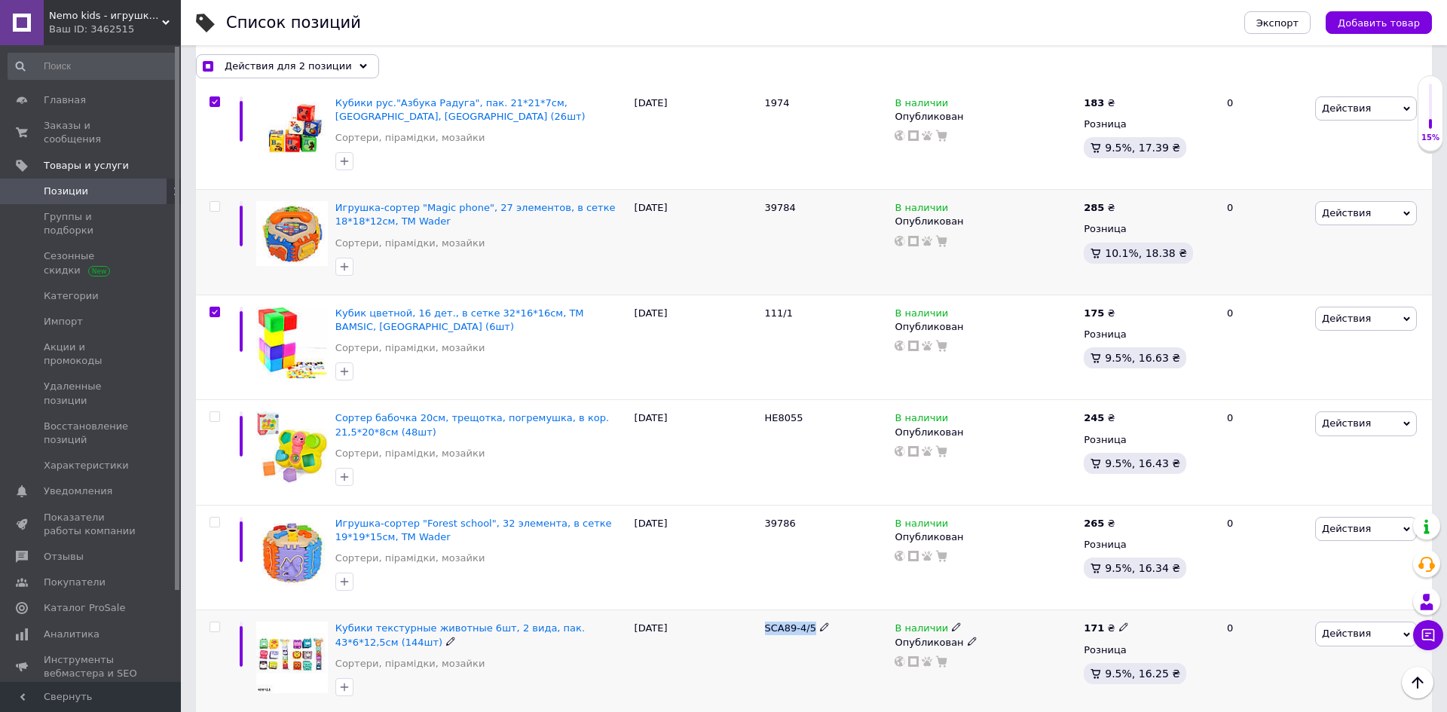
click at [216, 623] on input "checkbox" at bounding box center [215, 628] width 10 height 10
checkbox input "true"
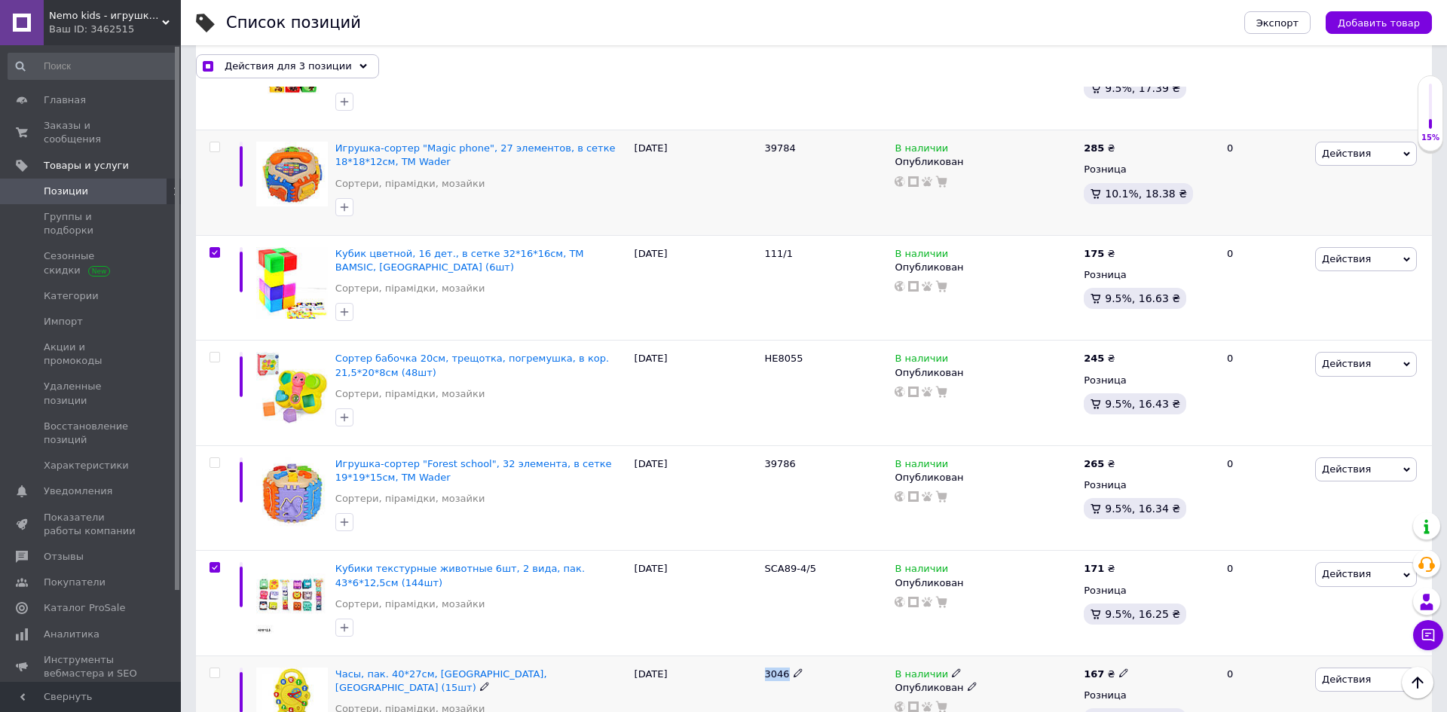
scroll to position [1290, 0]
click at [1119, 667] on icon at bounding box center [1123, 671] width 9 height 9
click at [1160, 641] on input "167" at bounding box center [1192, 656] width 115 height 30
checkbox input "true"
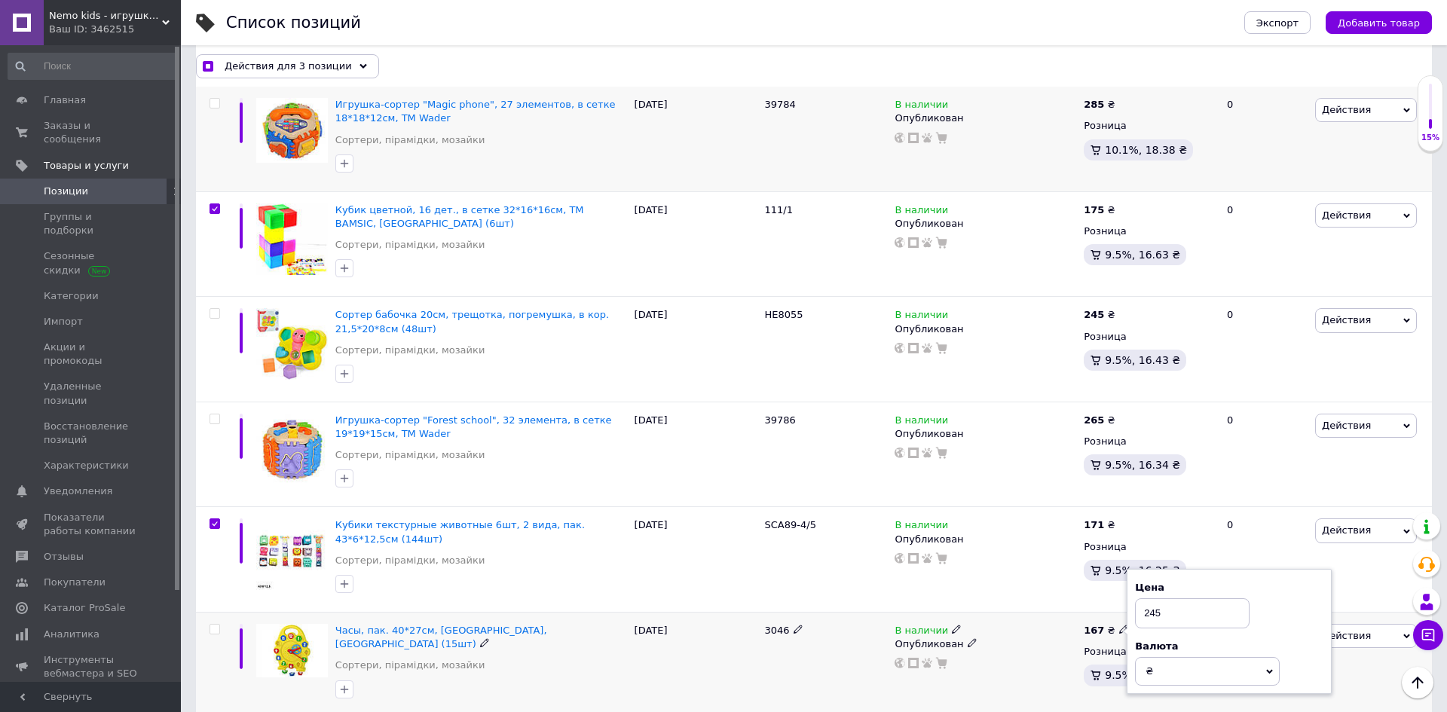
type input "245"
click at [705, 613] on div "[DATE]" at bounding box center [696, 666] width 130 height 106
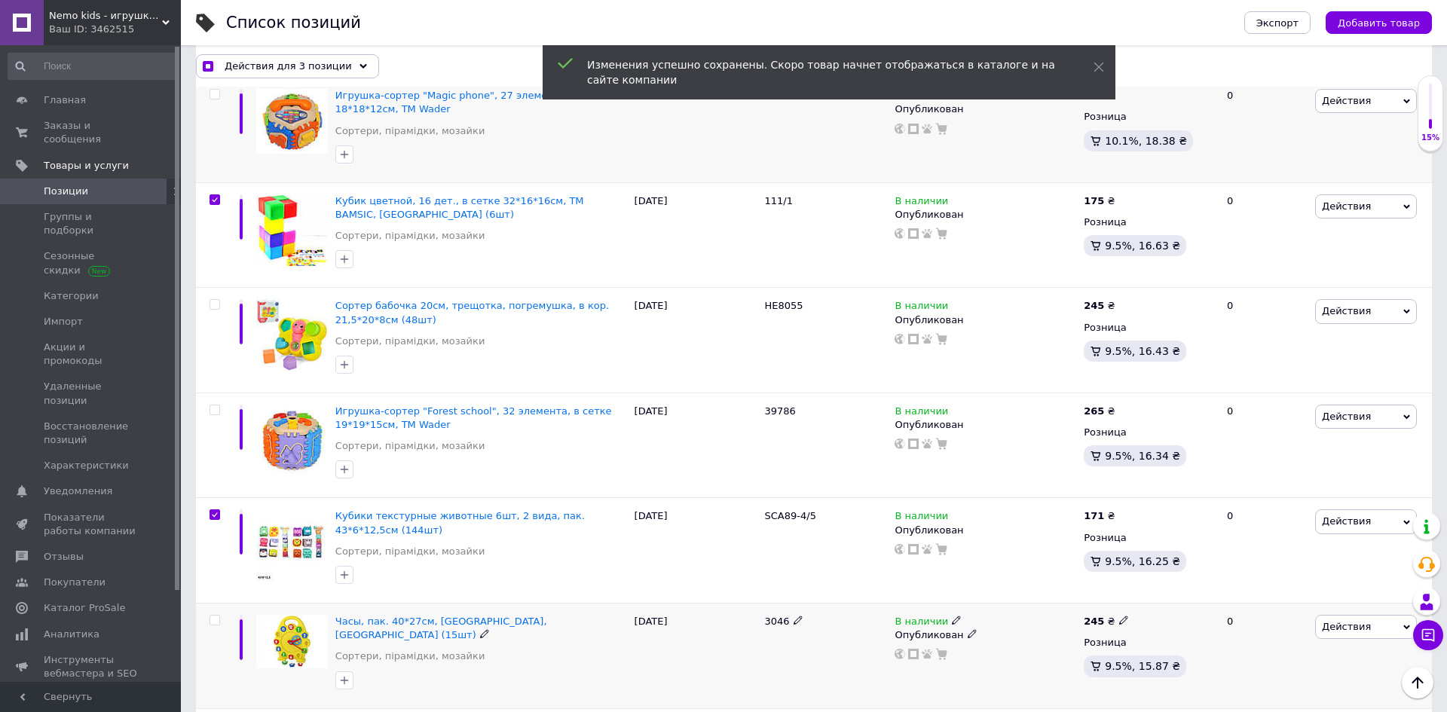
scroll to position [1383, 0]
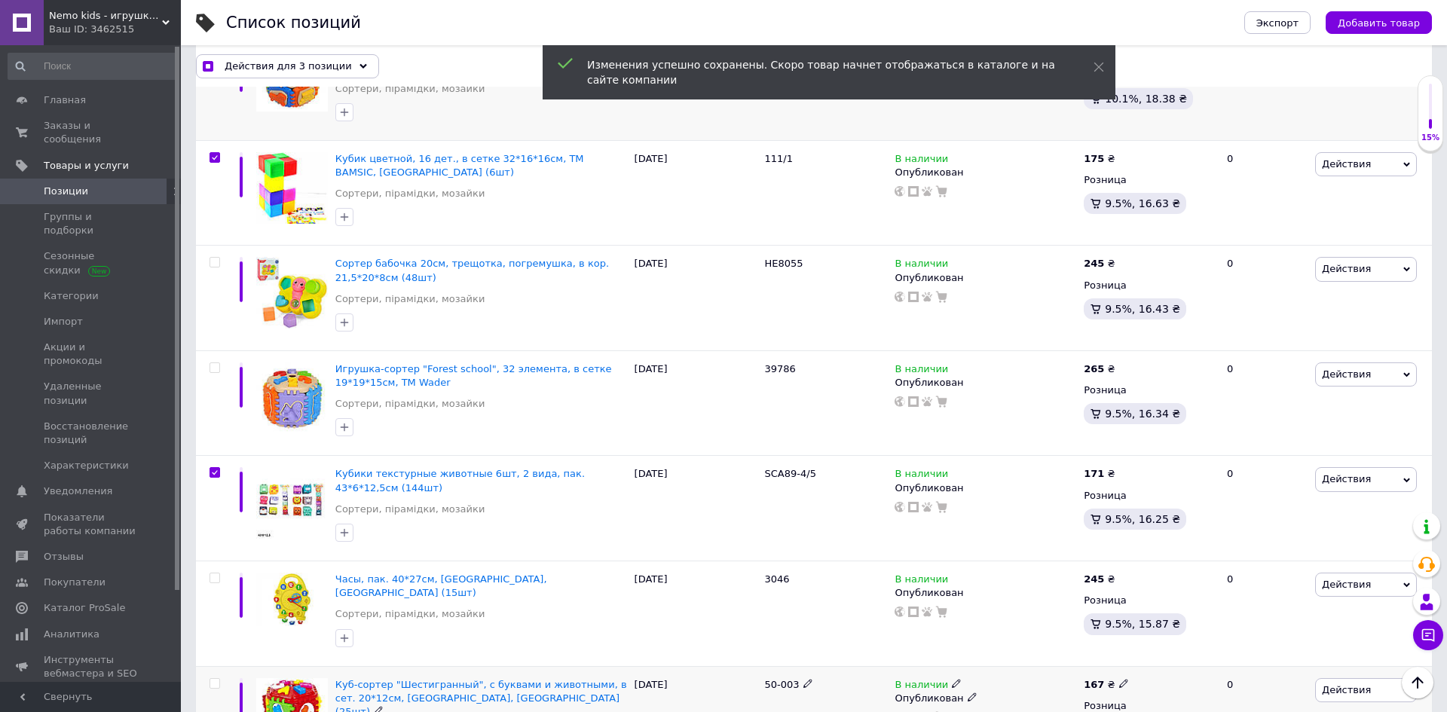
click at [781, 679] on span "50-003" at bounding box center [782, 684] width 35 height 11
checkbox input "true"
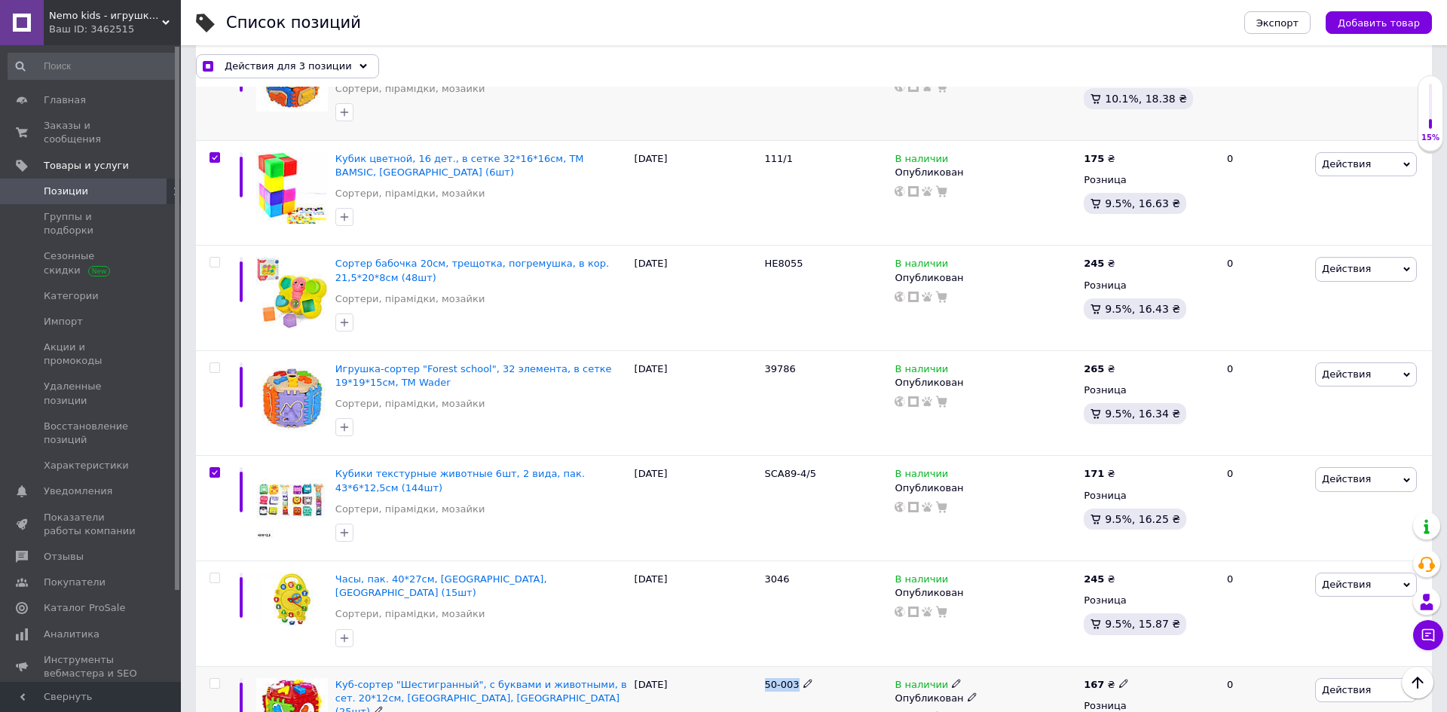
click at [212, 679] on input "checkbox" at bounding box center [215, 684] width 10 height 10
checkbox input "true"
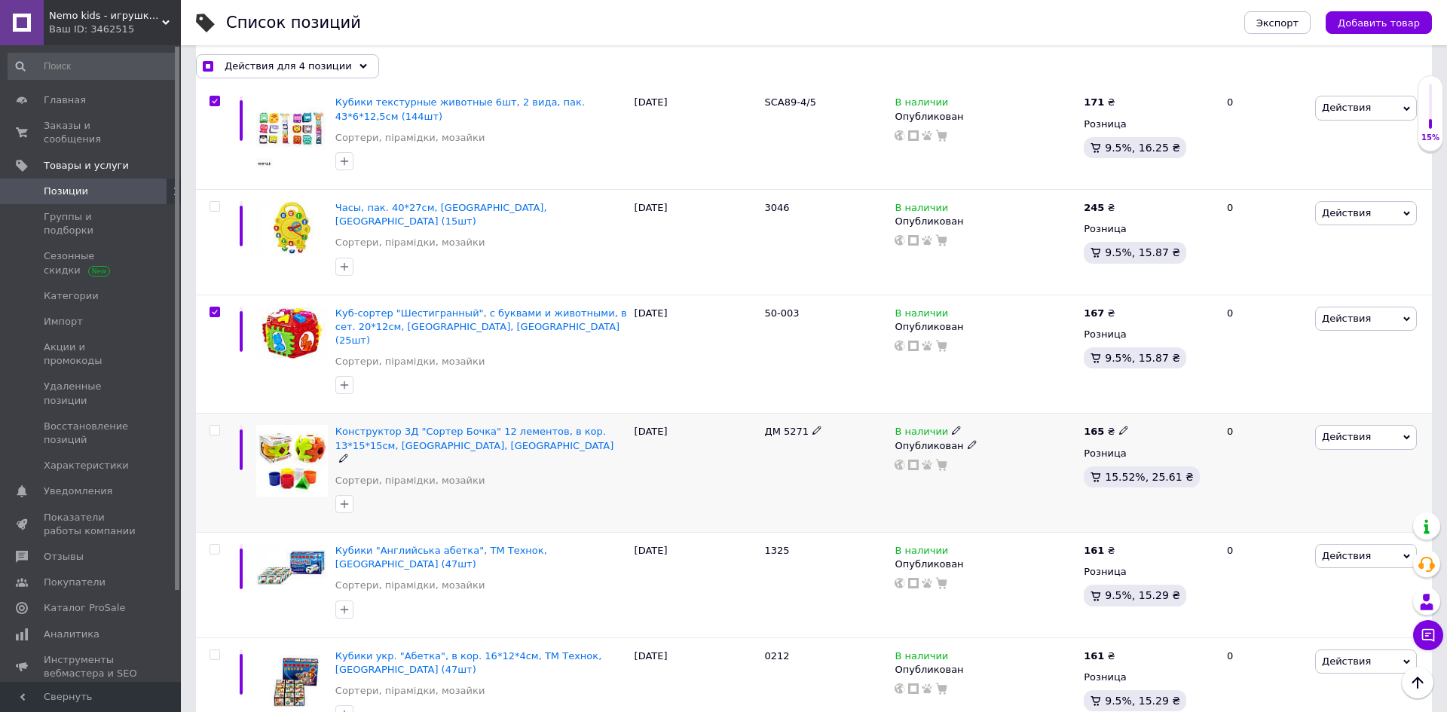
click at [1119, 426] on icon at bounding box center [1123, 430] width 9 height 9
click at [1144, 399] on input "165" at bounding box center [1192, 414] width 115 height 30
checkbox input "true"
type input "175"
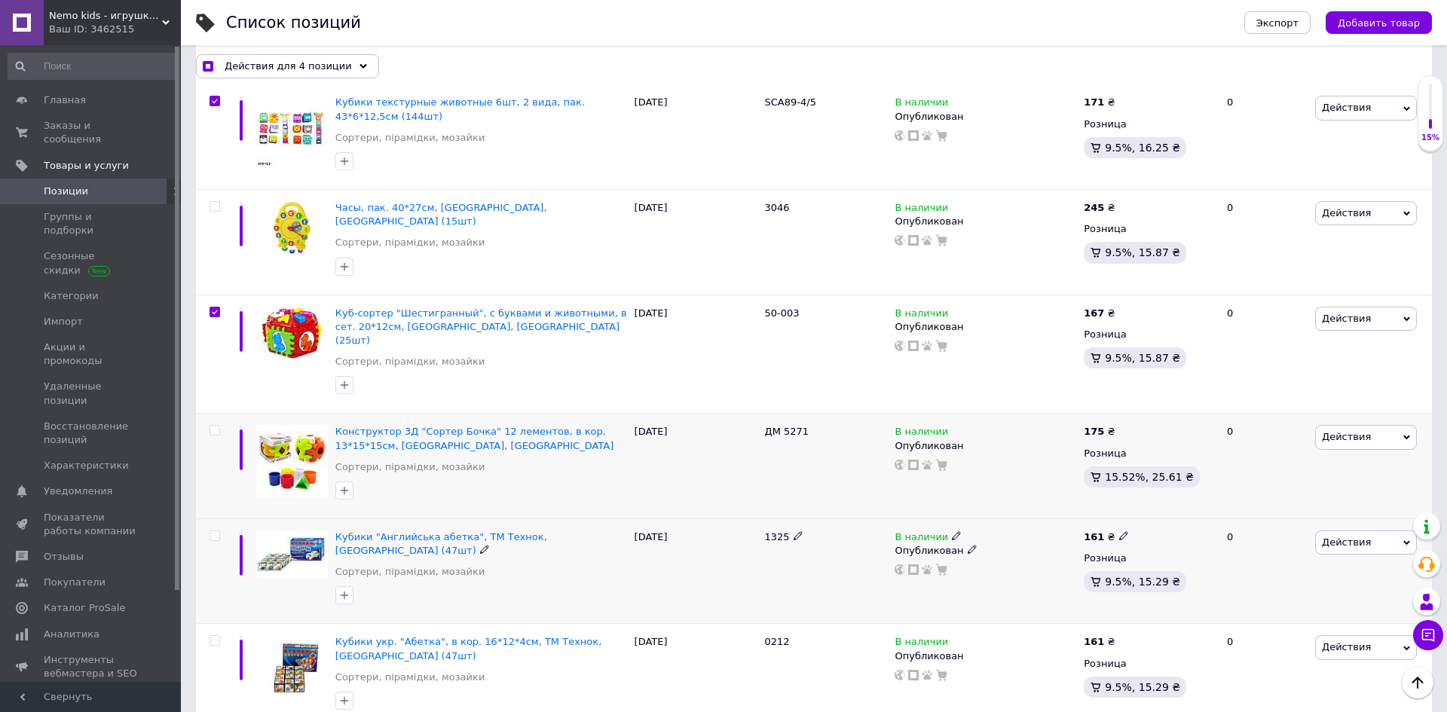
click at [1119, 531] on icon at bounding box center [1123, 535] width 9 height 9
click at [1184, 505] on input "161" at bounding box center [1192, 520] width 115 height 30
checkbox input "true"
type input "225"
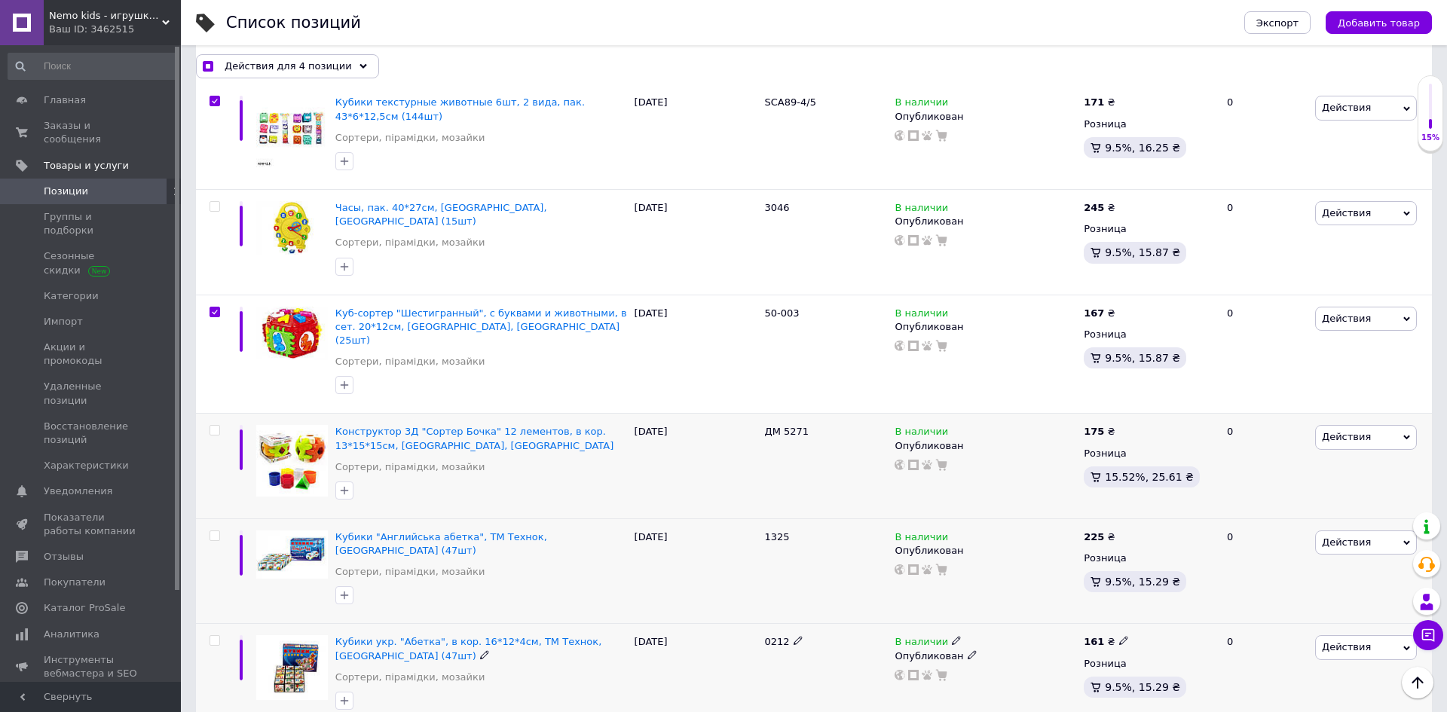
click at [1119, 636] on icon at bounding box center [1123, 640] width 9 height 9
click at [1196, 610] on input "161" at bounding box center [1192, 625] width 115 height 30
checkbox input "true"
type input "235"
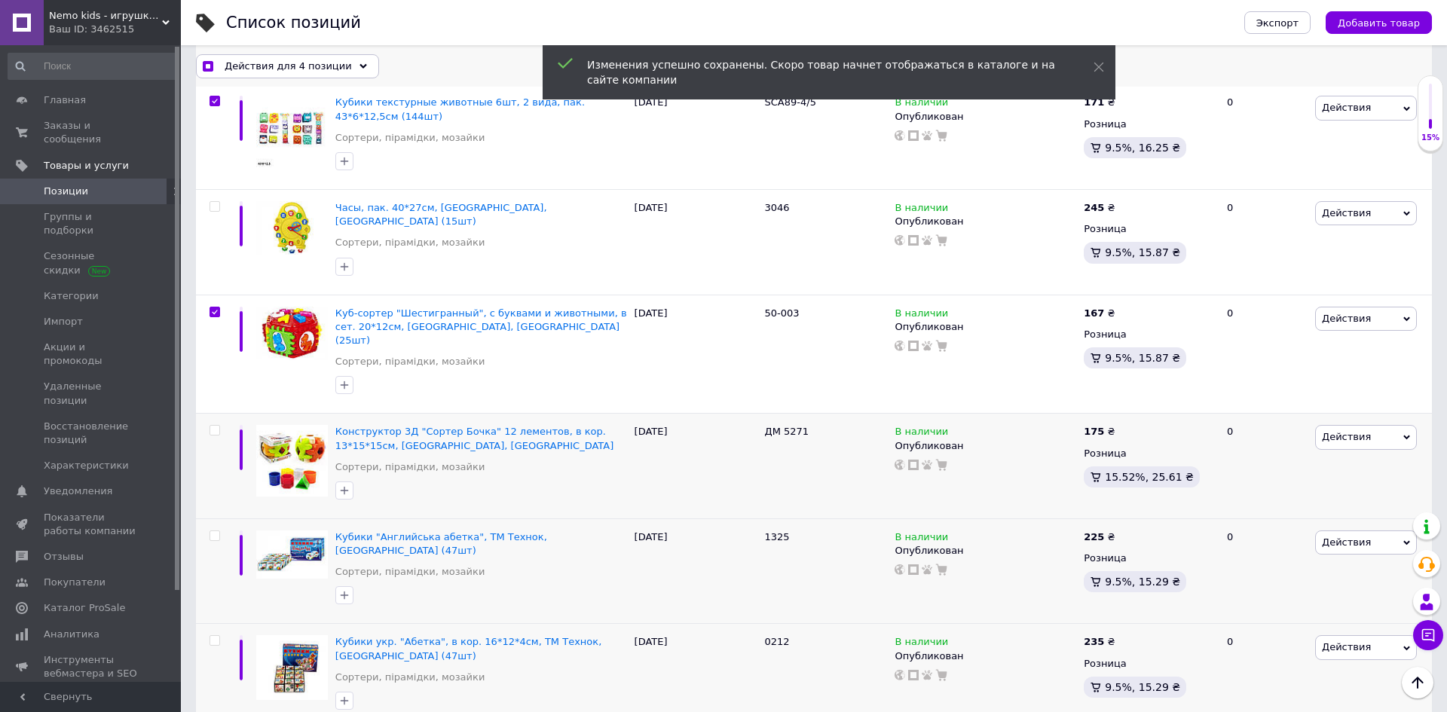
click at [327, 62] on span "Действия для 4 позиции" at bounding box center [288, 66] width 127 height 14
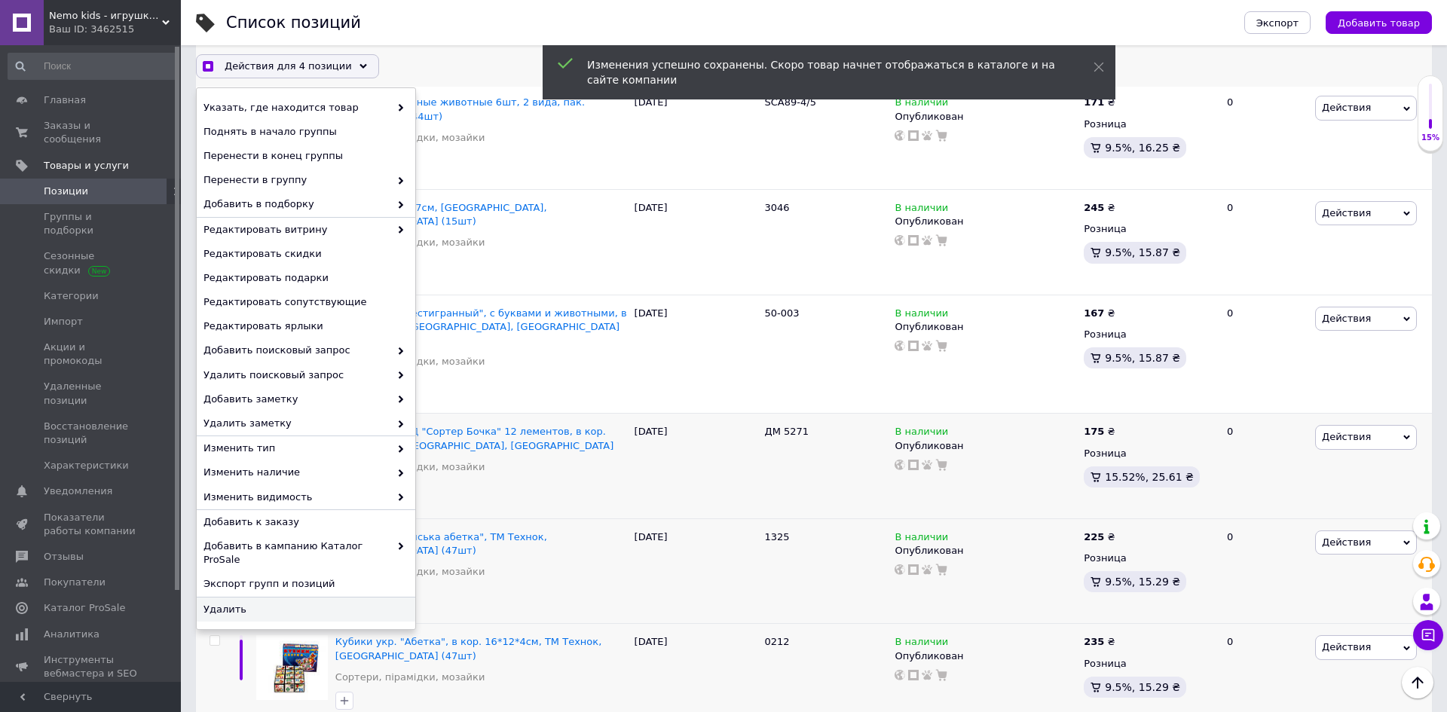
click at [272, 602] on span "Удалить" at bounding box center [303, 609] width 201 height 14
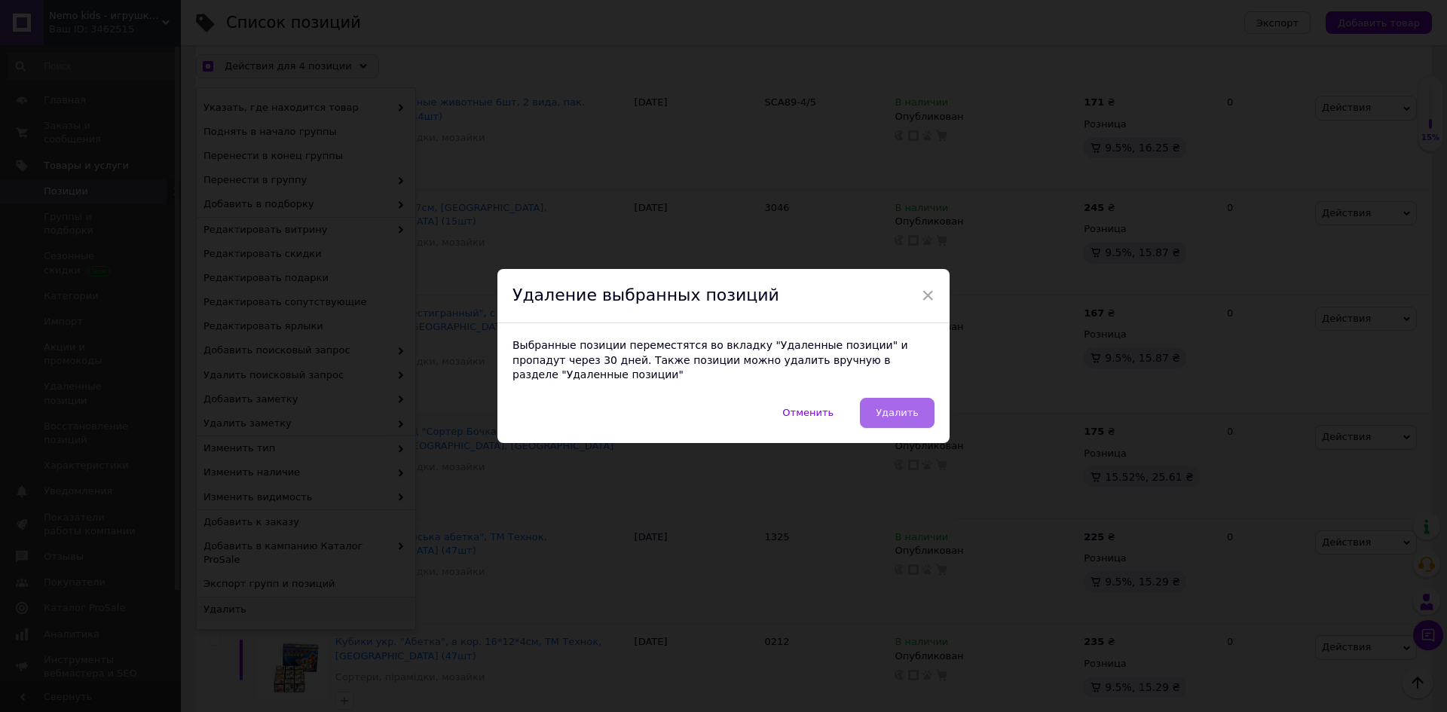
click at [917, 405] on button "Удалить" at bounding box center [897, 413] width 75 height 30
checkbox input "true"
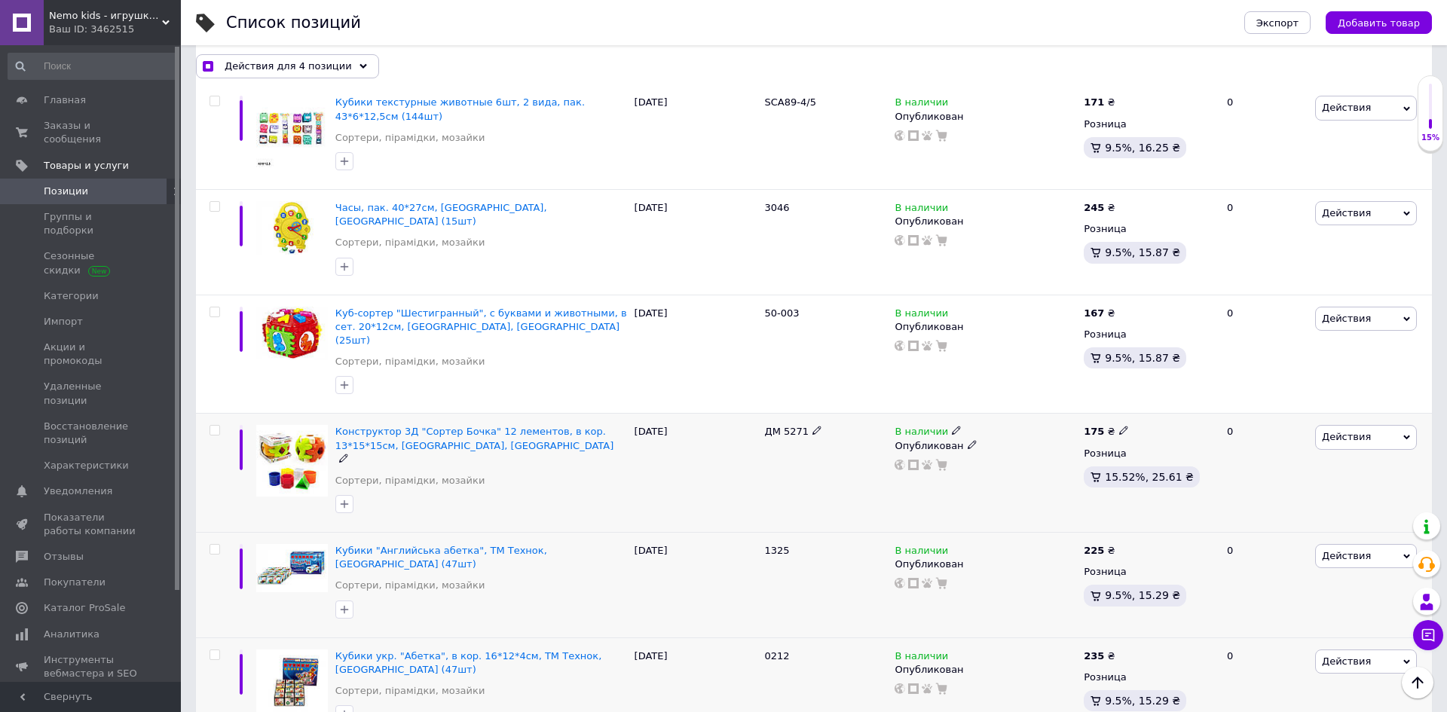
checkbox input "false"
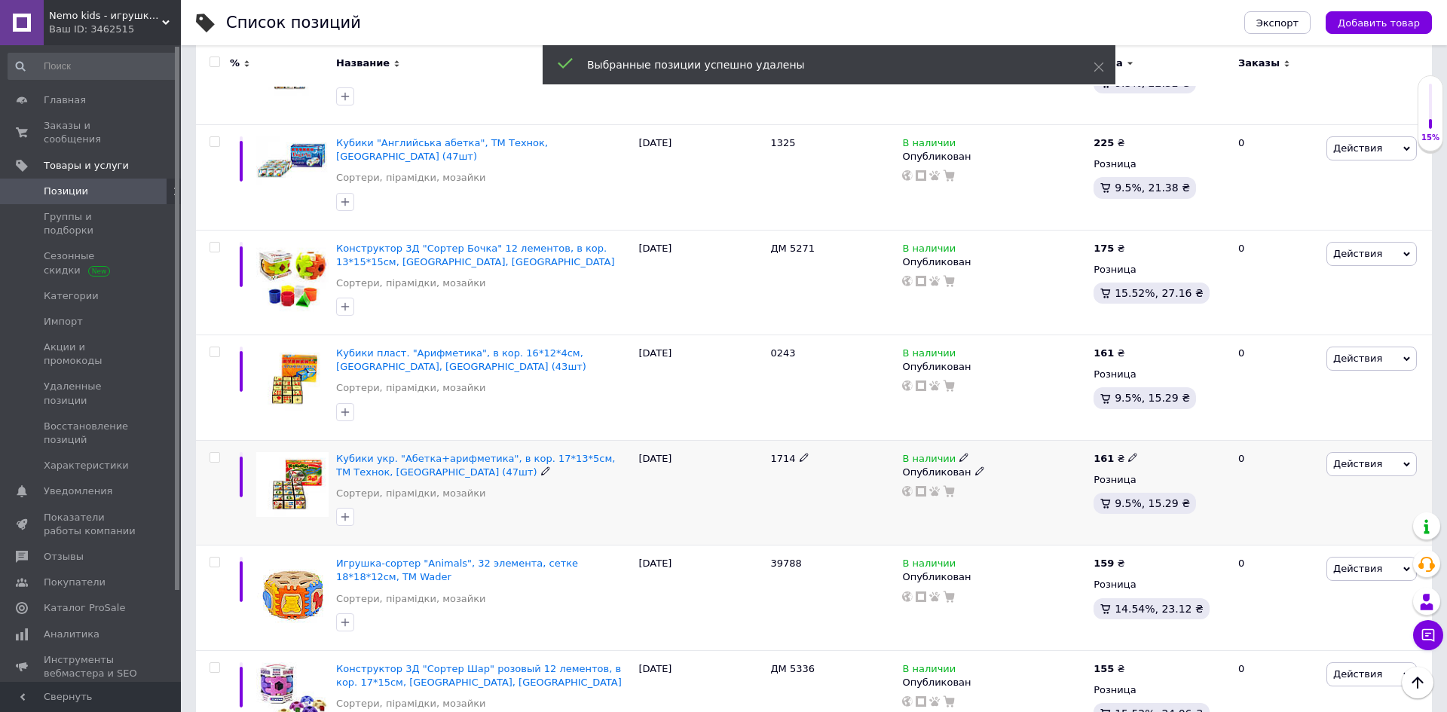
scroll to position [1700, 0]
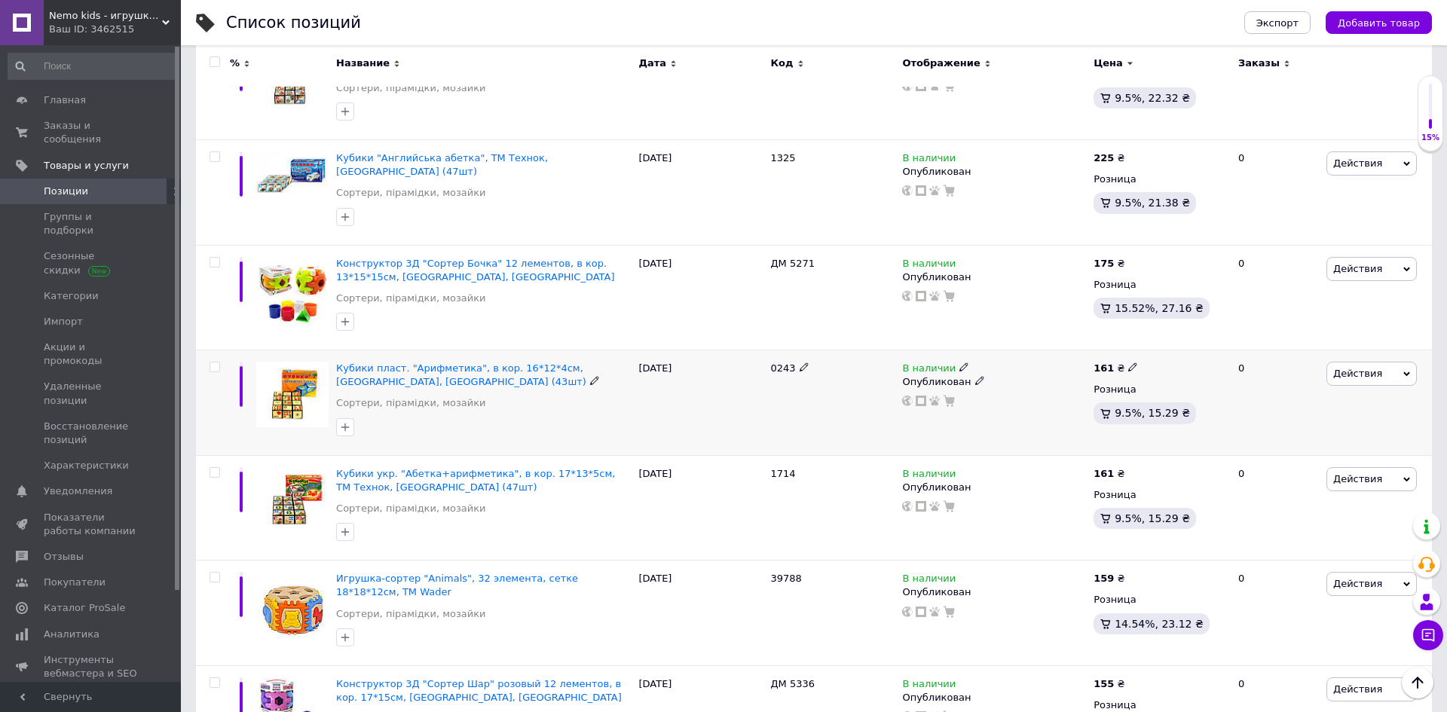
click at [1128, 363] on icon at bounding box center [1132, 367] width 9 height 9
click at [1155, 336] on input "161" at bounding box center [1202, 351] width 115 height 30
type input "225"
click at [1128, 468] on icon at bounding box center [1132, 472] width 9 height 9
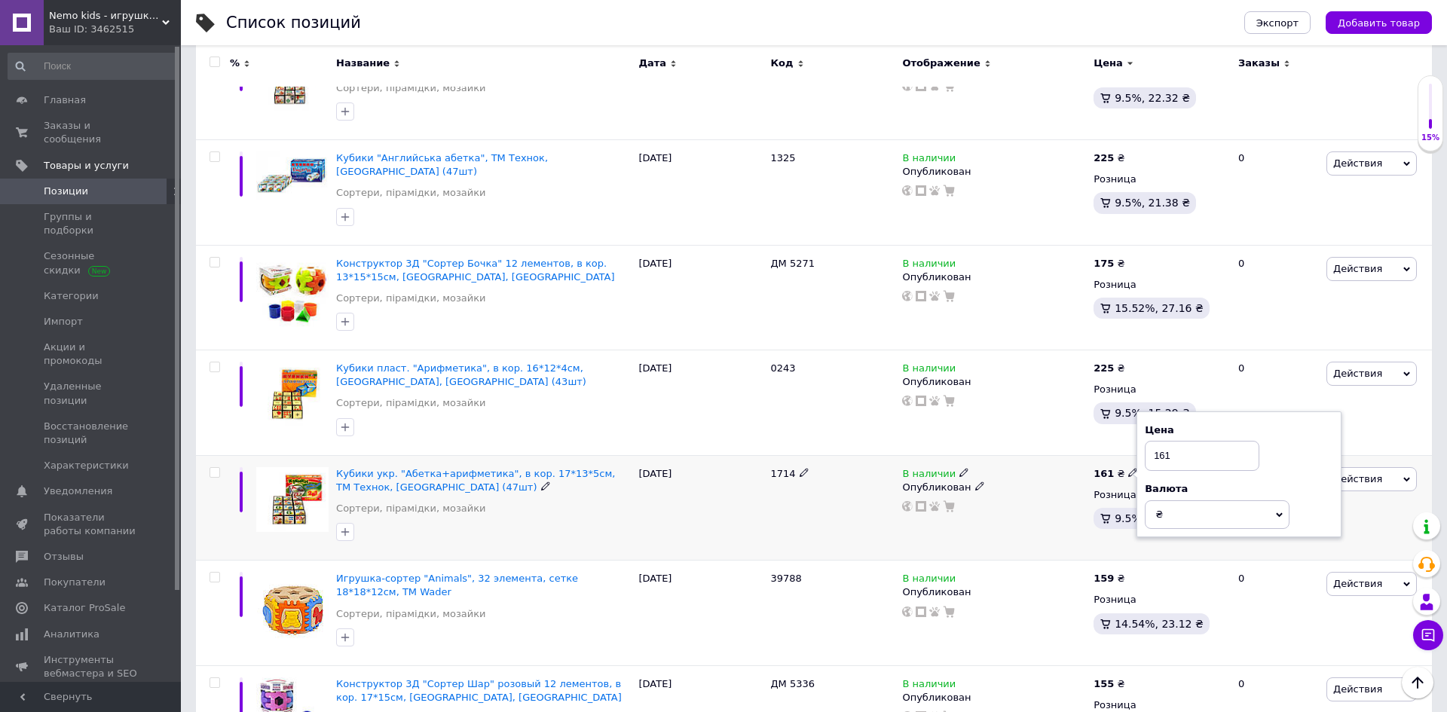
click at [1157, 441] on input "161" at bounding box center [1202, 456] width 115 height 30
type input "235"
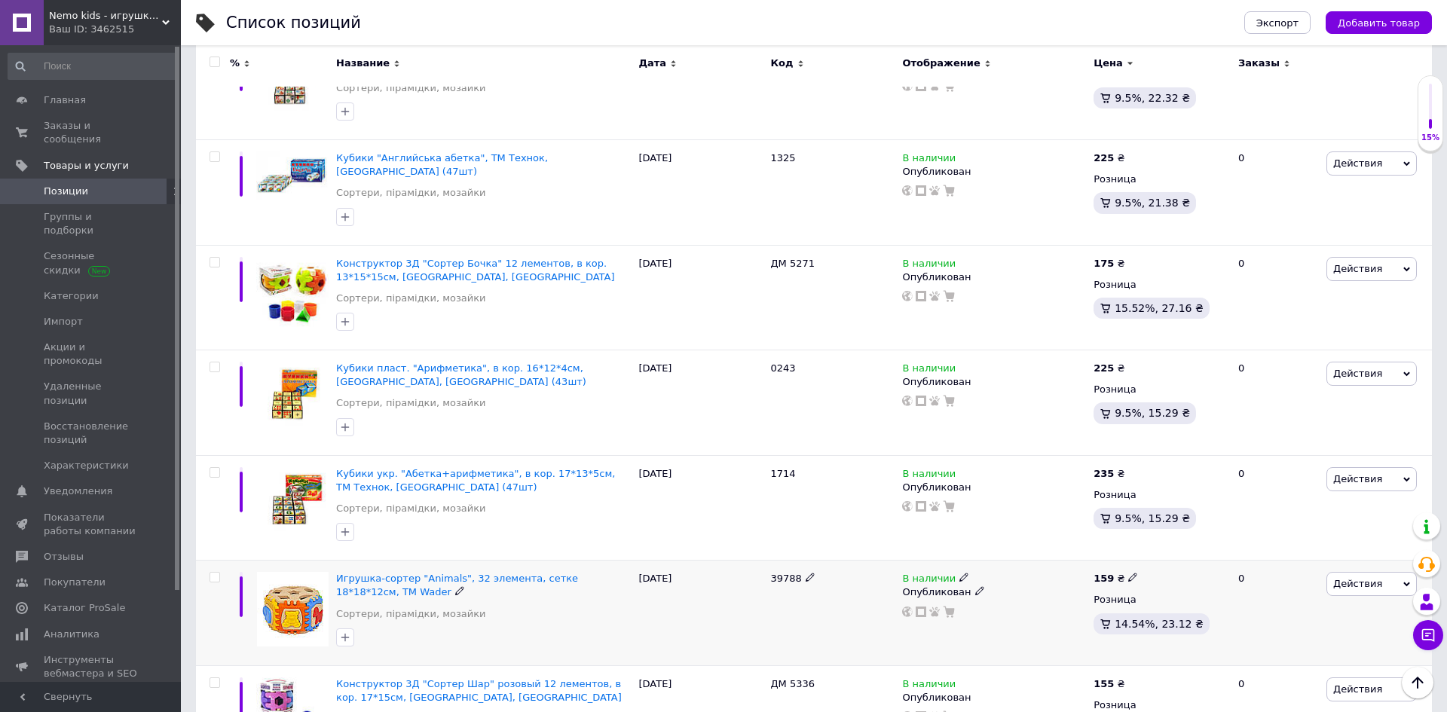
click at [1128, 573] on icon at bounding box center [1132, 577] width 9 height 9
click at [1167, 546] on input "159" at bounding box center [1202, 561] width 115 height 30
type input "235"
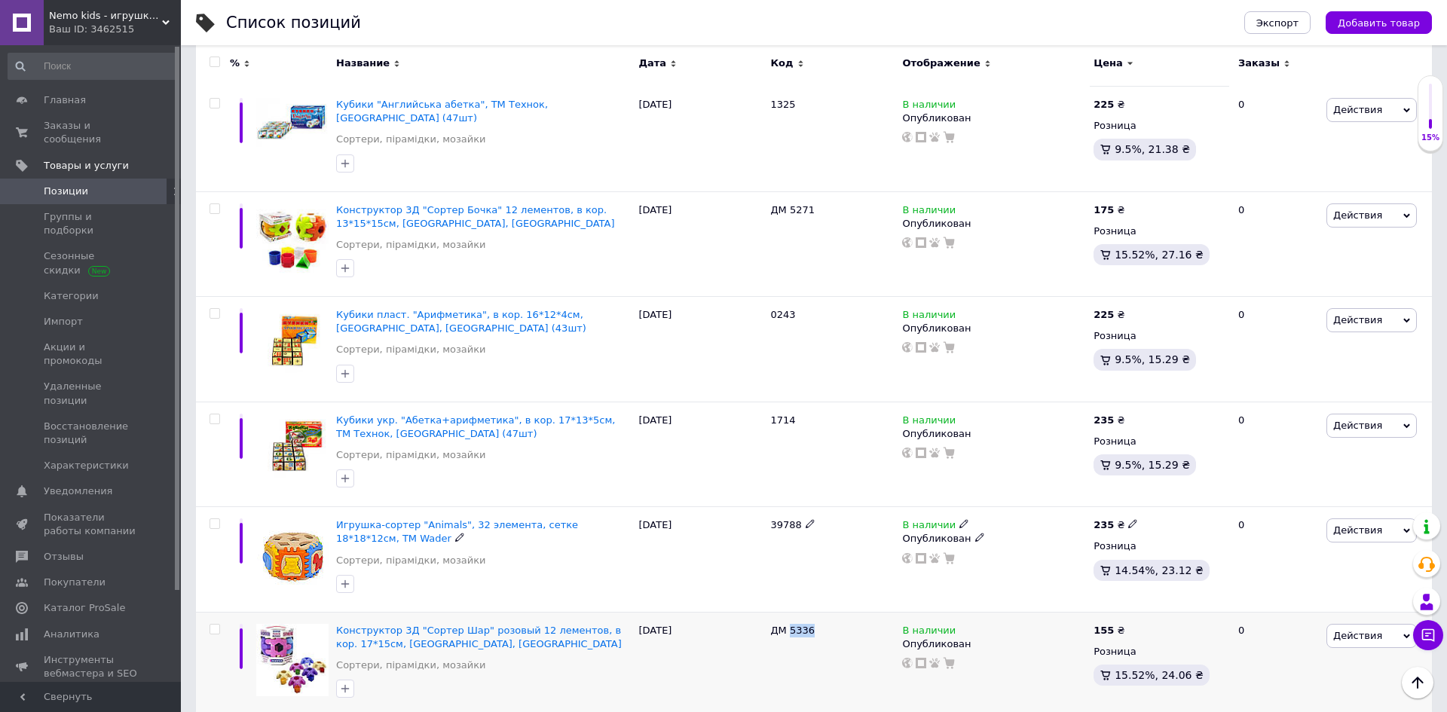
scroll to position [1755, 0]
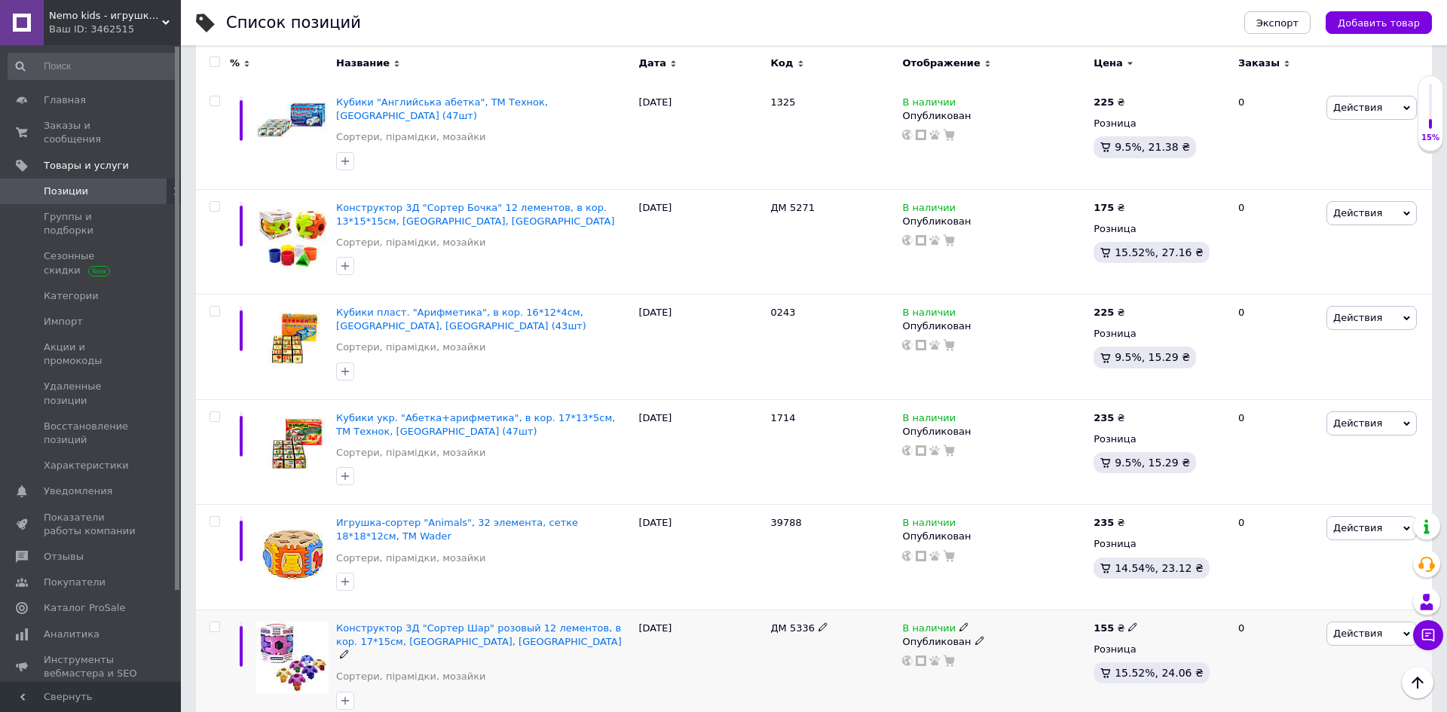
click at [1128, 623] on icon at bounding box center [1132, 627] width 9 height 9
click at [1155, 595] on input "155" at bounding box center [1202, 610] width 115 height 30
type input "205"
